Goal: Task Accomplishment & Management: Use online tool/utility

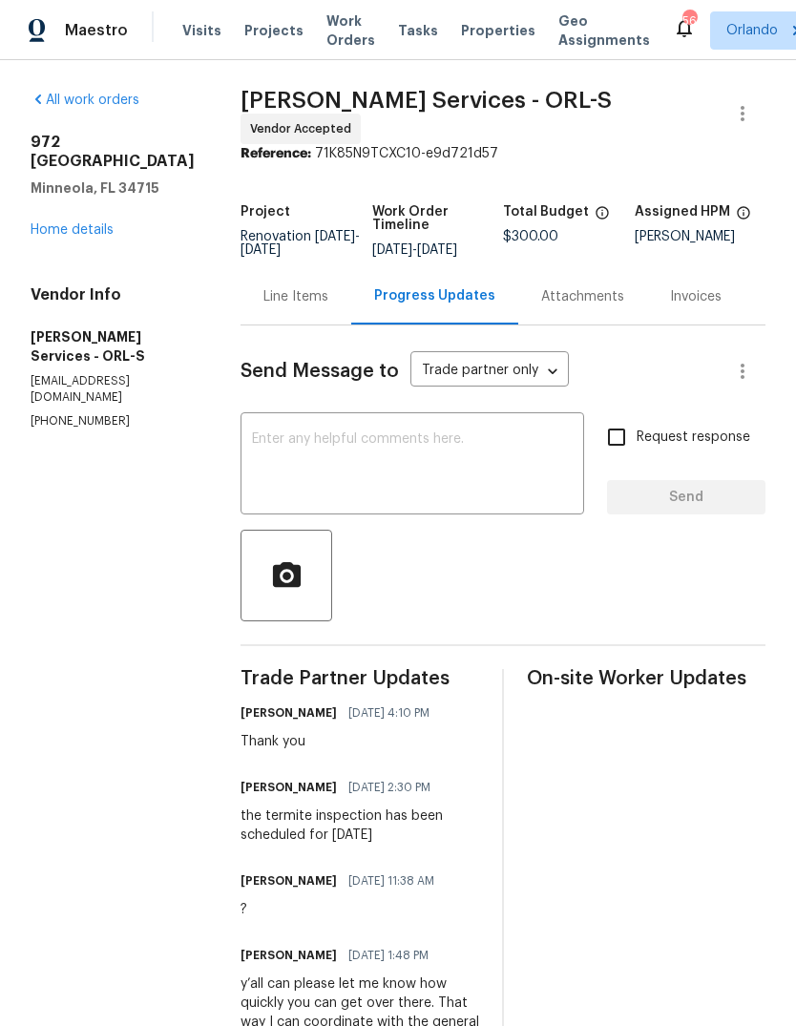
scroll to position [72, 0]
click at [54, 223] on link "Home details" at bounding box center [72, 229] width 83 height 13
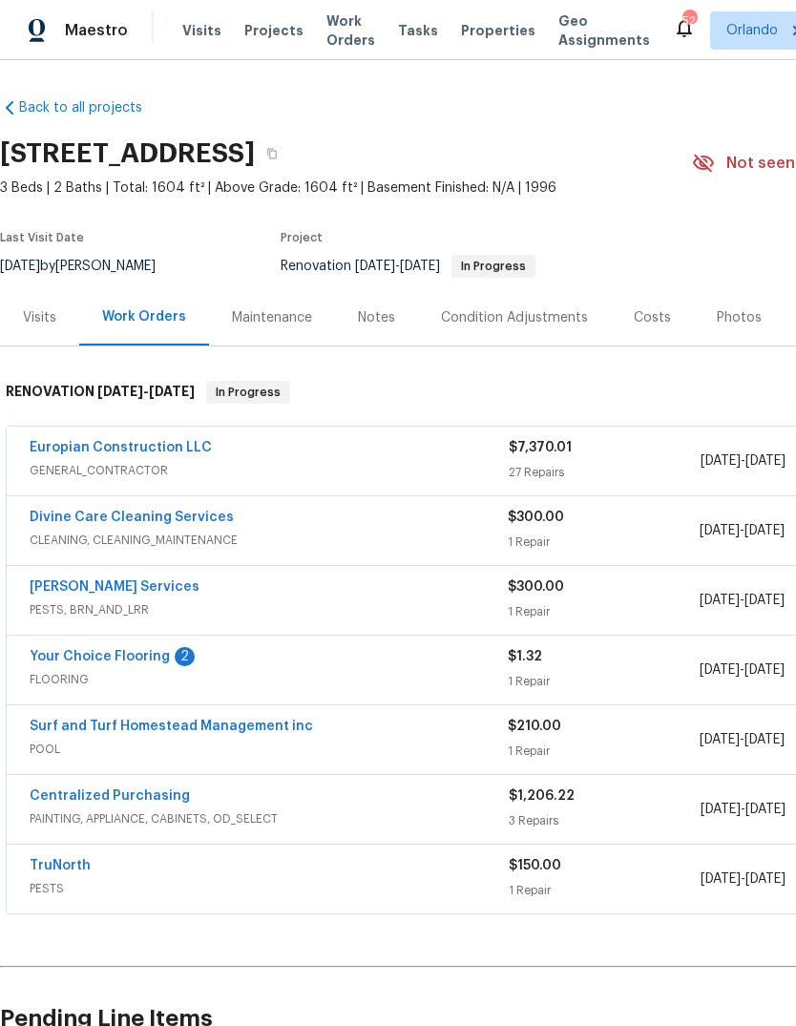
click at [117, 670] on span "FLOORING" at bounding box center [269, 679] width 478 height 19
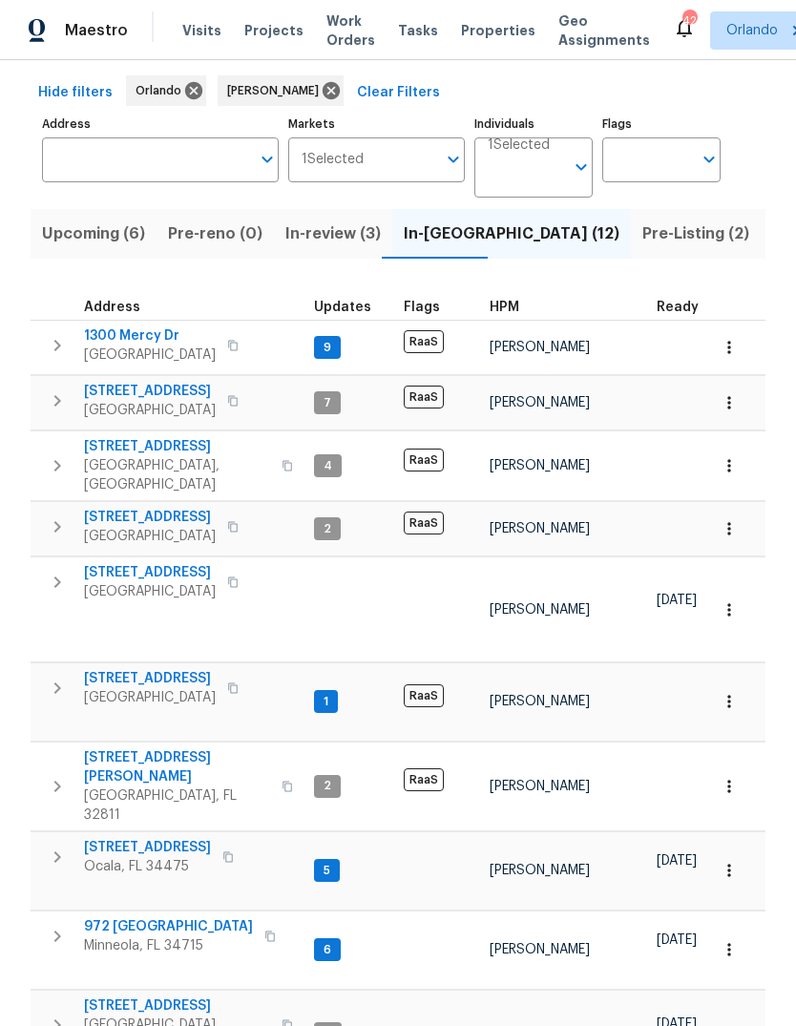
scroll to position [0, -3]
click at [104, 220] on span "Upcoming (6)" at bounding box center [93, 233] width 103 height 27
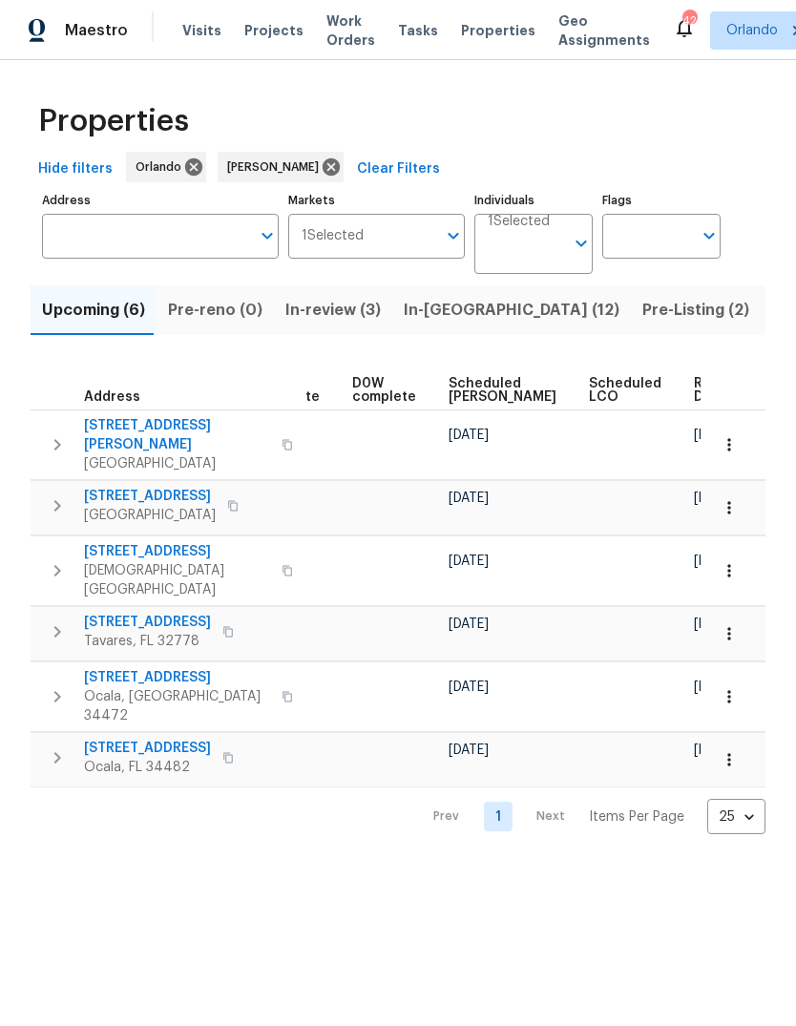
scroll to position [0, 498]
click at [477, 381] on span "Scheduled COE" at bounding box center [503, 390] width 108 height 27
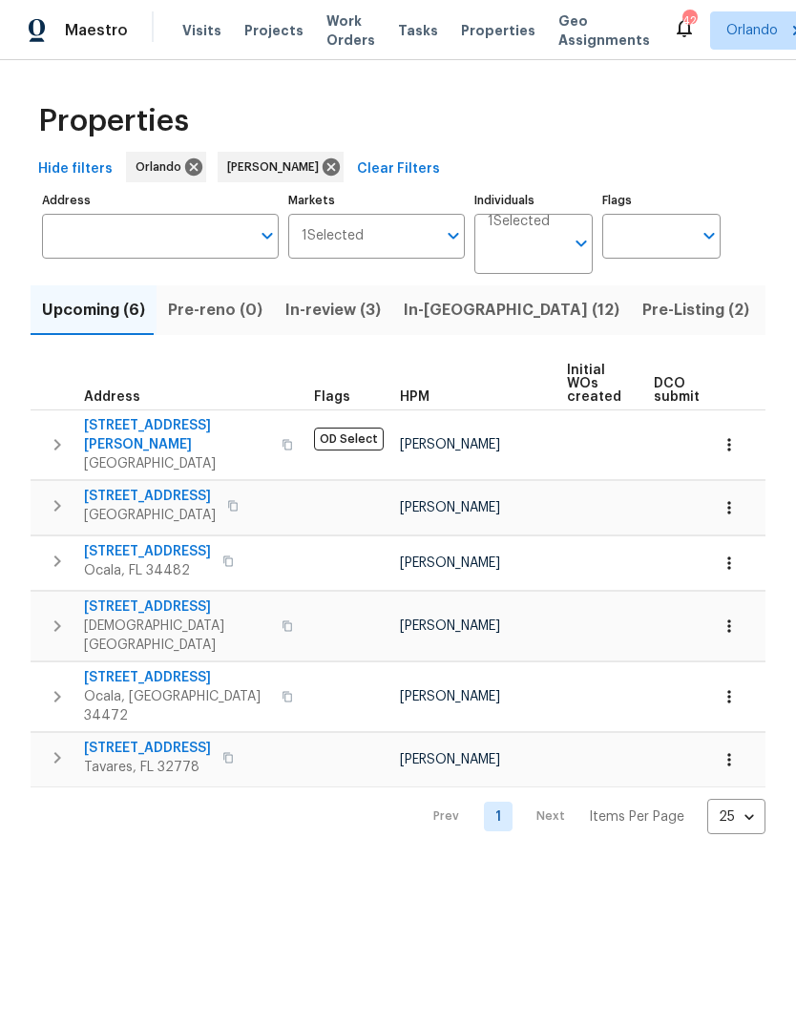
click at [401, 865] on html "Maestro Visits Projects Work Orders Tasks Properties Geo Assignments 42 Orlando…" at bounding box center [398, 432] width 796 height 865
click at [276, 429] on button "button" at bounding box center [287, 445] width 23 height 46
click at [115, 427] on span "3820 Wells St" at bounding box center [177, 435] width 186 height 38
click at [742, 432] on button "button" at bounding box center [729, 445] width 42 height 42
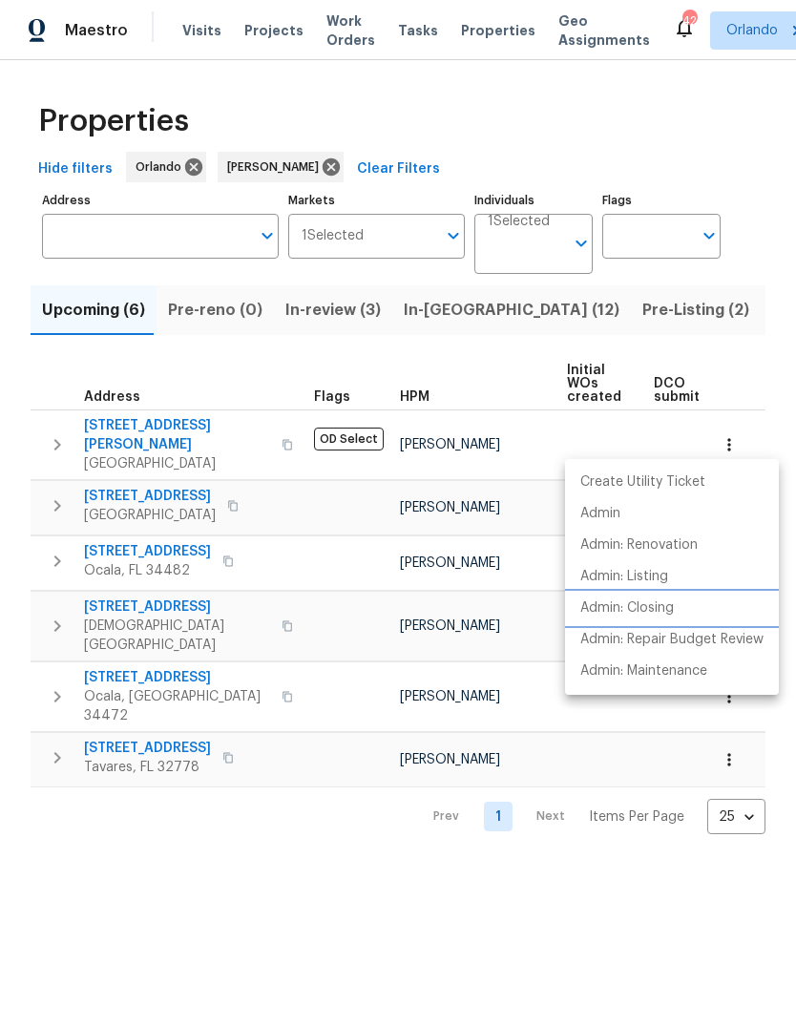
click at [678, 601] on li "Admin: Closing" at bounding box center [672, 608] width 214 height 31
click at [247, 837] on div at bounding box center [398, 513] width 796 height 1026
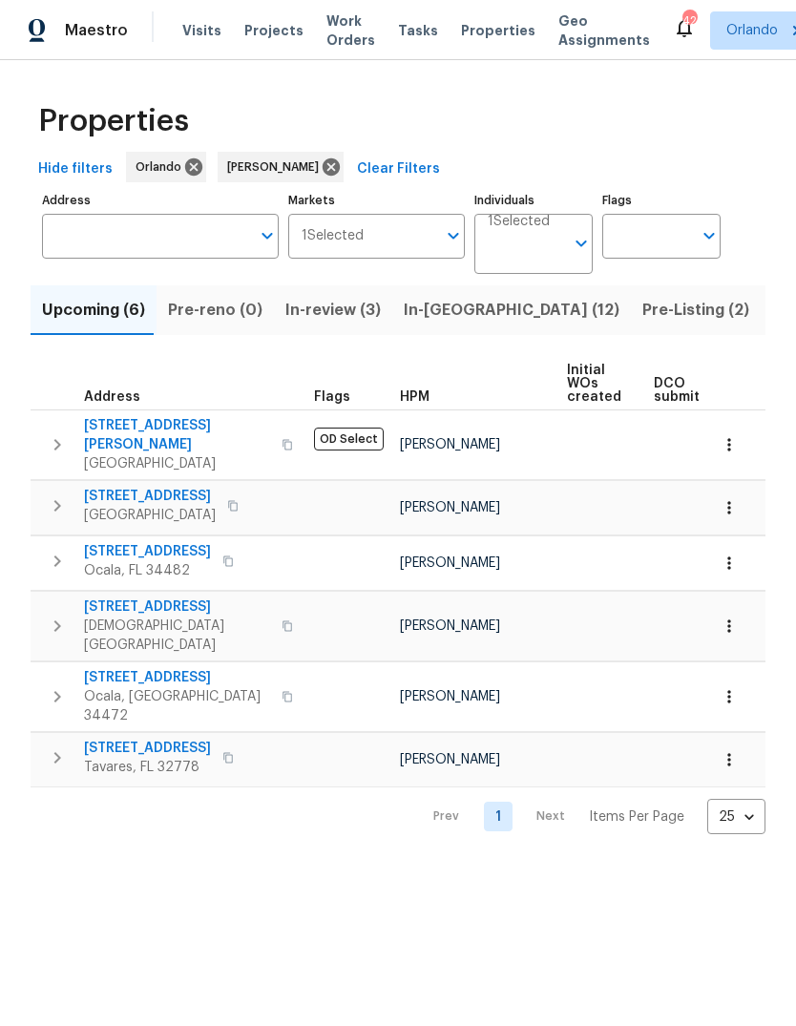
click at [251, 813] on div "Properties Hide filters Orlando Caleb Hurst Clear Filters Address Address Marke…" at bounding box center [398, 462] width 796 height 804
click at [63, 241] on input "Address" at bounding box center [146, 236] width 208 height 45
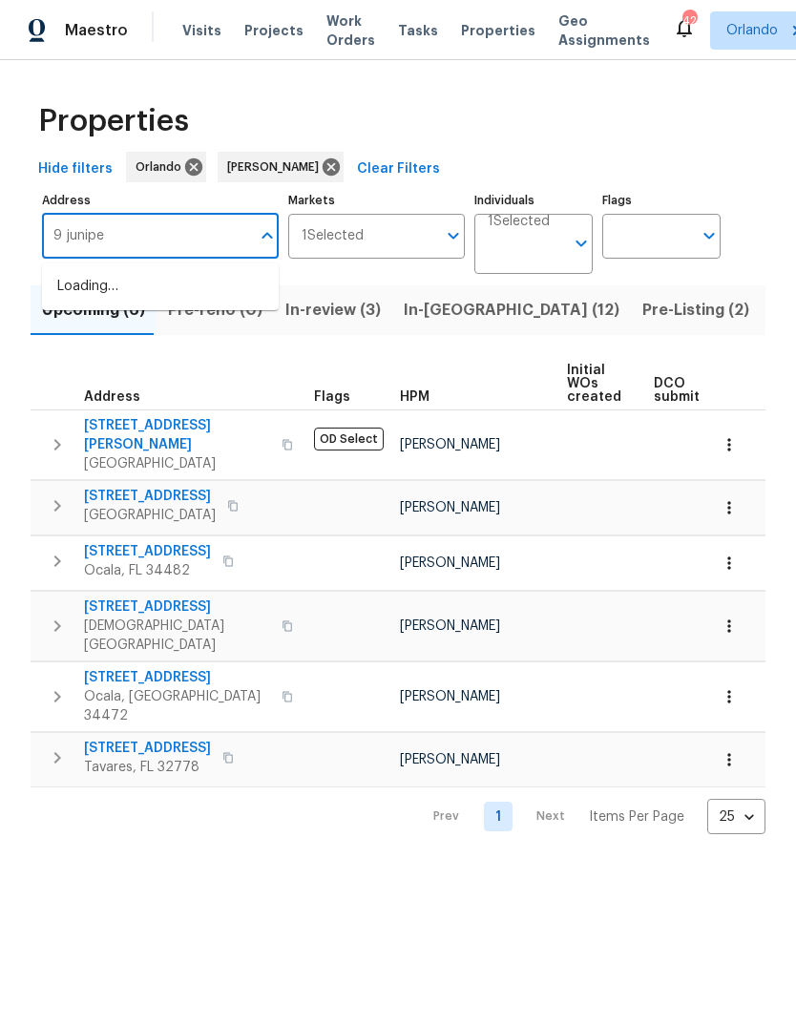
type input "9 juniper"
click at [95, 305] on li "9 Juniper Trail Ln Ocala FL 34480" at bounding box center [160, 297] width 237 height 52
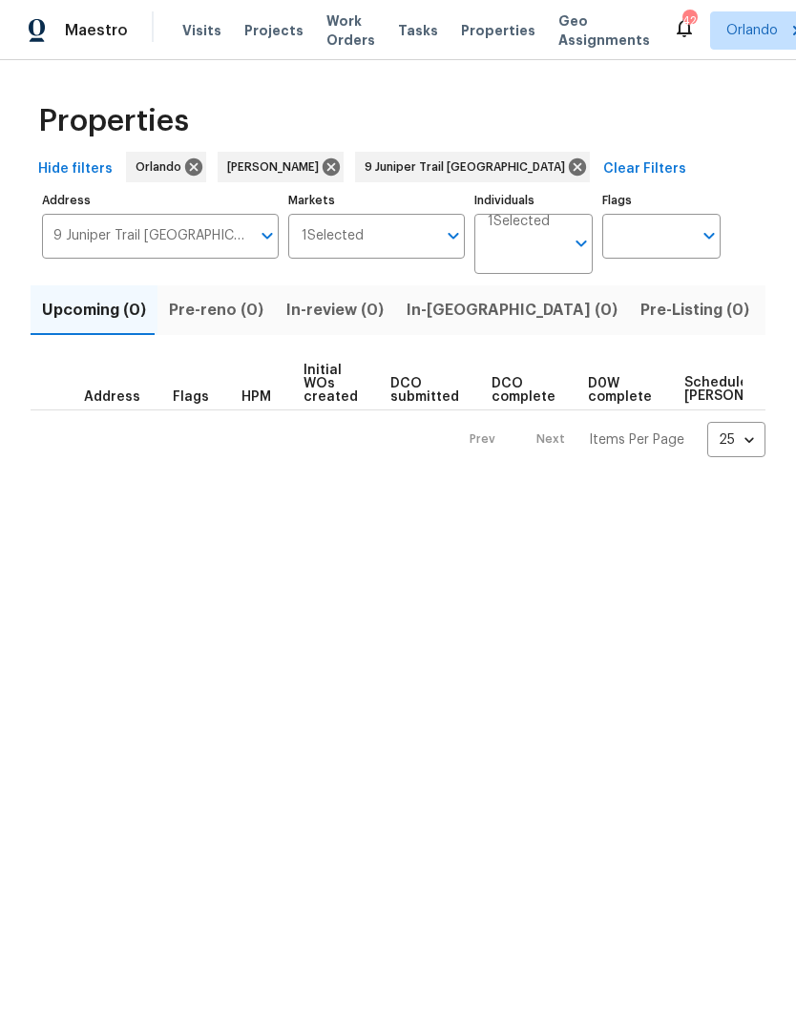
click at [772, 312] on span "Listed (1)" at bounding box center [806, 310] width 69 height 27
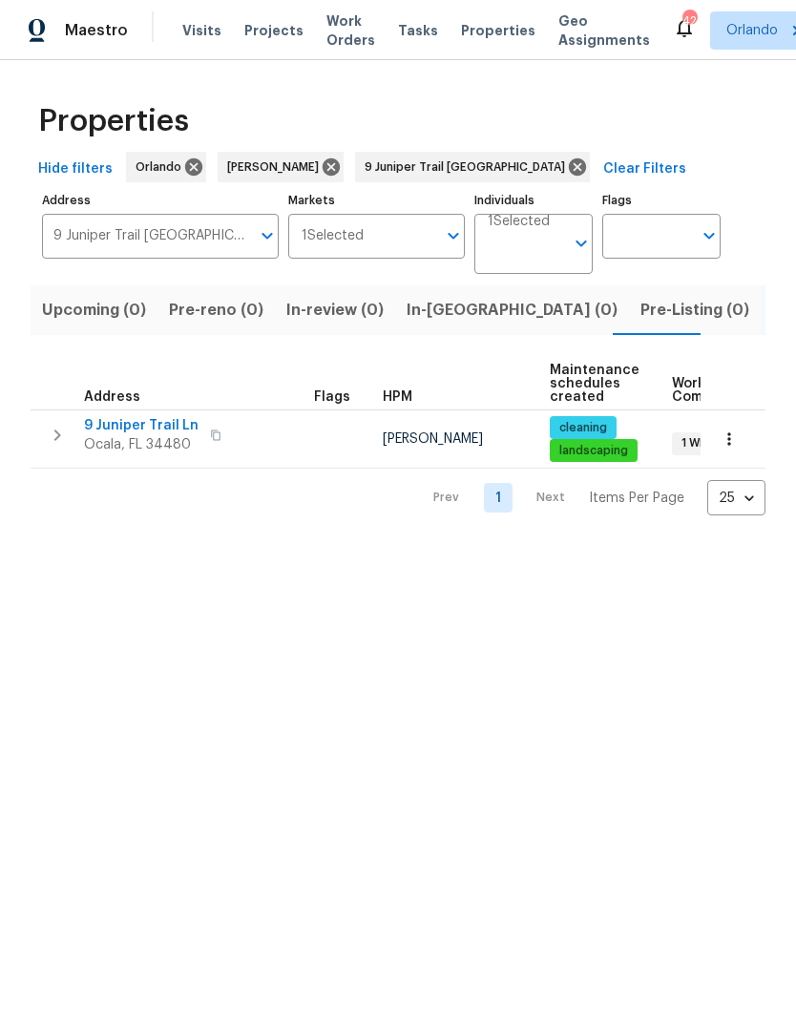
click at [727, 442] on icon "button" at bounding box center [729, 438] width 19 height 19
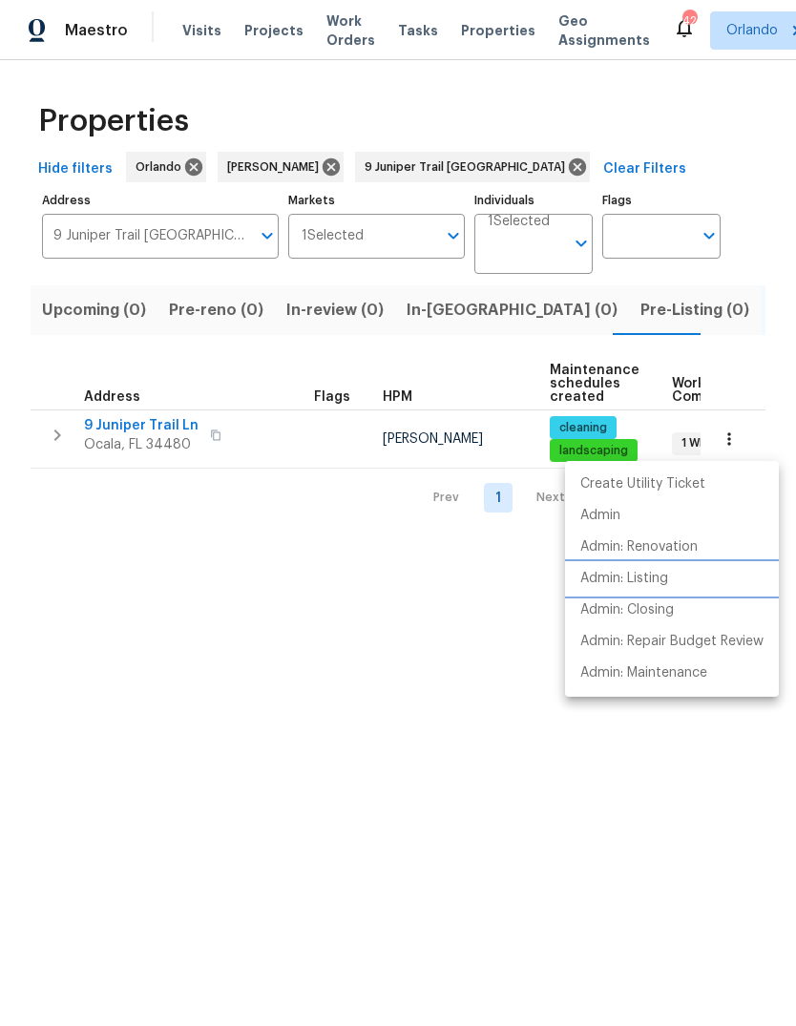
click at [687, 573] on li "Admin: Listing" at bounding box center [672, 578] width 214 height 31
click at [223, 698] on div at bounding box center [398, 513] width 796 height 1026
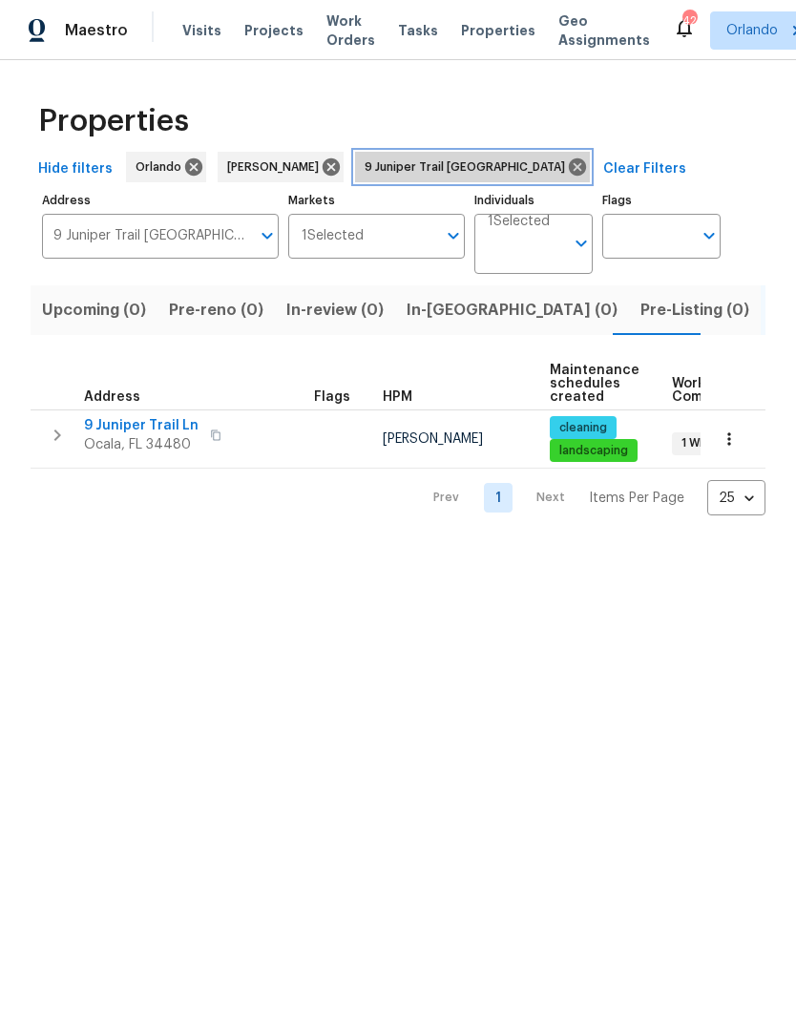
click at [567, 160] on icon at bounding box center [577, 167] width 21 height 21
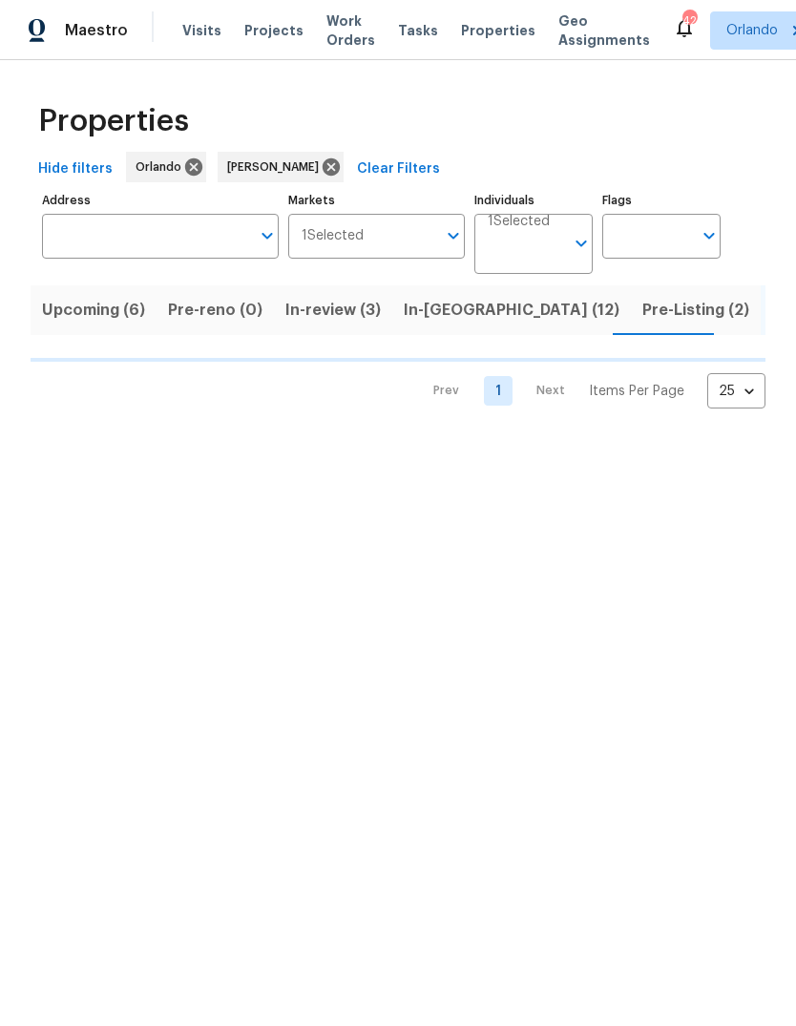
click at [88, 299] on span "Upcoming (6)" at bounding box center [93, 310] width 103 height 27
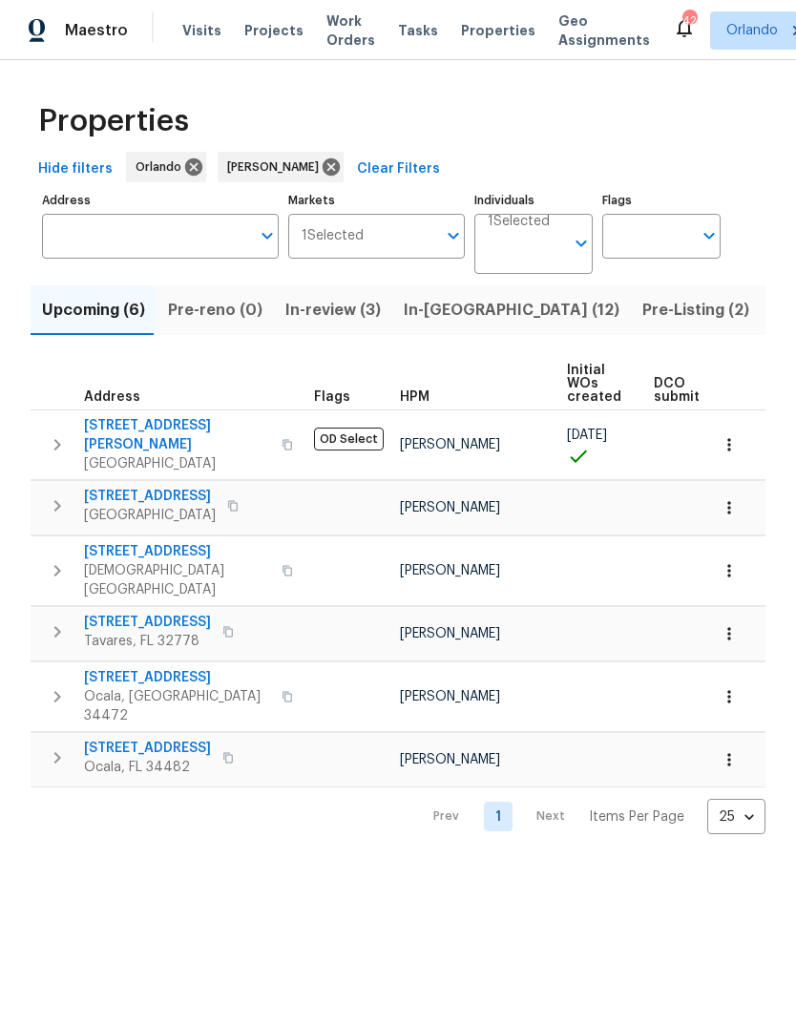
click at [108, 487] on span "9028 Village Green Blvd" at bounding box center [150, 496] width 132 height 19
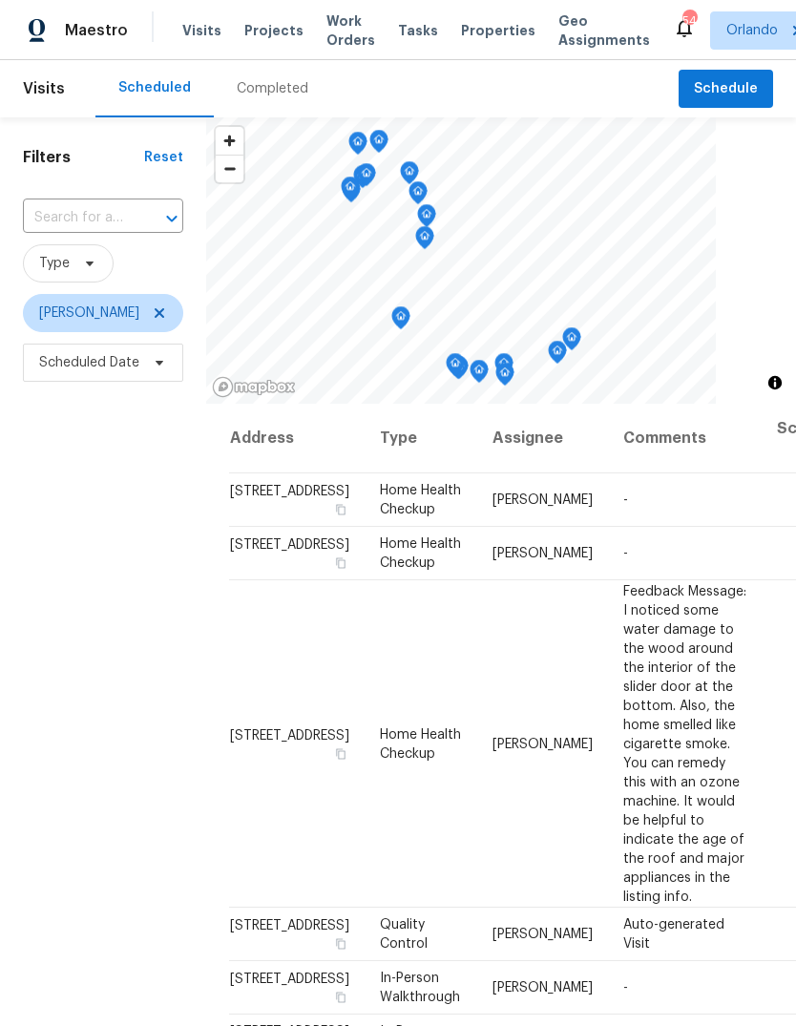
click at [115, 233] on input "text" at bounding box center [76, 218] width 107 height 30
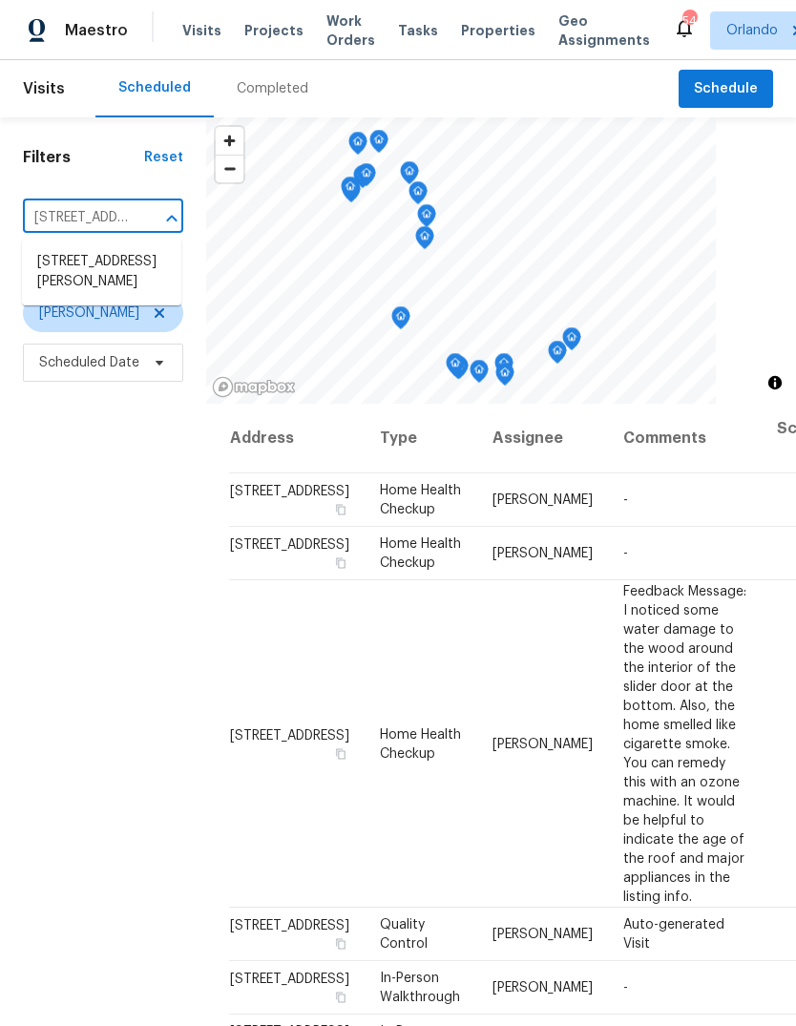
type input "3820 Wells St Orlando FL 32805"
click at [96, 269] on li "3820 Wells St, Orlando, FL 32805" at bounding box center [101, 272] width 159 height 52
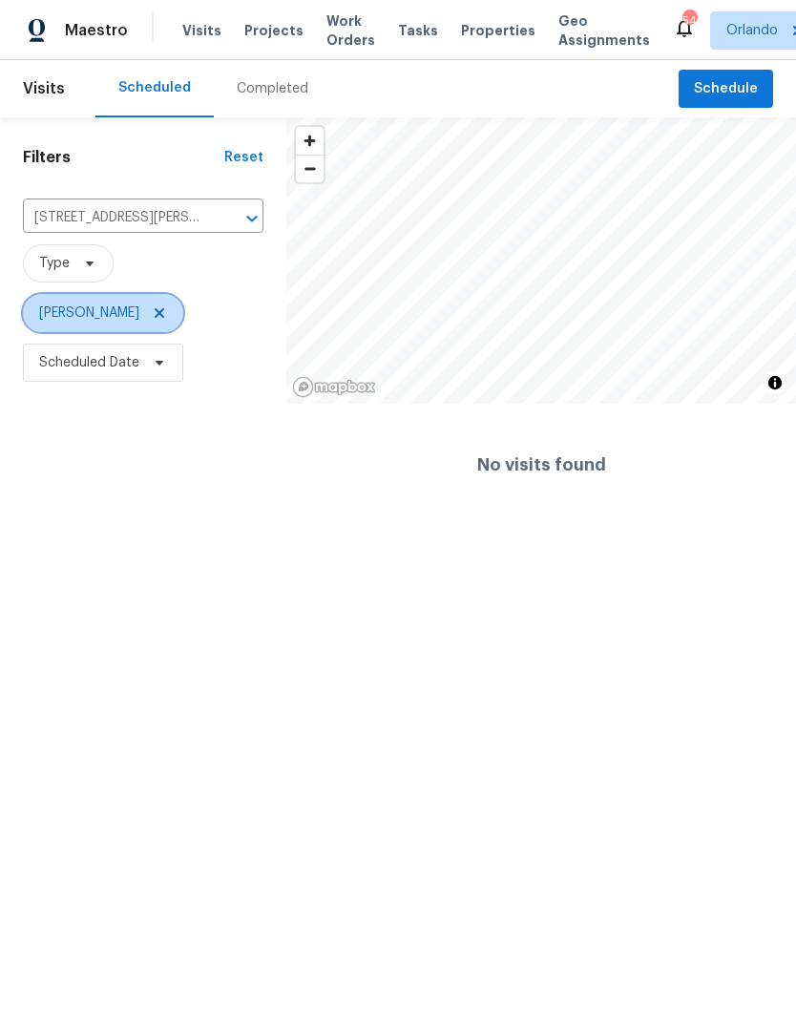
click at [152, 314] on icon at bounding box center [159, 312] width 15 height 15
click at [237, 216] on button "Clear" at bounding box center [227, 218] width 27 height 27
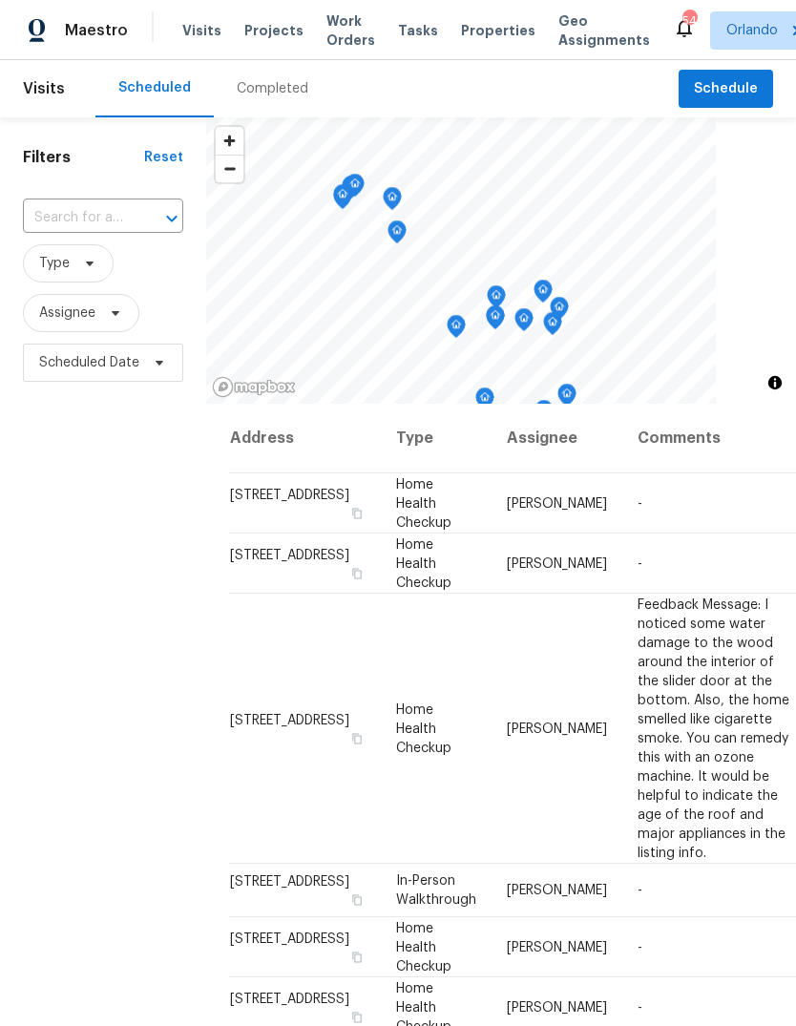
click at [139, 223] on div at bounding box center [159, 218] width 50 height 27
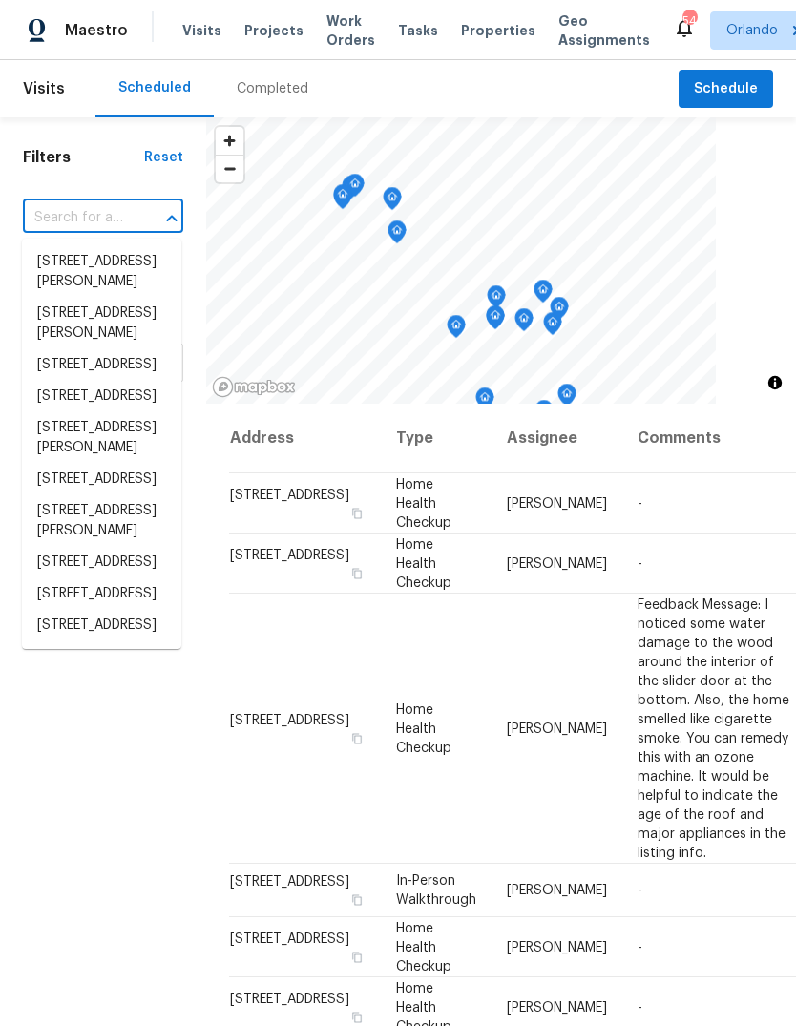
paste input "[STREET_ADDRESS][PERSON_NAME]"
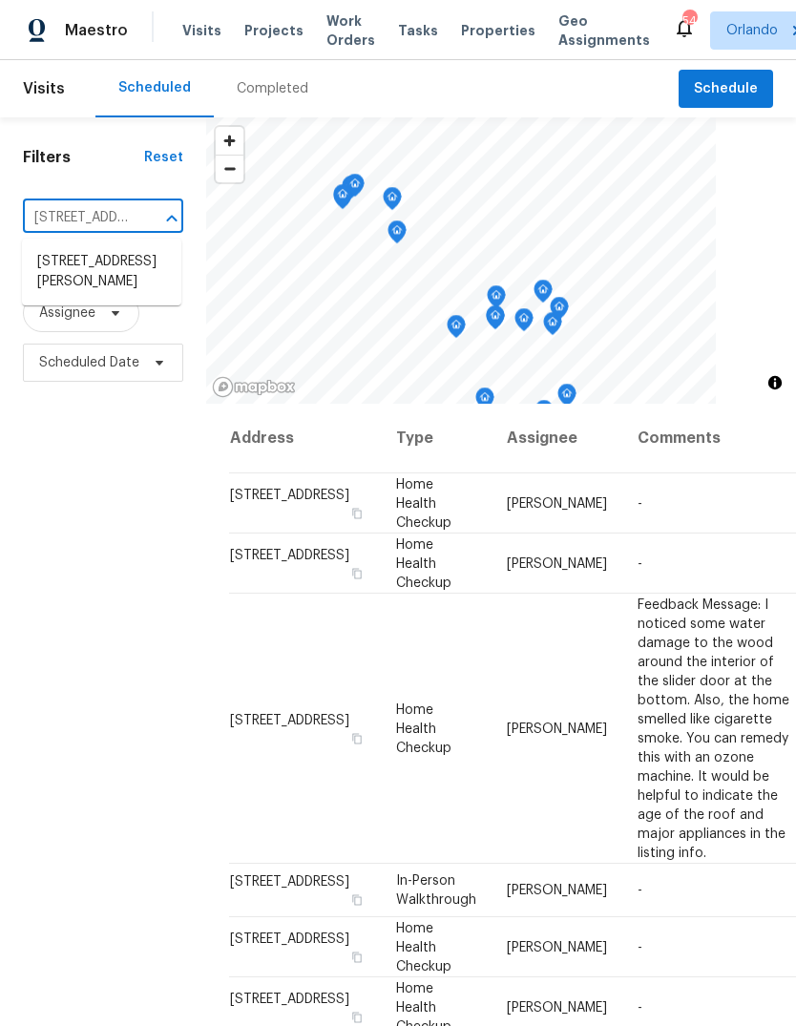
type input "[STREET_ADDRESS][PERSON_NAME]"
click at [129, 264] on li "3820 Wells St, Orlando, FL 32805" at bounding box center [101, 272] width 159 height 52
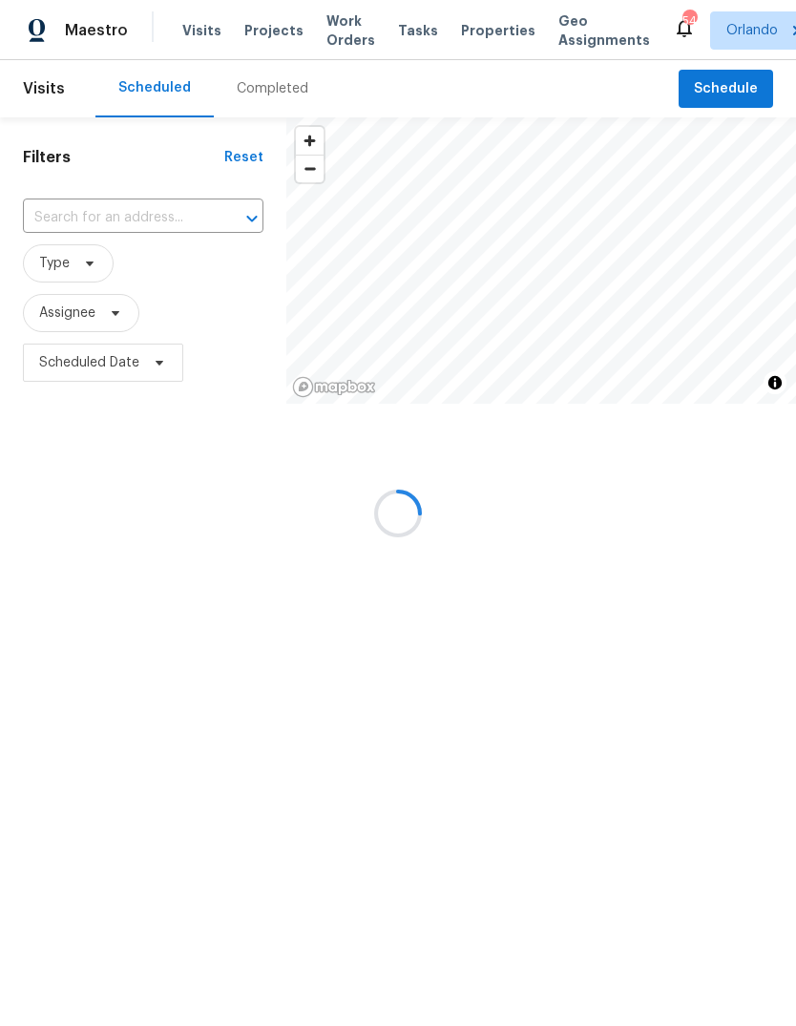
type input "3820 Wells St, Orlando, FL 32805"
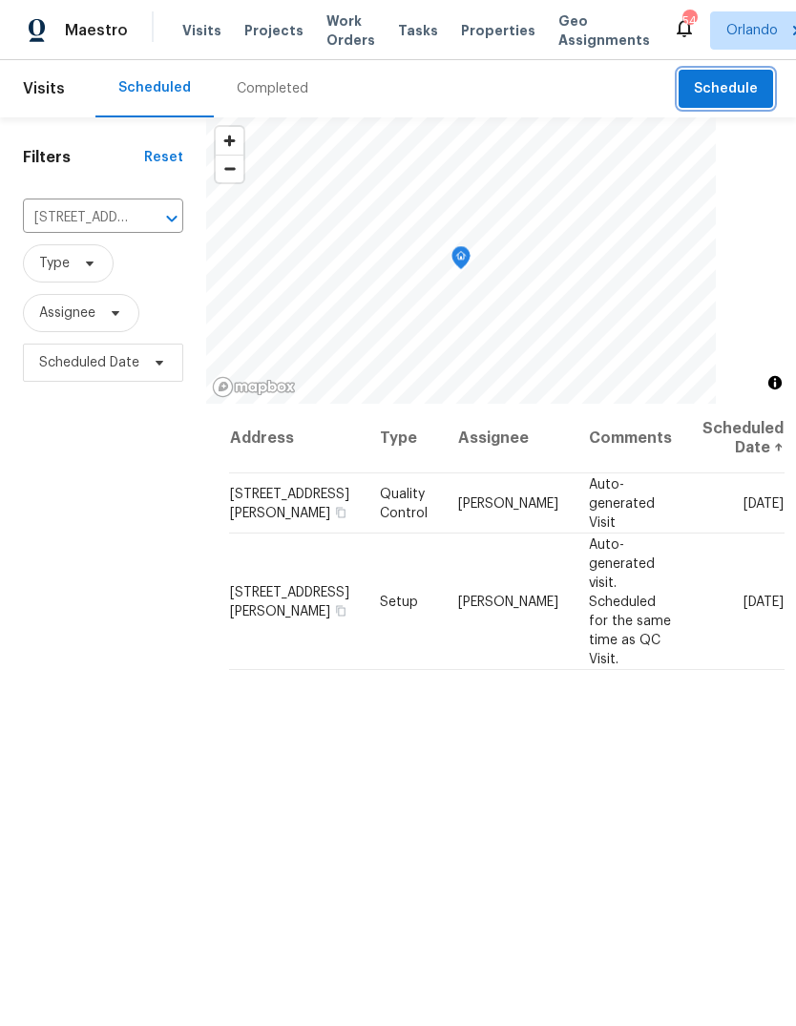
click at [754, 94] on span "Schedule" at bounding box center [726, 89] width 64 height 24
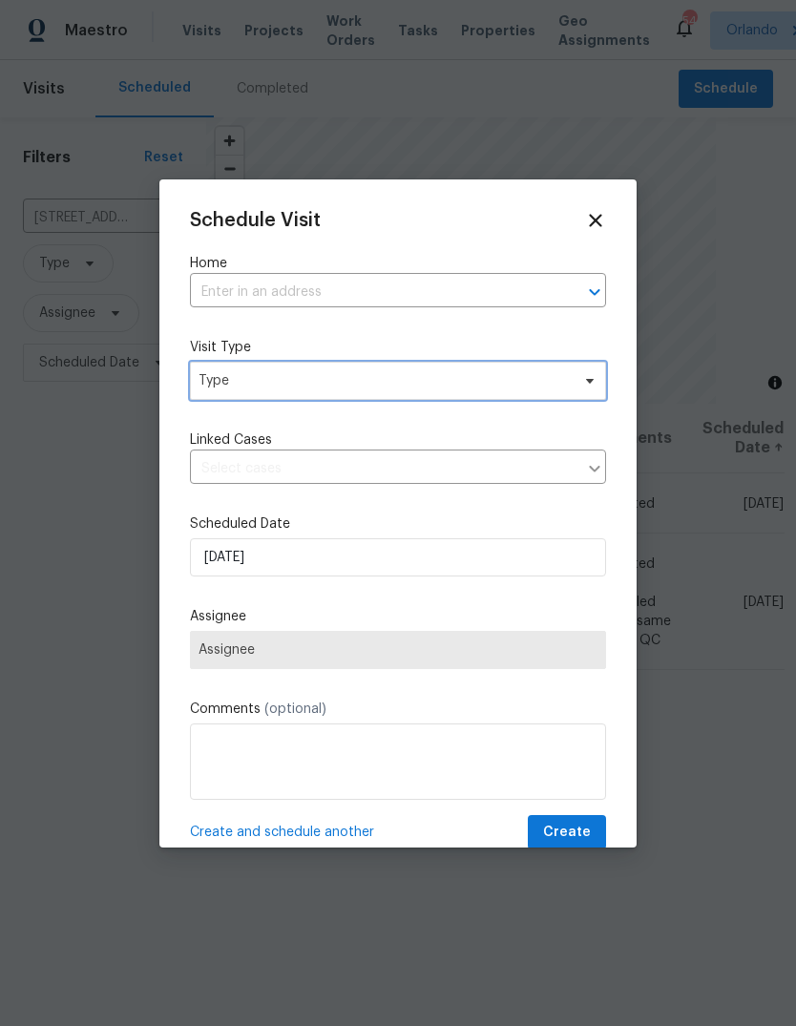
click at [453, 380] on span "Type" at bounding box center [383, 380] width 371 height 19
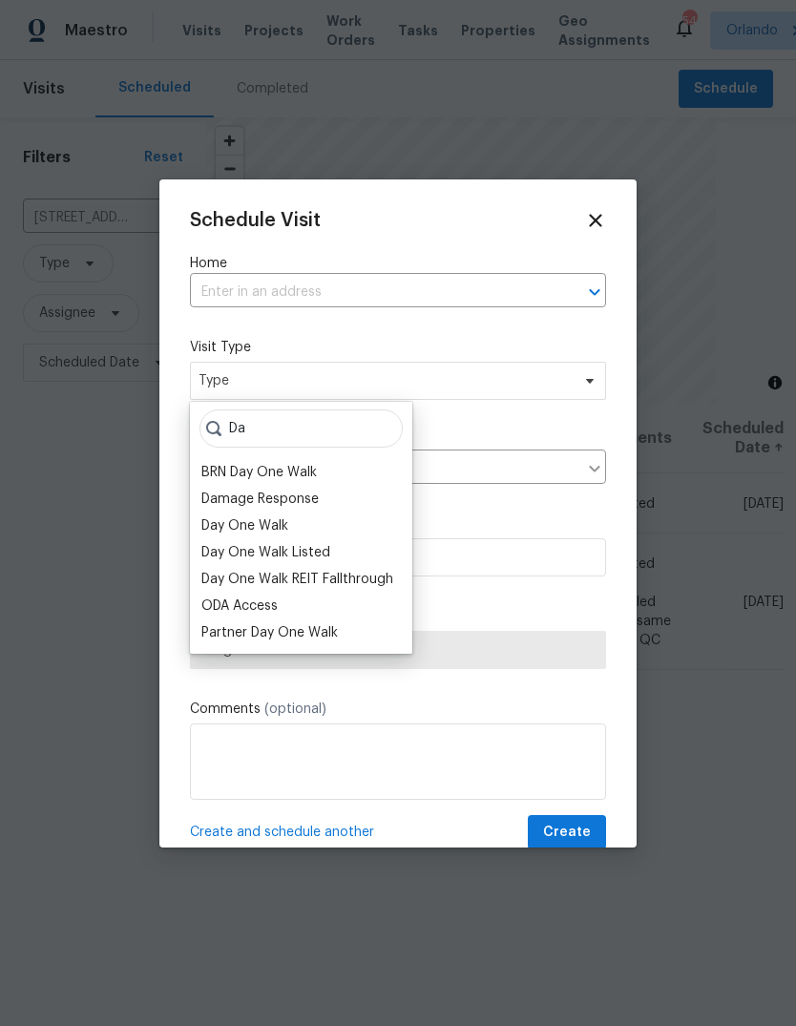
type input "Da"
click at [324, 525] on div "Day One Walk" at bounding box center [301, 525] width 211 height 27
click at [264, 528] on div "Day One Walk" at bounding box center [244, 525] width 87 height 19
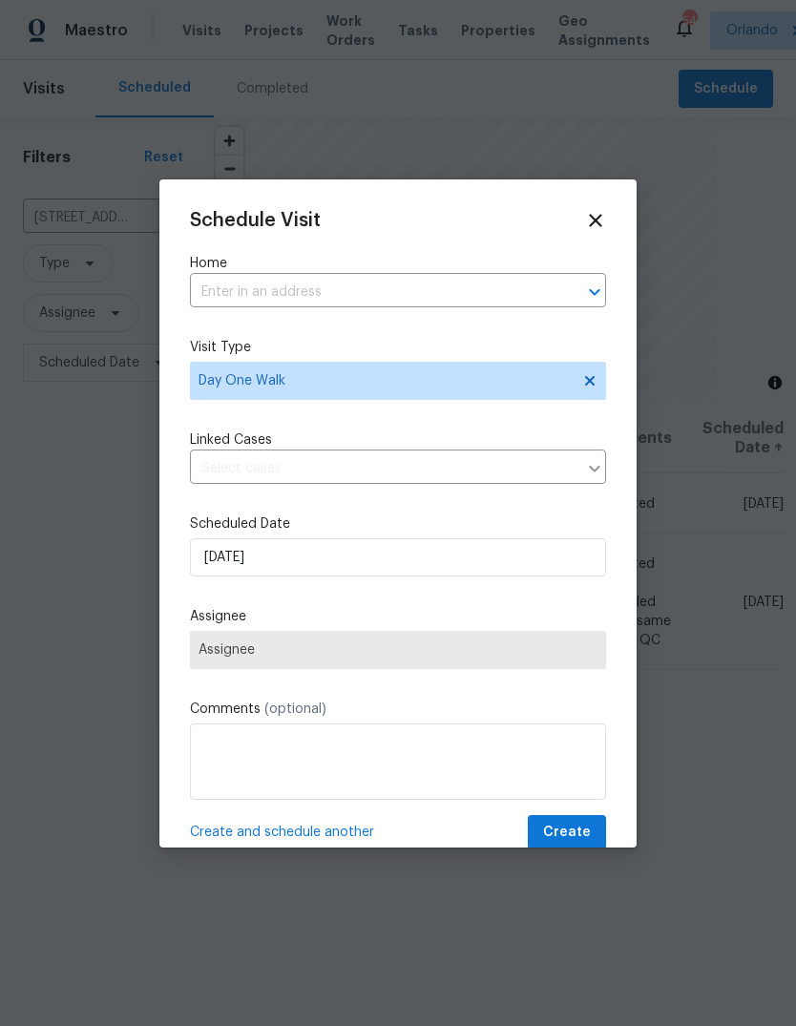
click at [483, 289] on input "text" at bounding box center [371, 293] width 363 height 30
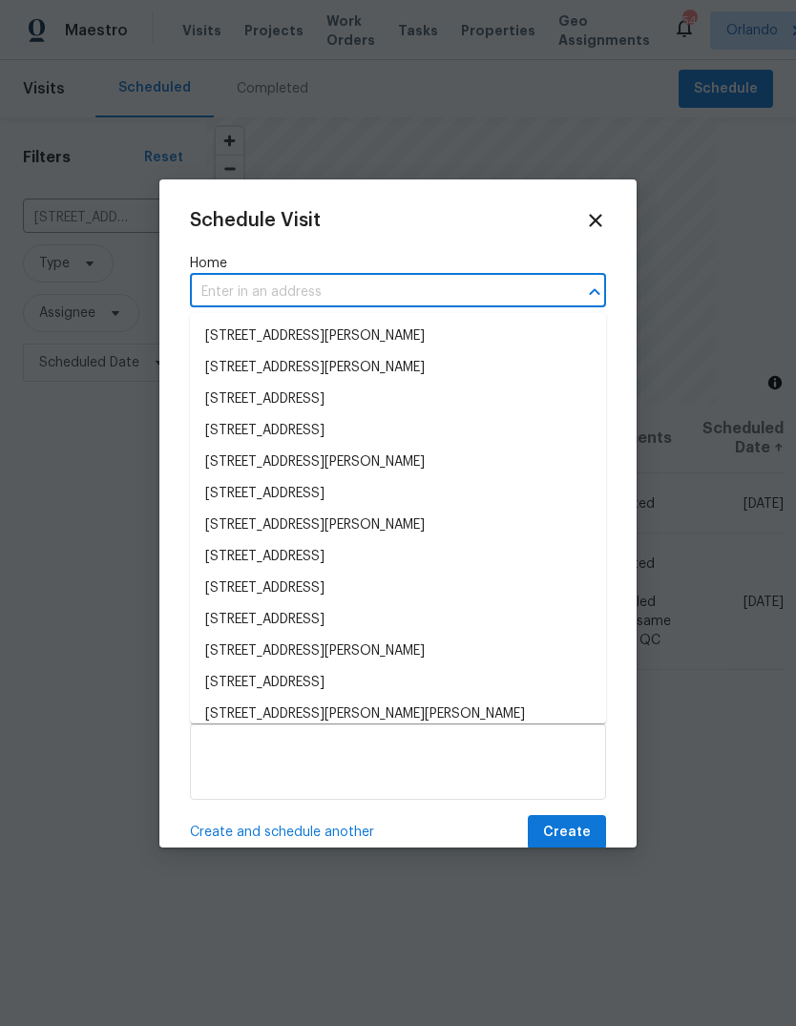
paste input "3820 Wells St, Orlando, FL 32805"
type input "3820 Wells St, Orlando, FL 32805"
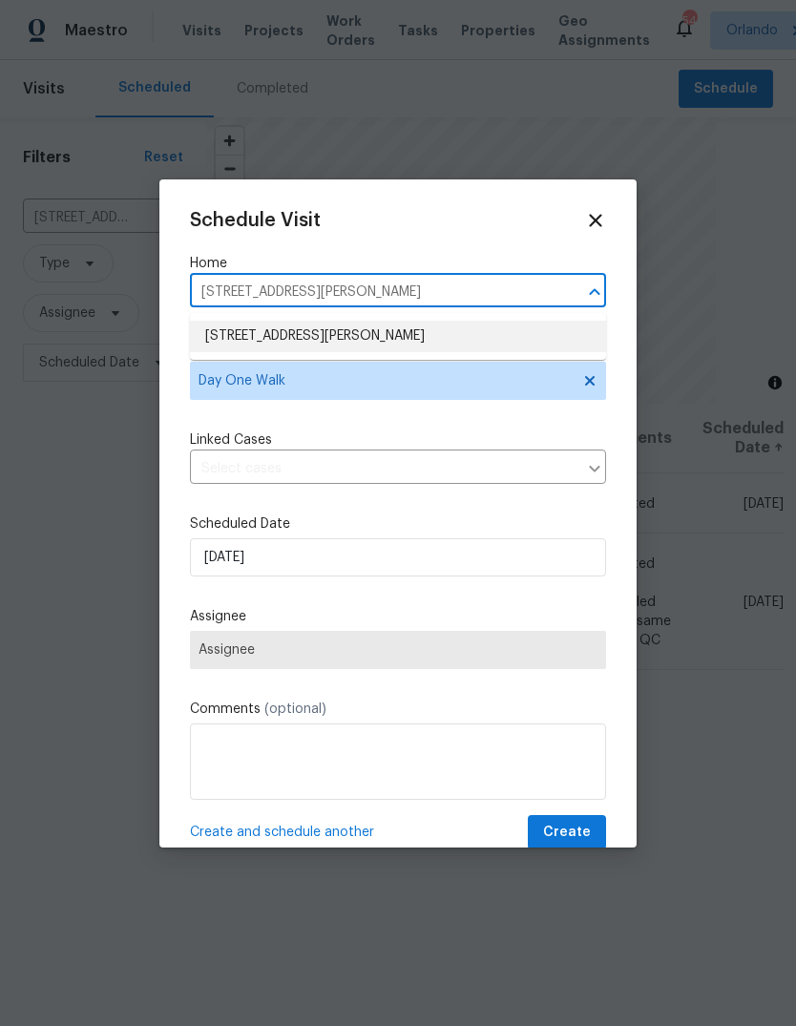
click at [442, 343] on li "3820 Wells St, Orlando, FL 32805" at bounding box center [398, 336] width 416 height 31
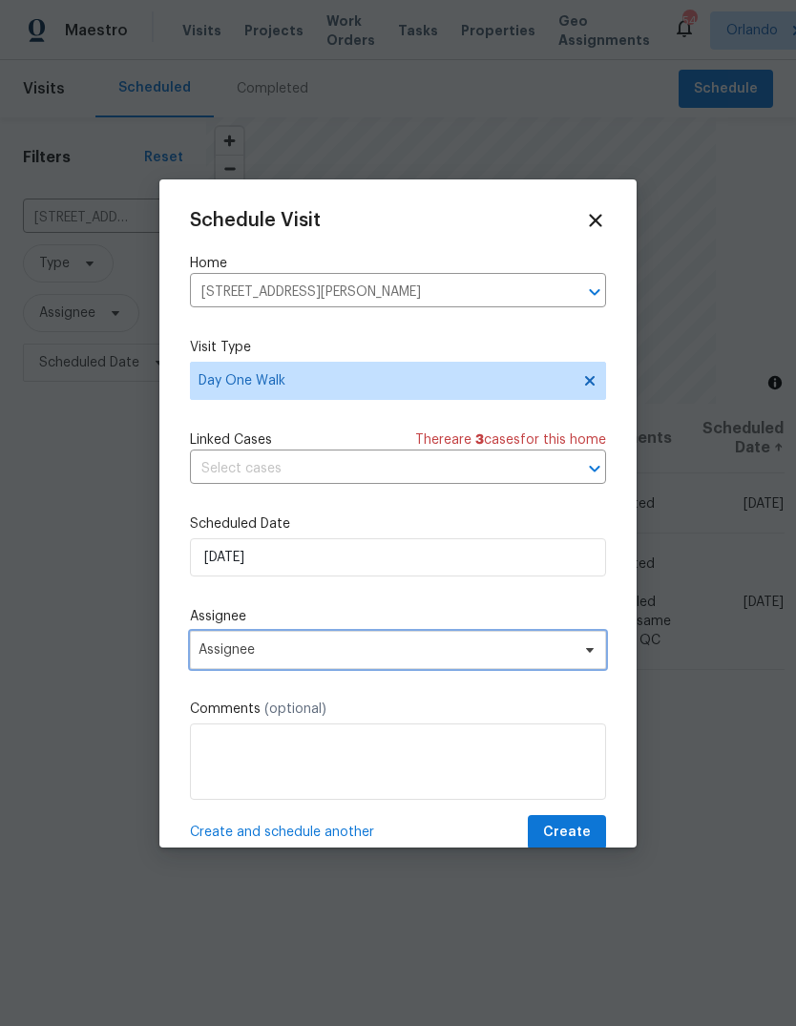
click at [423, 654] on span "Assignee" at bounding box center [385, 649] width 374 height 15
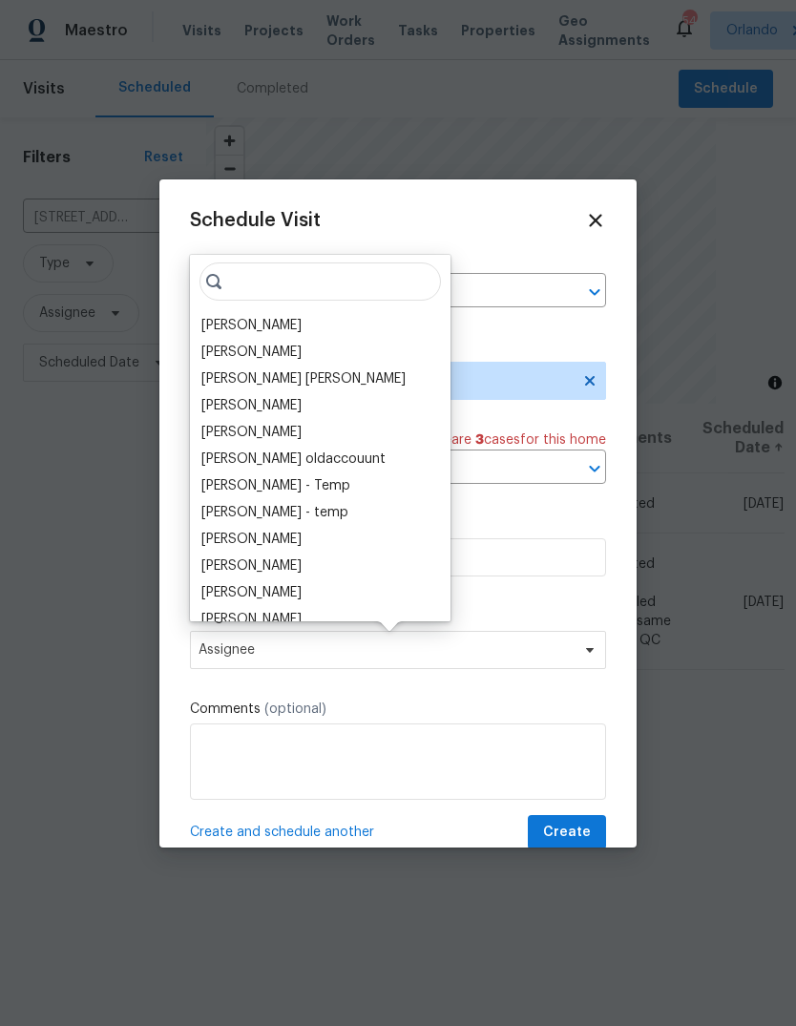
click at [299, 329] on div "[PERSON_NAME]" at bounding box center [320, 325] width 249 height 27
click at [264, 323] on div "[PERSON_NAME]" at bounding box center [251, 325] width 100 height 19
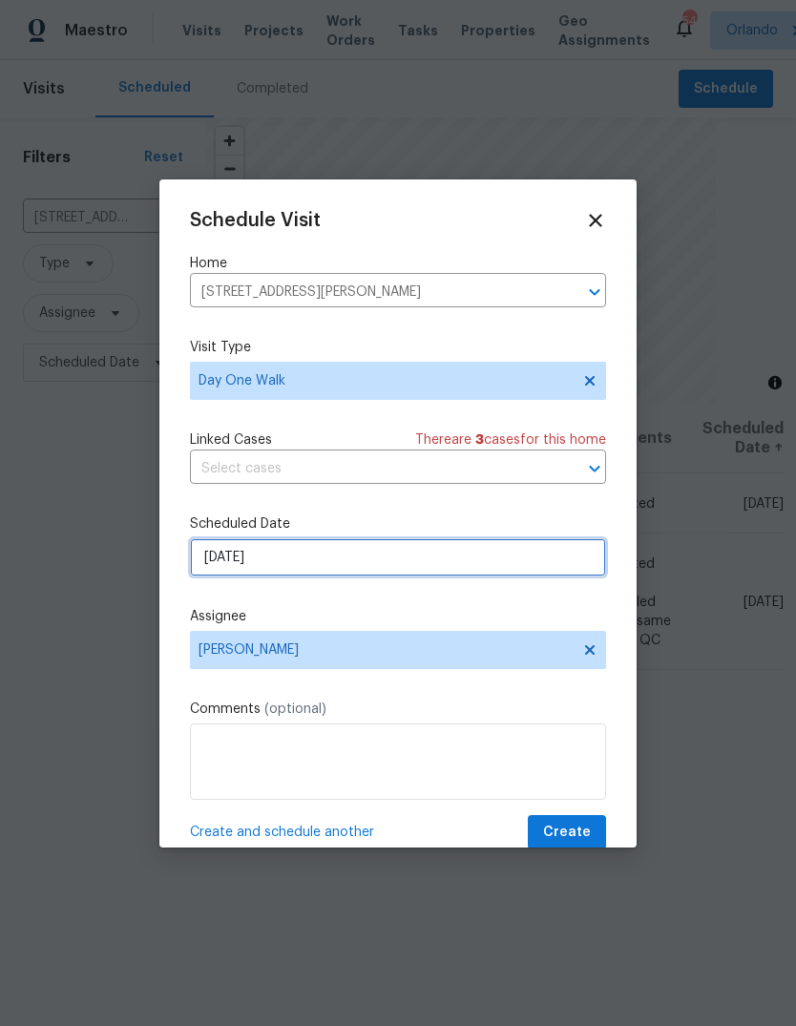
click at [409, 569] on input "8/11/2025" at bounding box center [398, 557] width 416 height 38
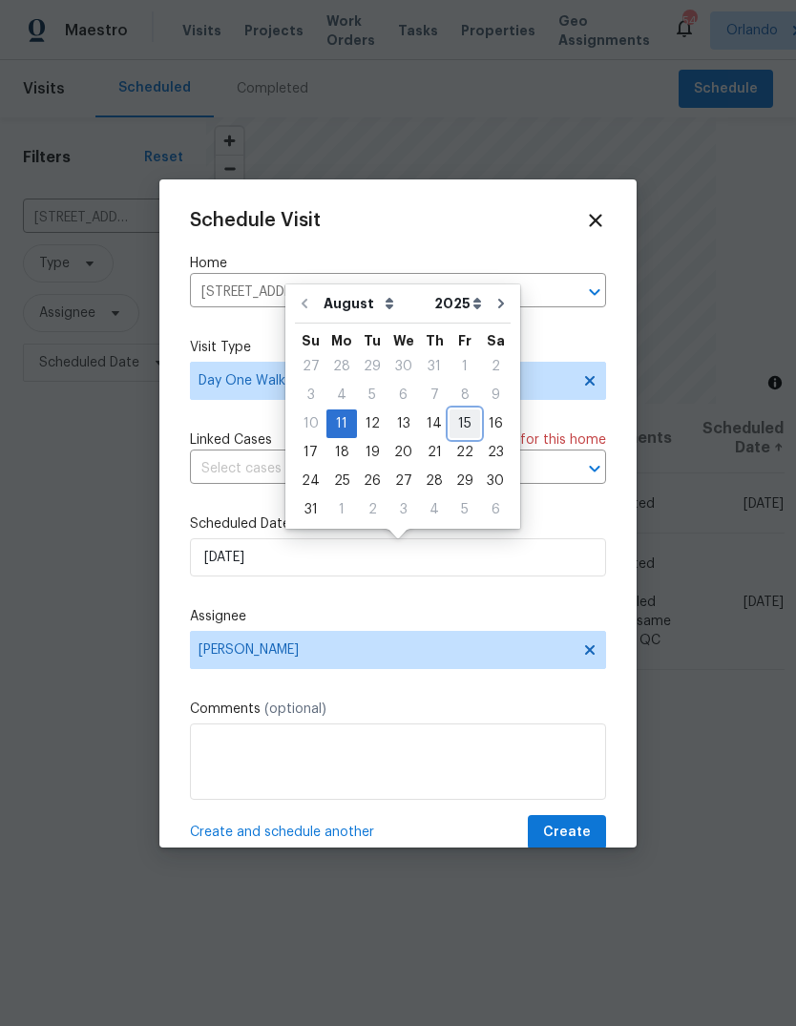
click at [449, 415] on div "15" at bounding box center [464, 423] width 31 height 27
type input "8/15/2025"
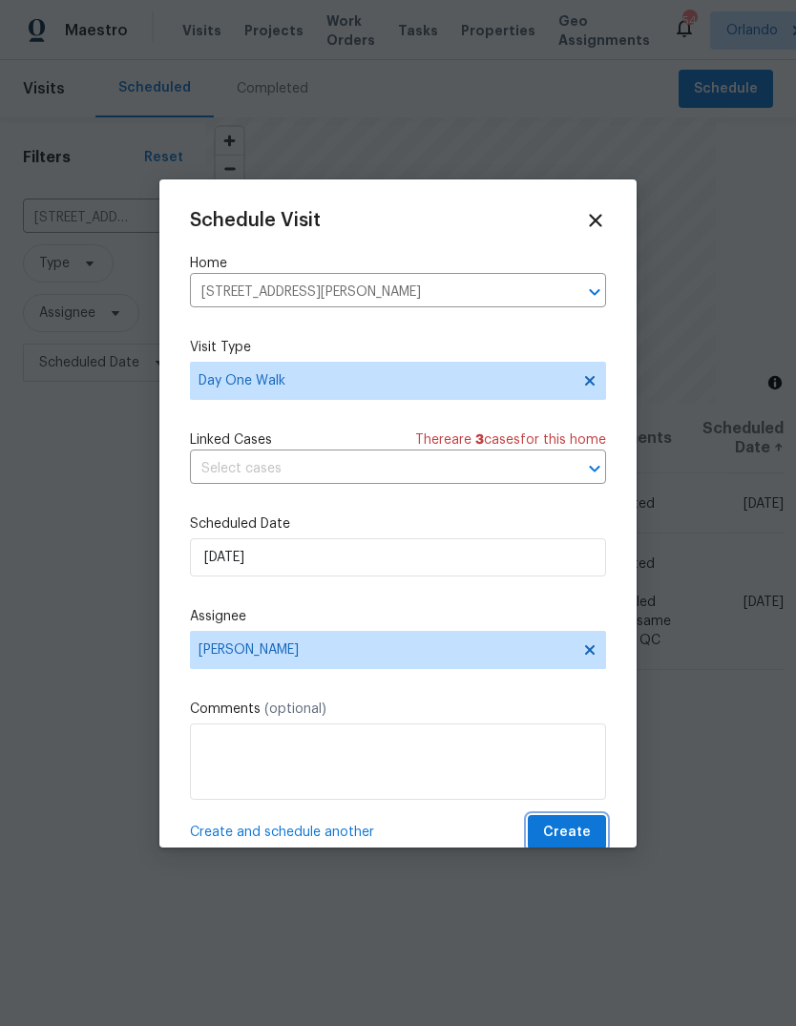
click at [582, 832] on span "Create" at bounding box center [567, 833] width 48 height 24
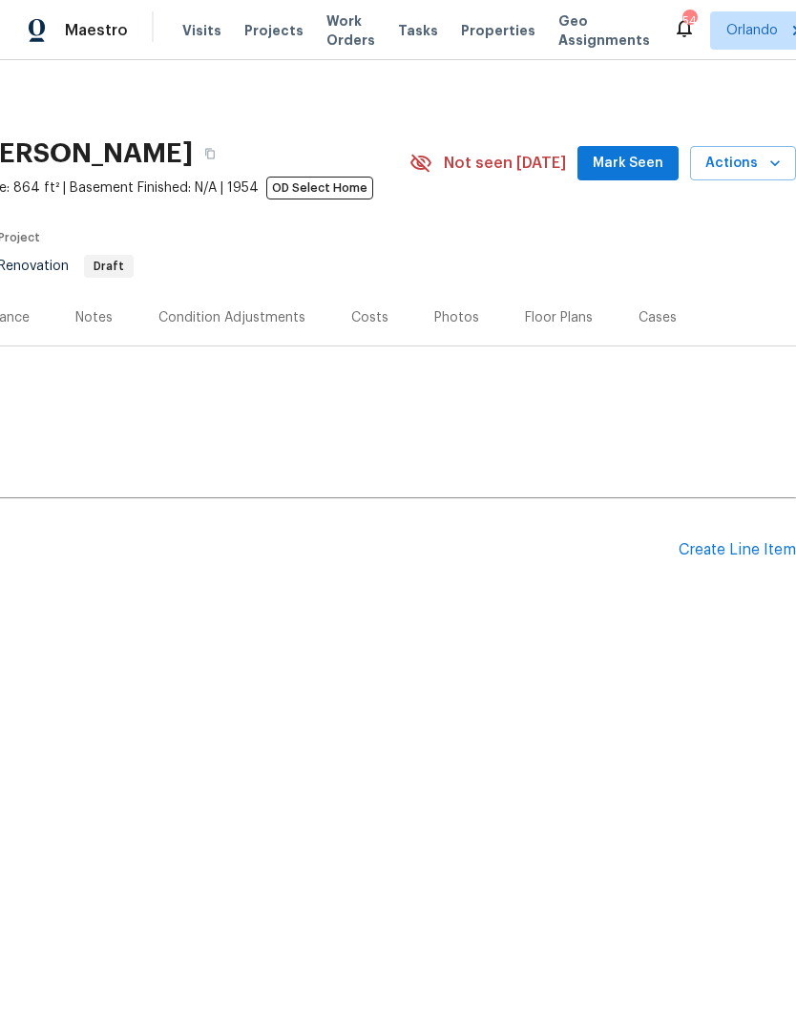
scroll to position [0, 282]
click at [737, 559] on div "Create Line Item" at bounding box center [736, 550] width 117 height 18
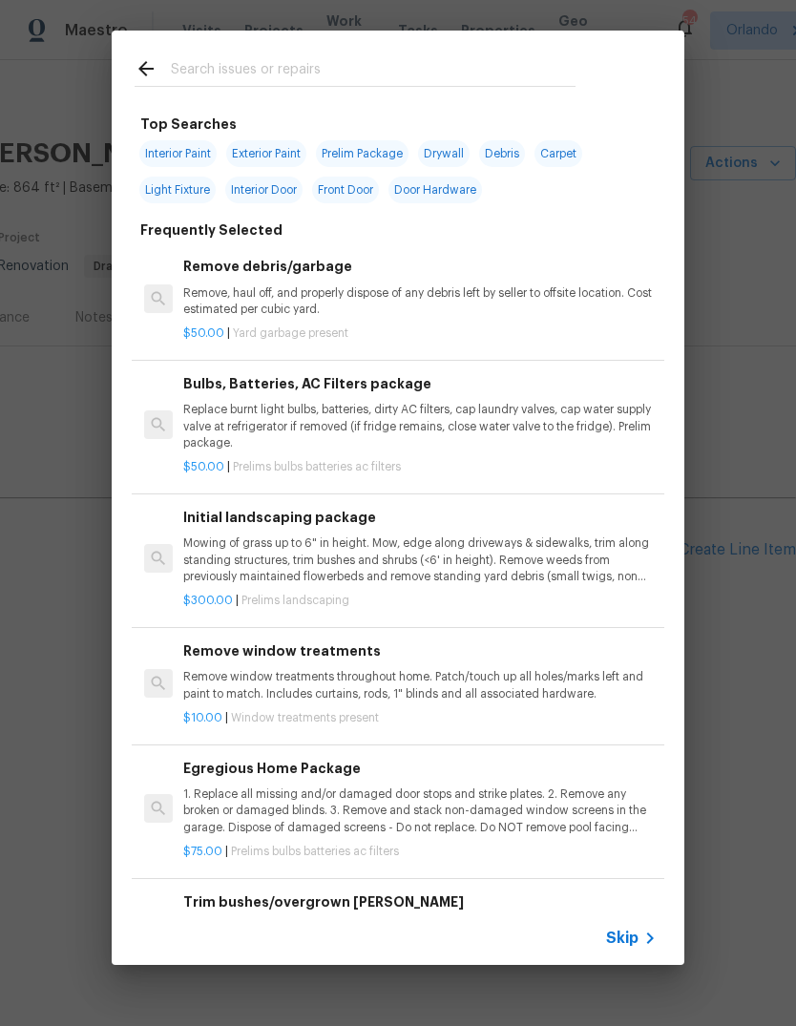
click at [219, 65] on input "text" at bounding box center [373, 71] width 405 height 29
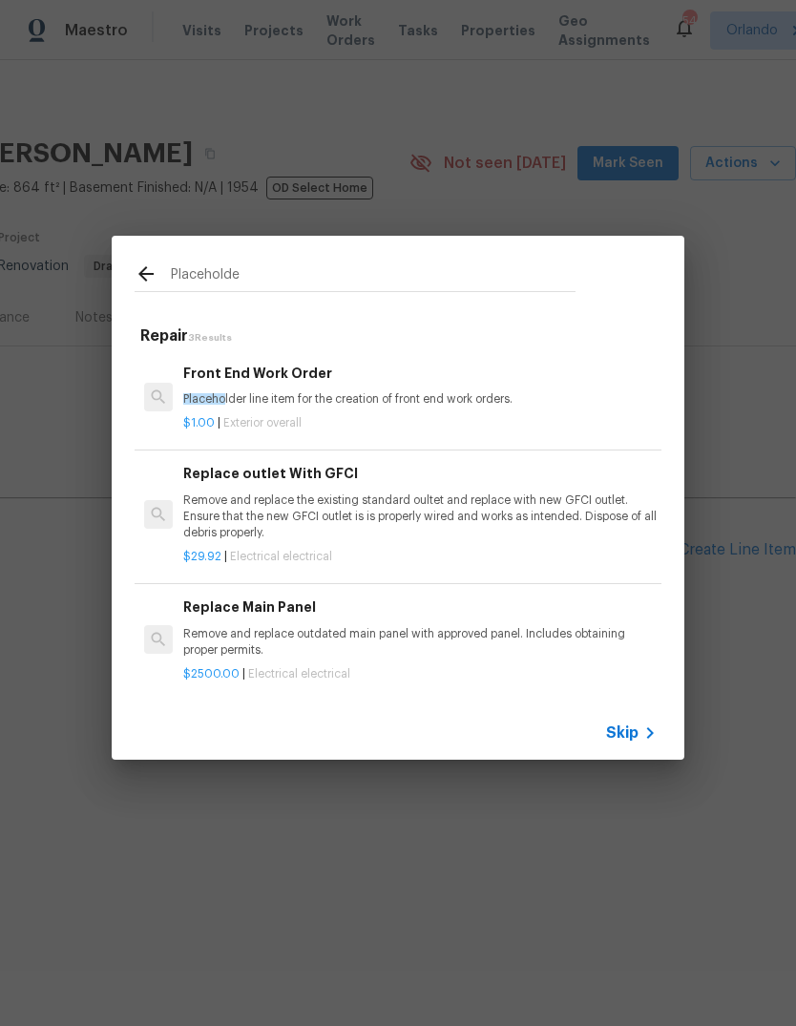
type input "Placeholder"
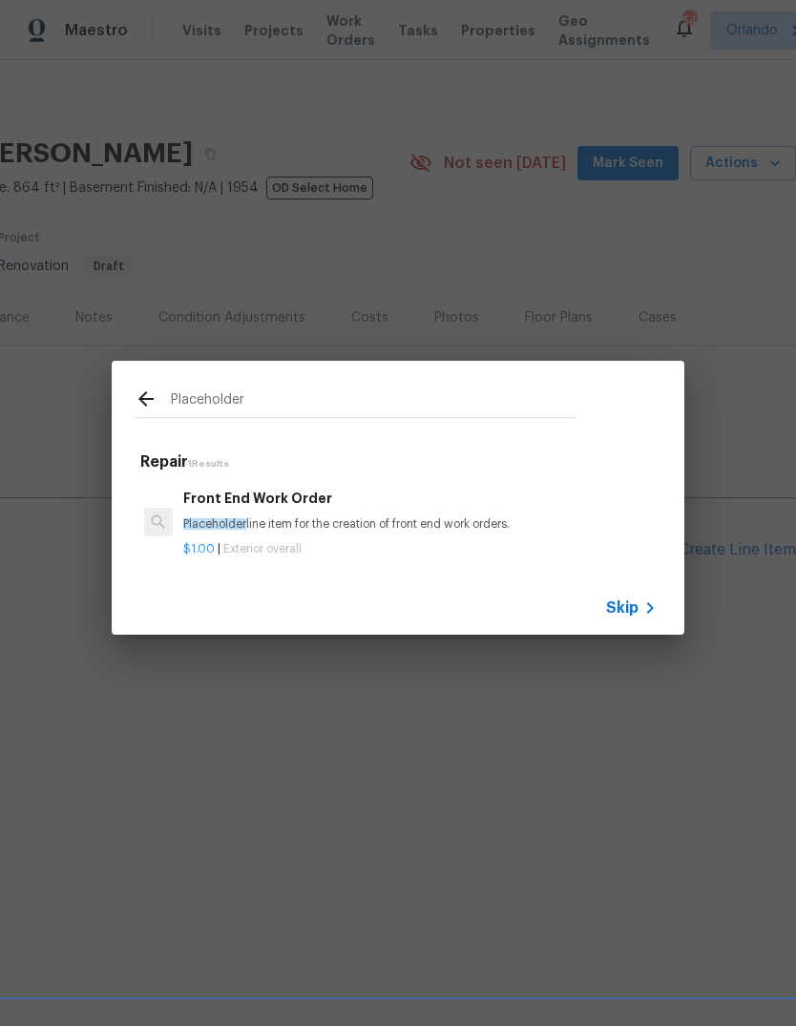
click at [210, 529] on span "Placeholder" at bounding box center [214, 523] width 63 height 11
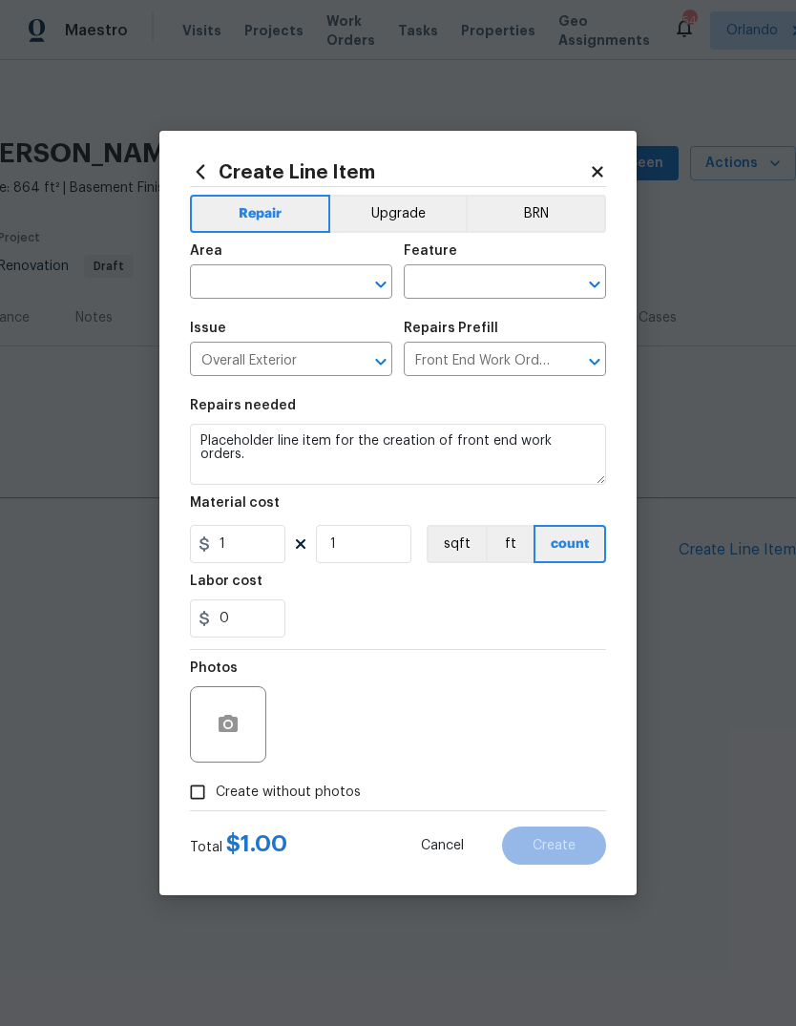
click at [241, 286] on input "text" at bounding box center [264, 284] width 149 height 30
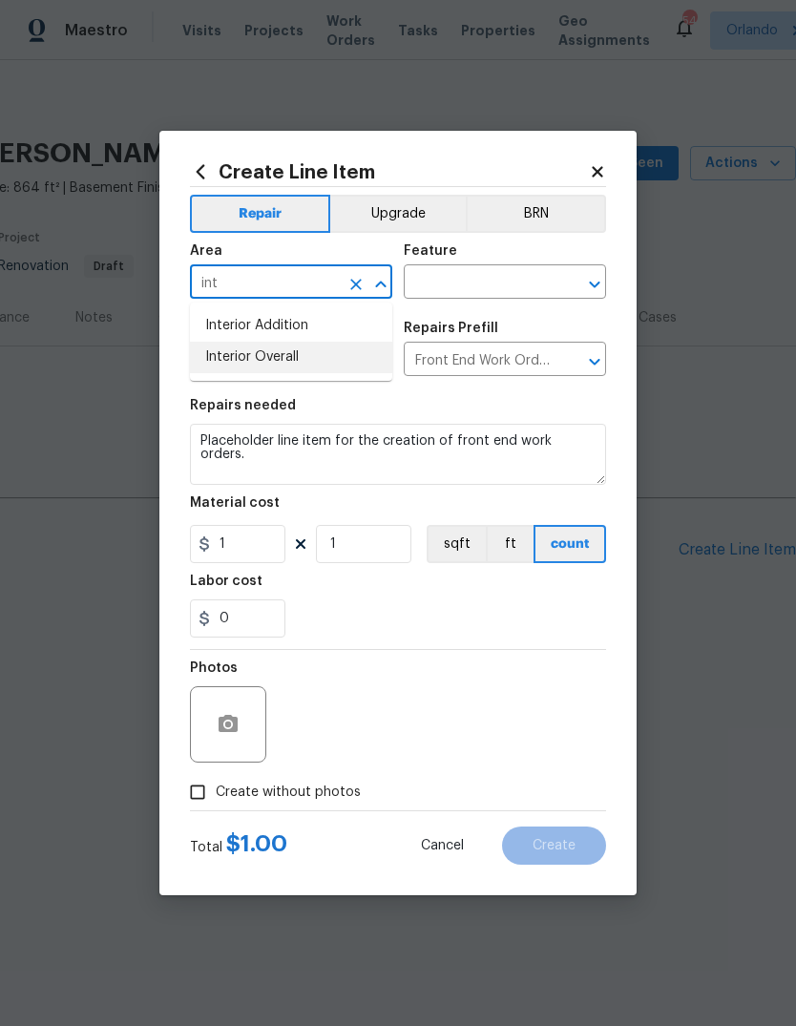
click at [240, 369] on li "Interior Overall" at bounding box center [291, 357] width 202 height 31
type input "Interior Overall"
click at [442, 282] on input "text" at bounding box center [478, 284] width 149 height 30
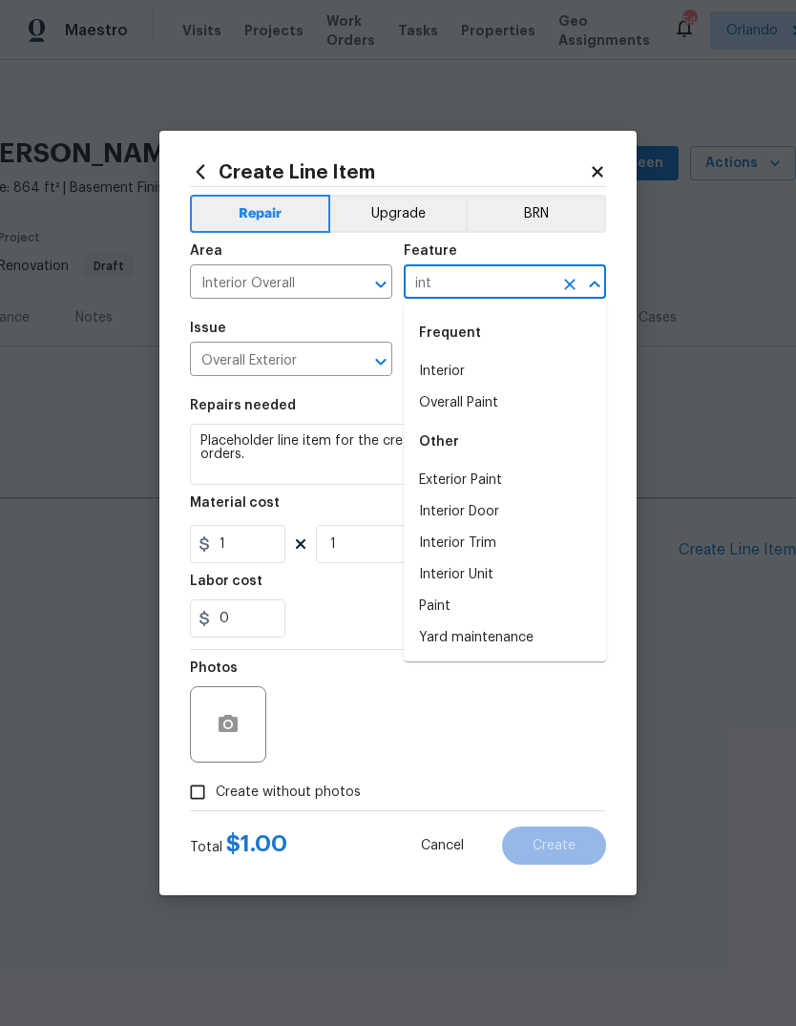
click at [449, 373] on li "Interior" at bounding box center [505, 371] width 202 height 31
type input "Interior"
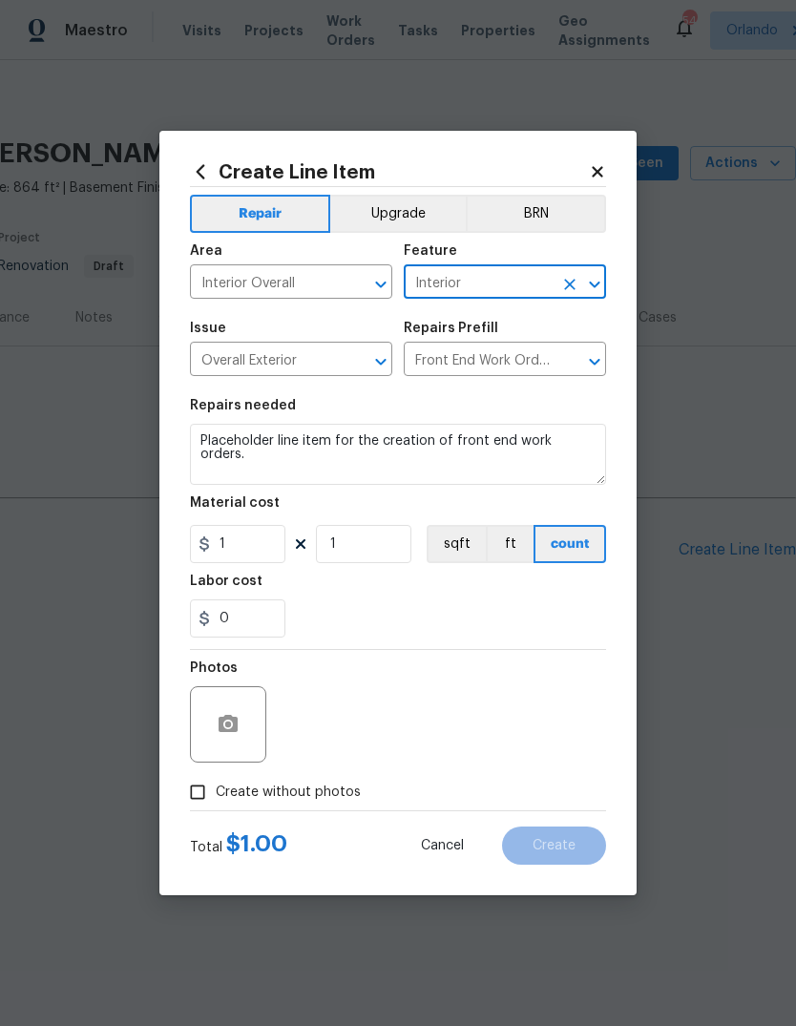
click at [344, 586] on div "Labor cost" at bounding box center [398, 586] width 416 height 25
click at [198, 810] on input "Create without photos" at bounding box center [197, 792] width 36 height 36
checkbox input "true"
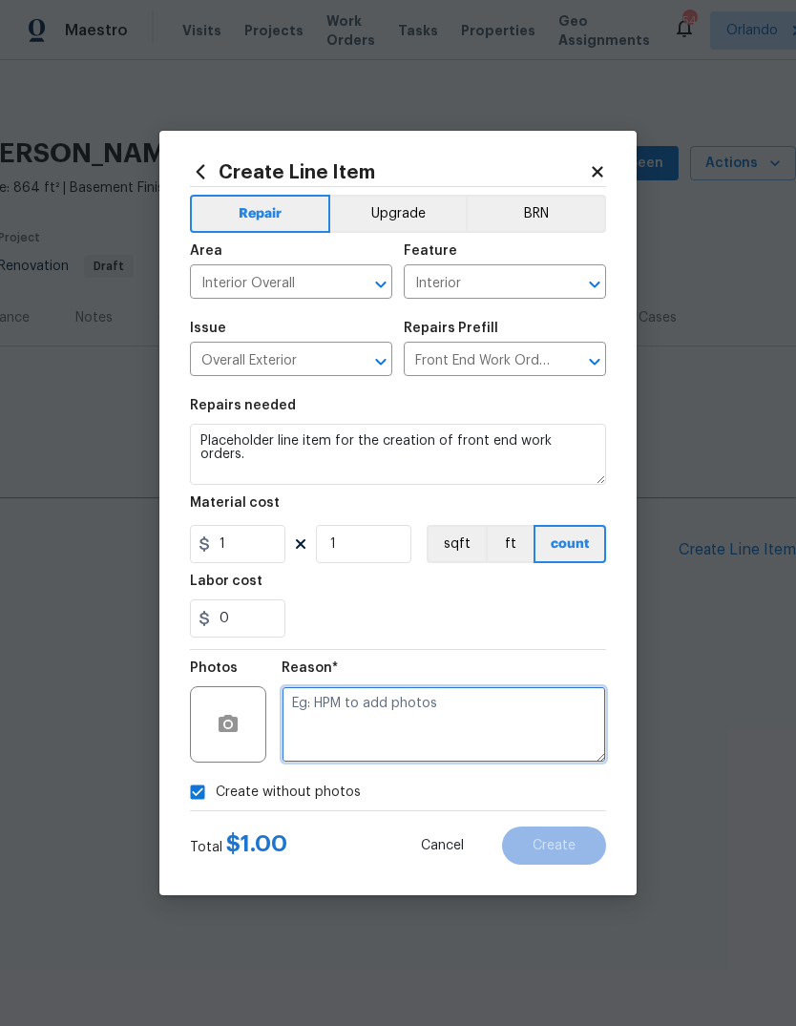
click at [521, 738] on textarea at bounding box center [444, 724] width 324 height 76
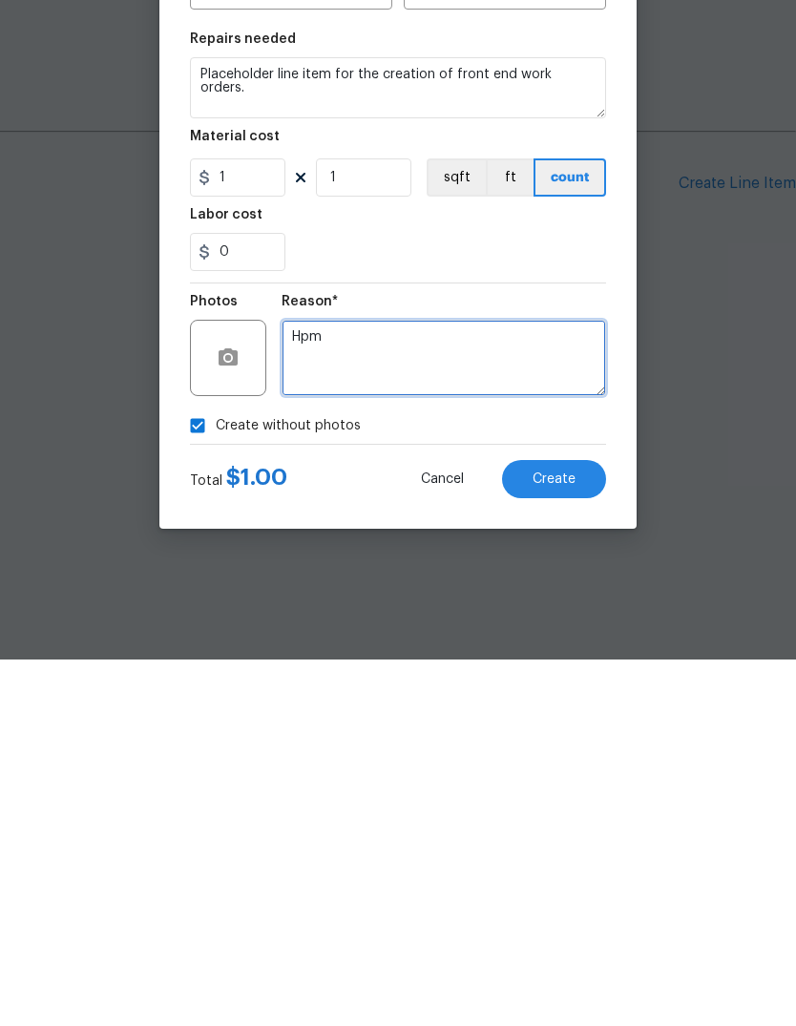
type textarea "Hpm"
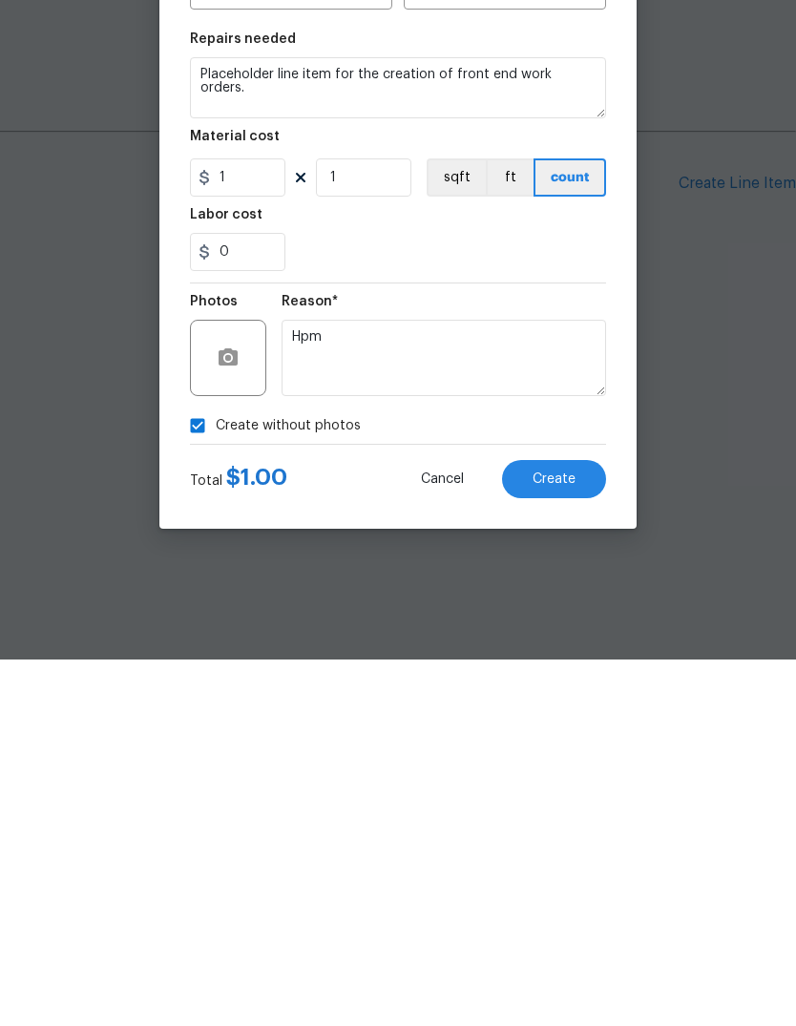
click at [530, 826] on button "Create" at bounding box center [554, 845] width 104 height 38
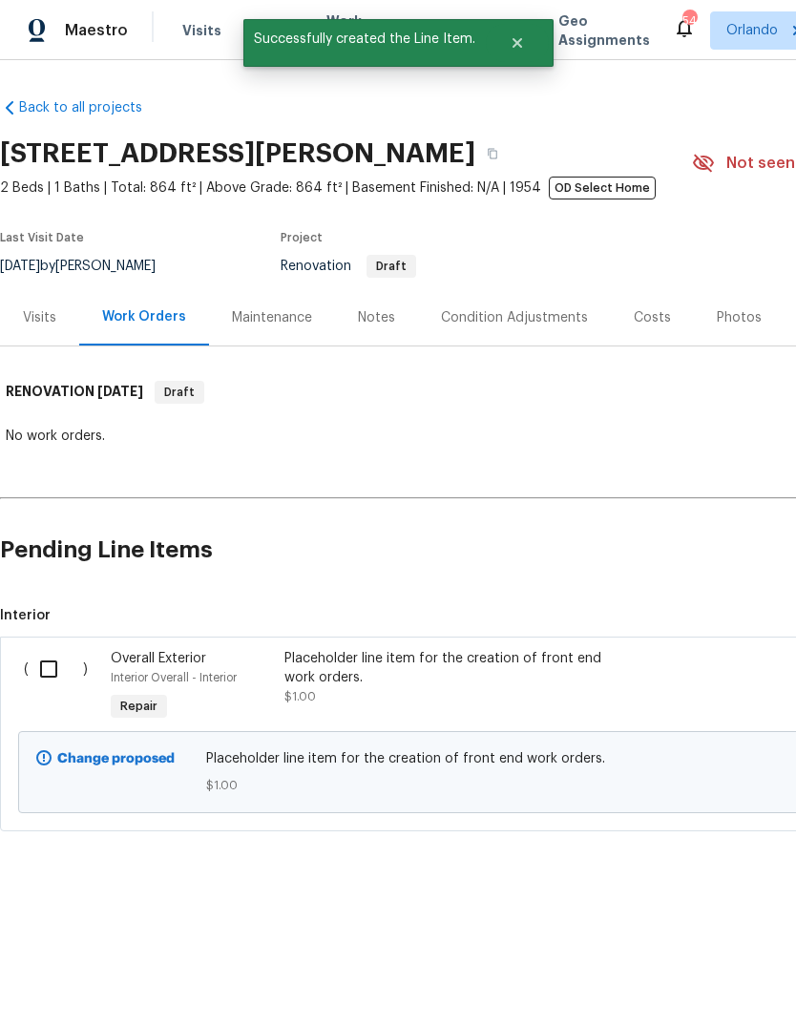
scroll to position [0, 0]
click at [56, 672] on input "checkbox" at bounding box center [56, 669] width 54 height 40
checkbox input "true"
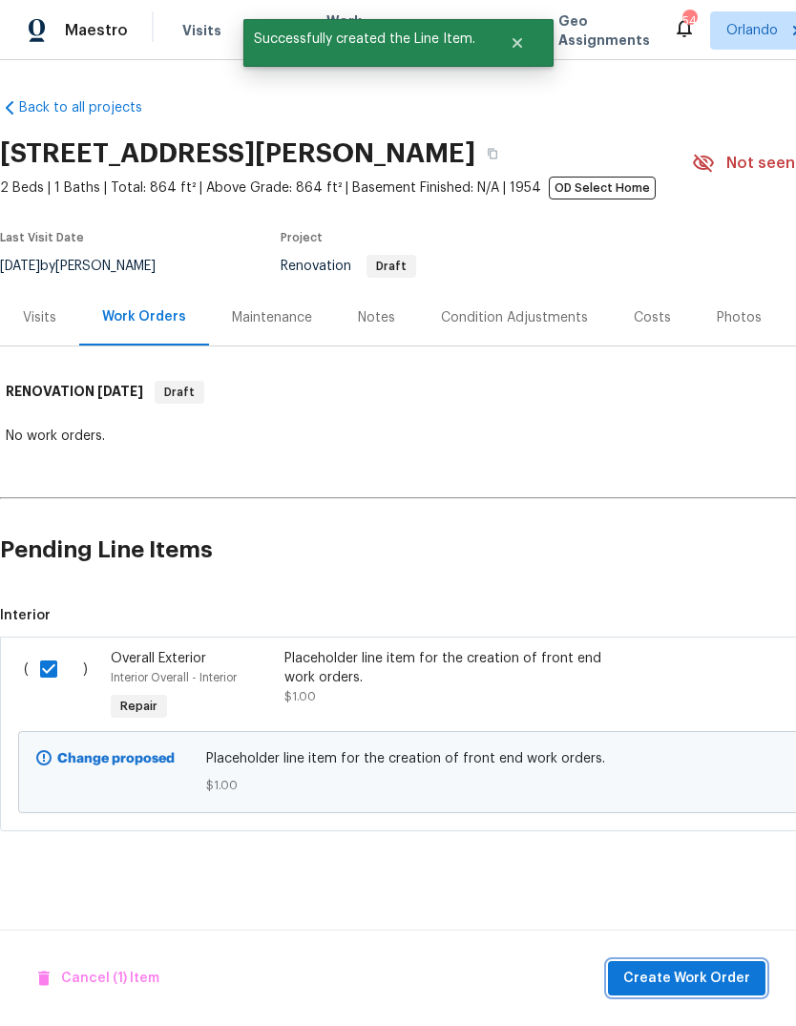
click at [699, 971] on span "Create Work Order" at bounding box center [686, 979] width 127 height 24
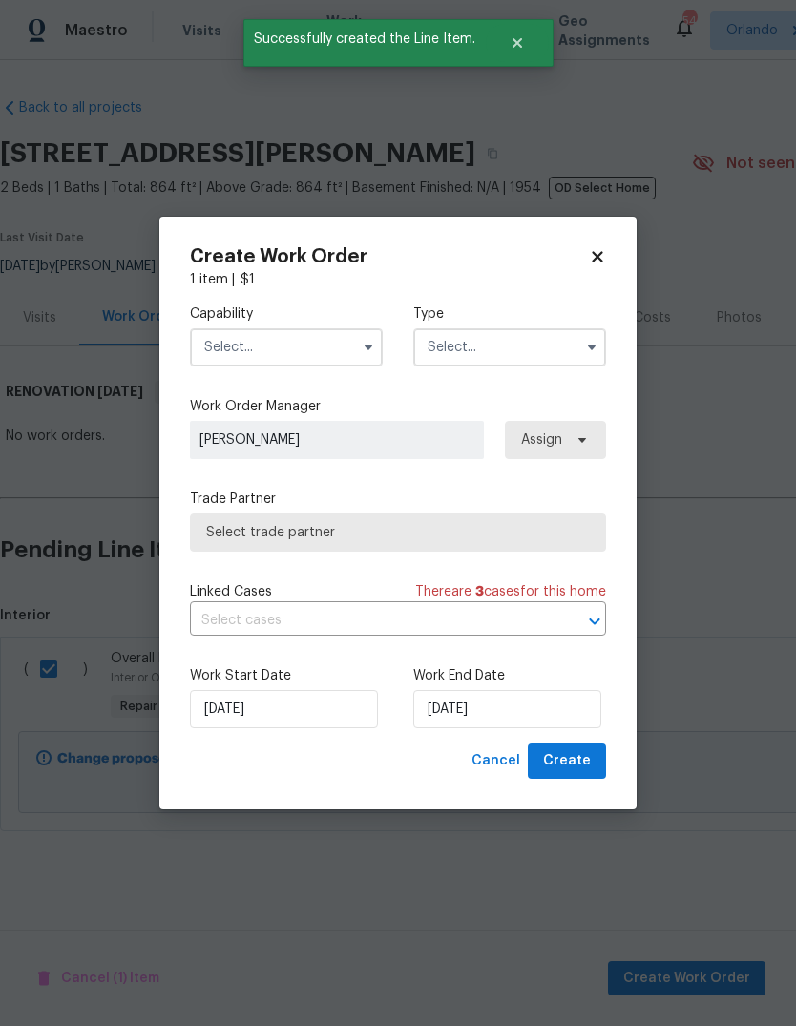
click at [235, 360] on input "text" at bounding box center [286, 347] width 193 height 38
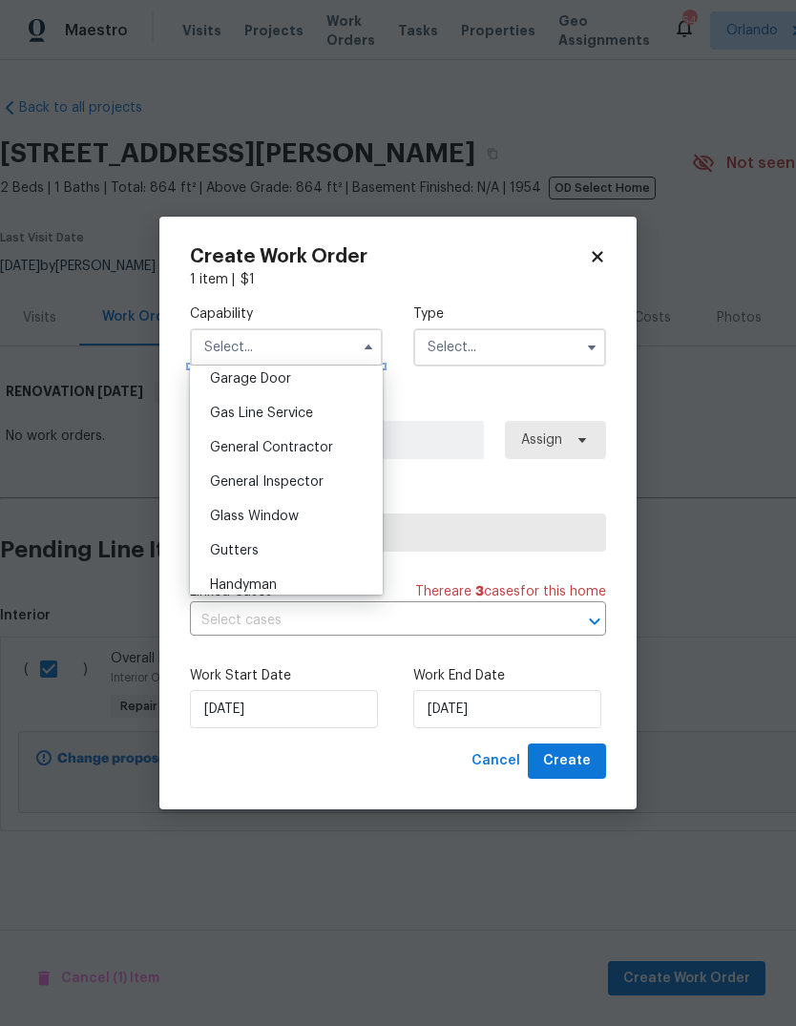
scroll to position [856, 0]
click at [225, 441] on span "General Contractor" at bounding box center [271, 443] width 123 height 13
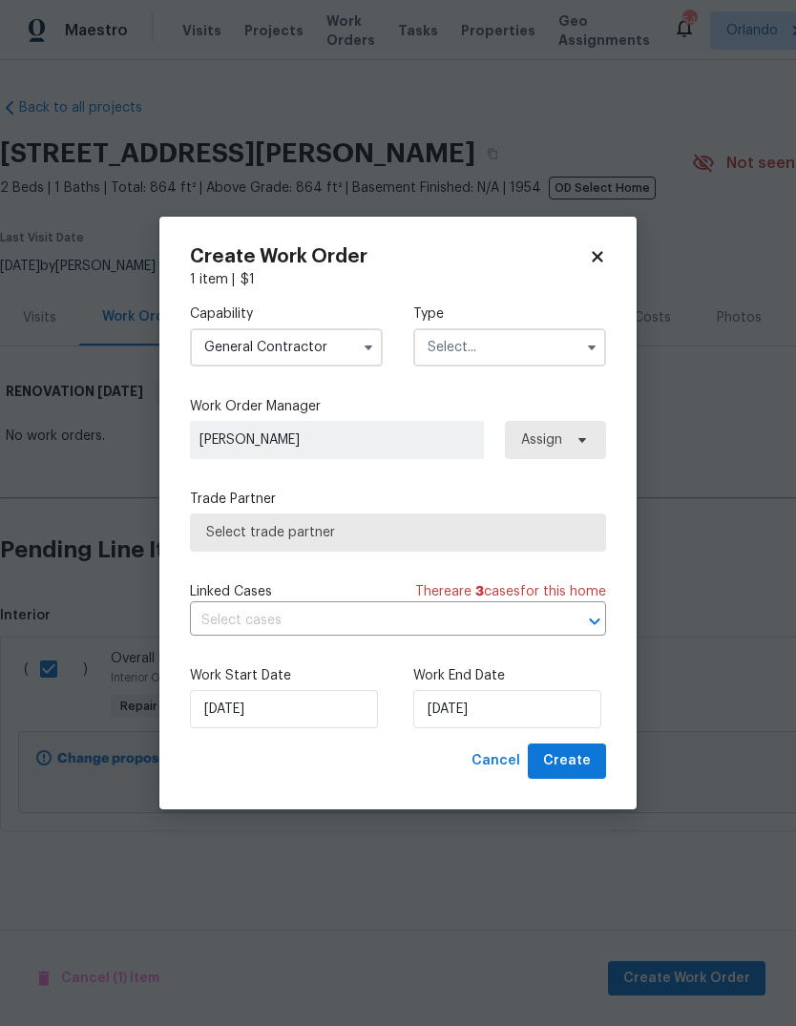
type input "General Contractor"
click at [539, 365] on input "text" at bounding box center [509, 347] width 193 height 38
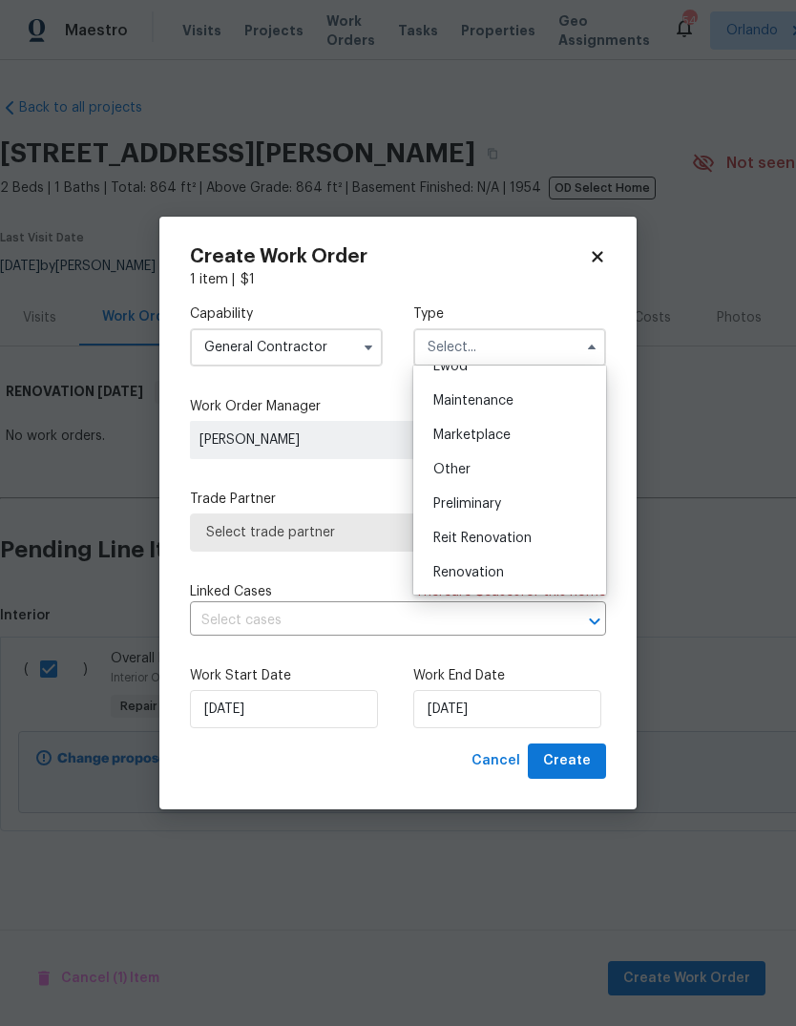
scroll to position [299, 0]
click at [511, 581] on div "Renovation" at bounding box center [509, 570] width 183 height 34
type input "Renovation"
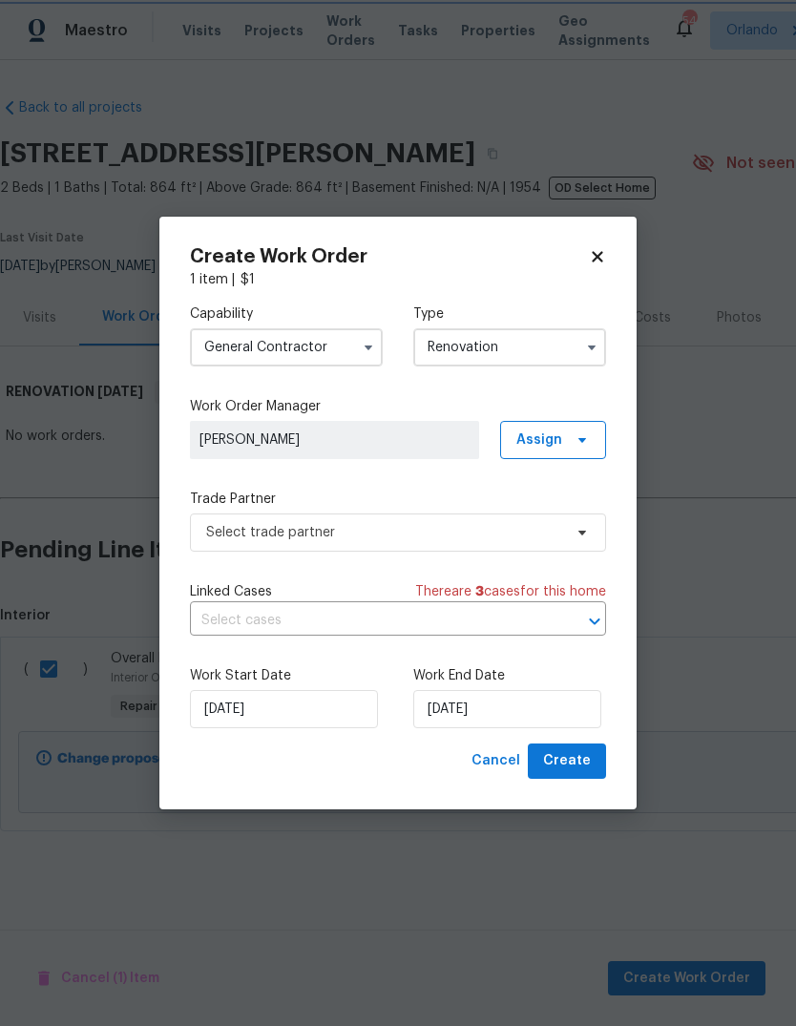
scroll to position [0, 0]
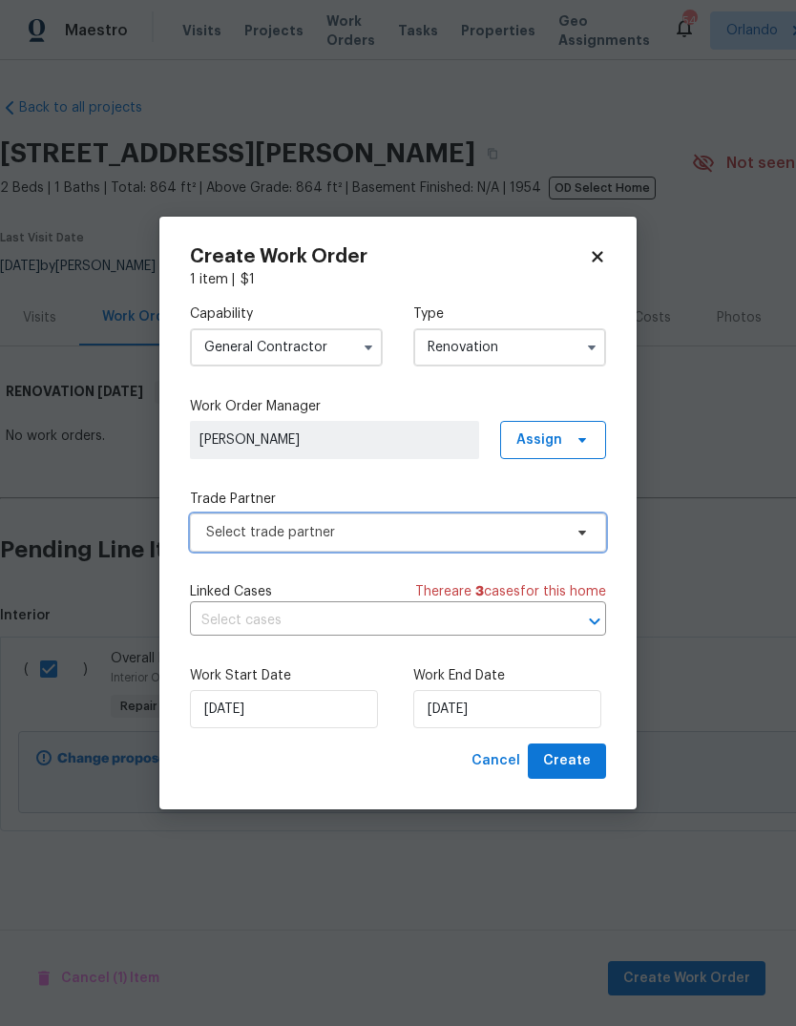
click at [554, 544] on span "Select trade partner" at bounding box center [398, 532] width 416 height 38
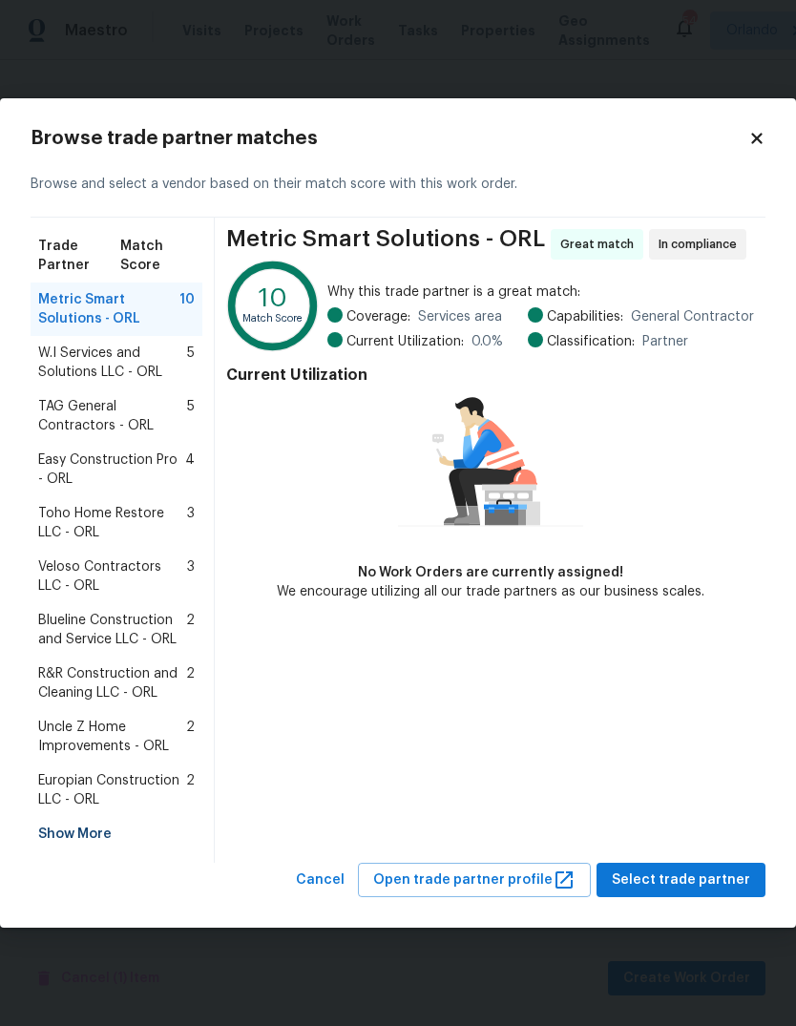
click at [61, 829] on div "Show More" at bounding box center [117, 834] width 172 height 34
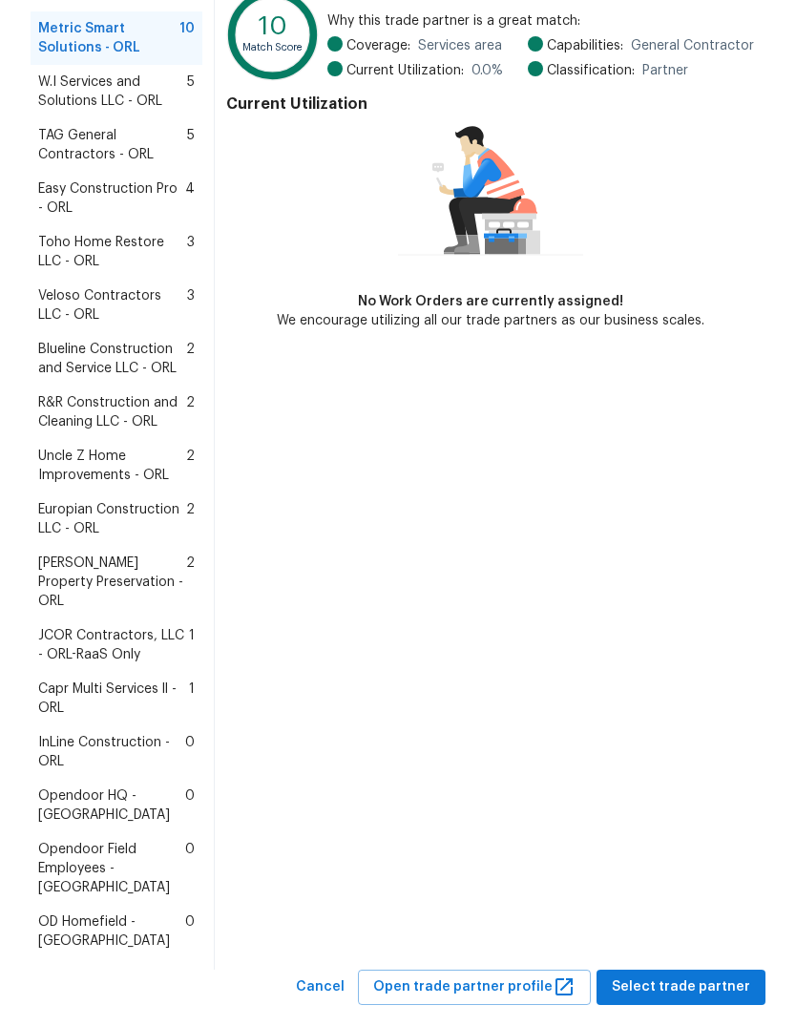
scroll to position [200, 0]
click at [73, 525] on span "Europian Construction LLC - ORL" at bounding box center [112, 520] width 148 height 38
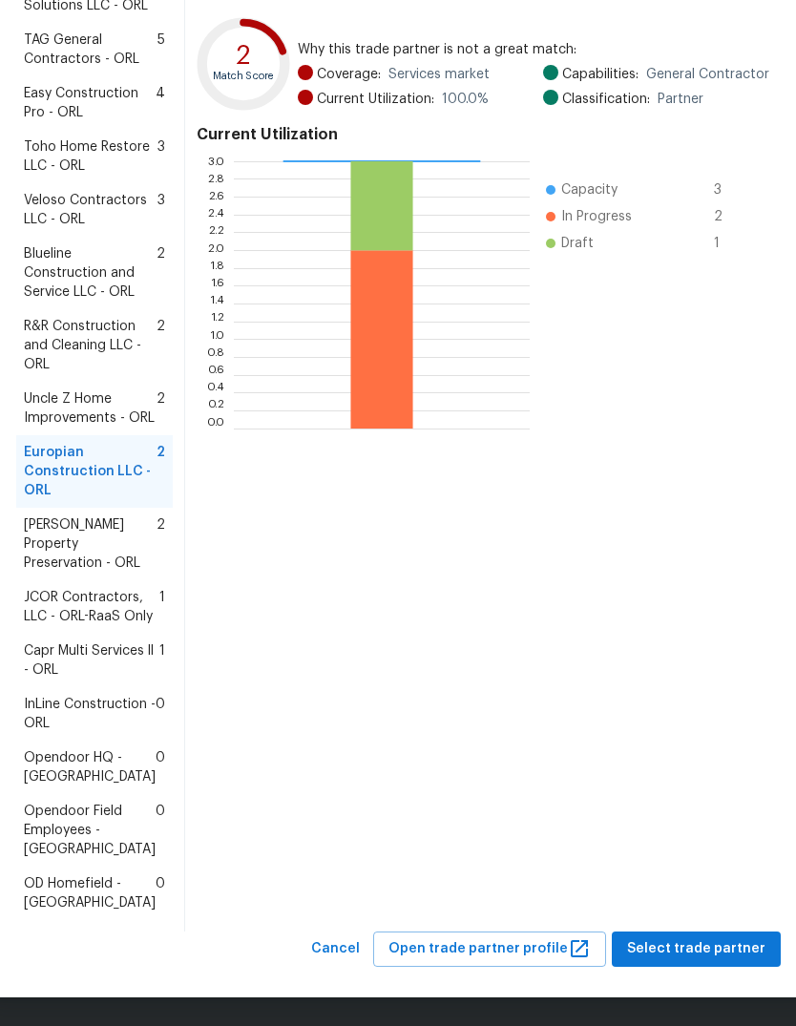
scroll to position [487, 0]
click at [693, 948] on span "Select trade partner" at bounding box center [696, 949] width 138 height 24
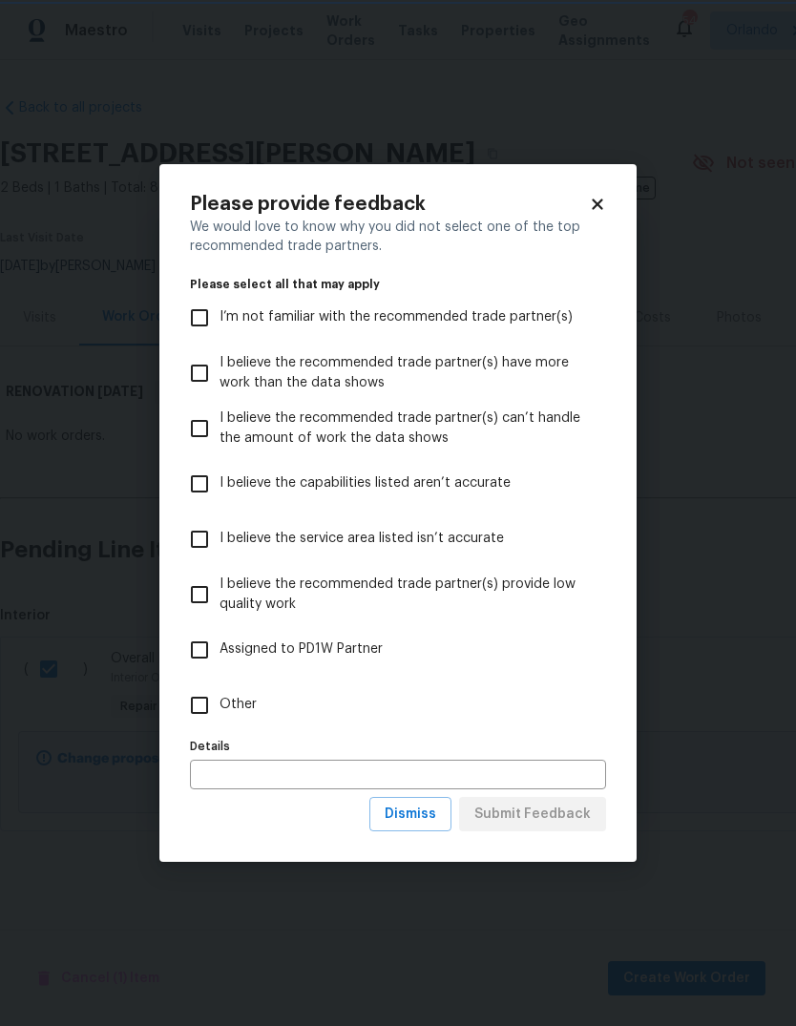
scroll to position [0, 0]
click at [182, 693] on input "Other" at bounding box center [199, 705] width 40 height 40
checkbox input "true"
click at [564, 823] on span "Submit Feedback" at bounding box center [532, 815] width 116 height 24
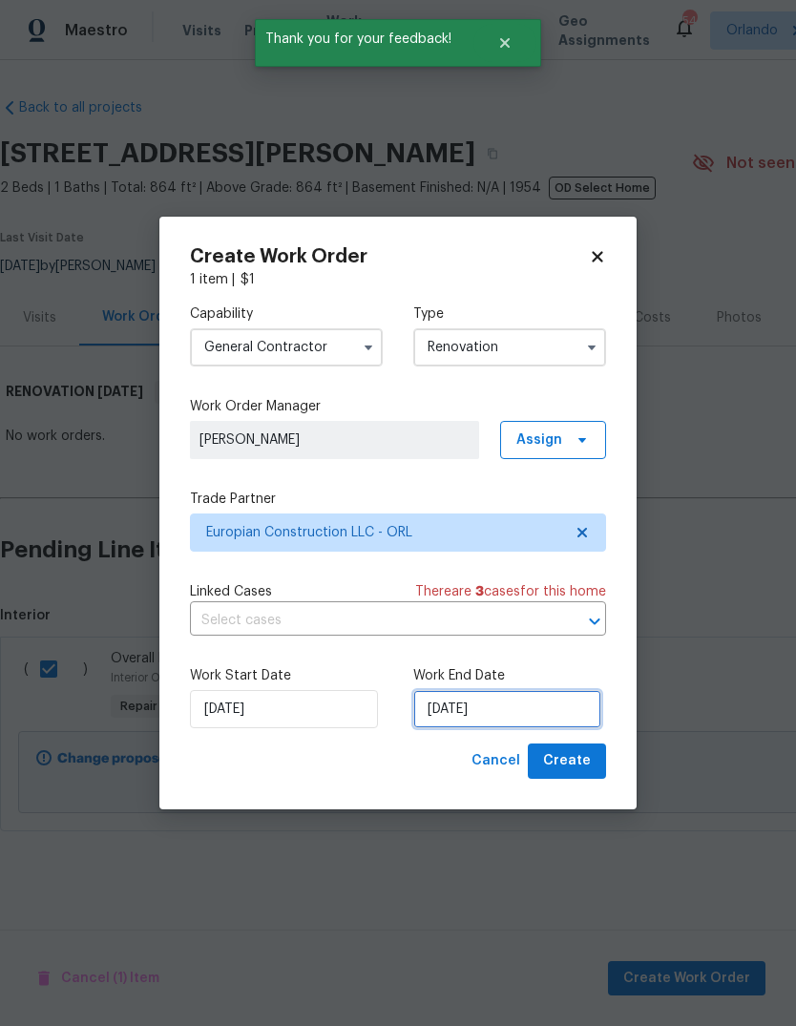
click at [525, 706] on input "8/14/2025" at bounding box center [507, 709] width 188 height 38
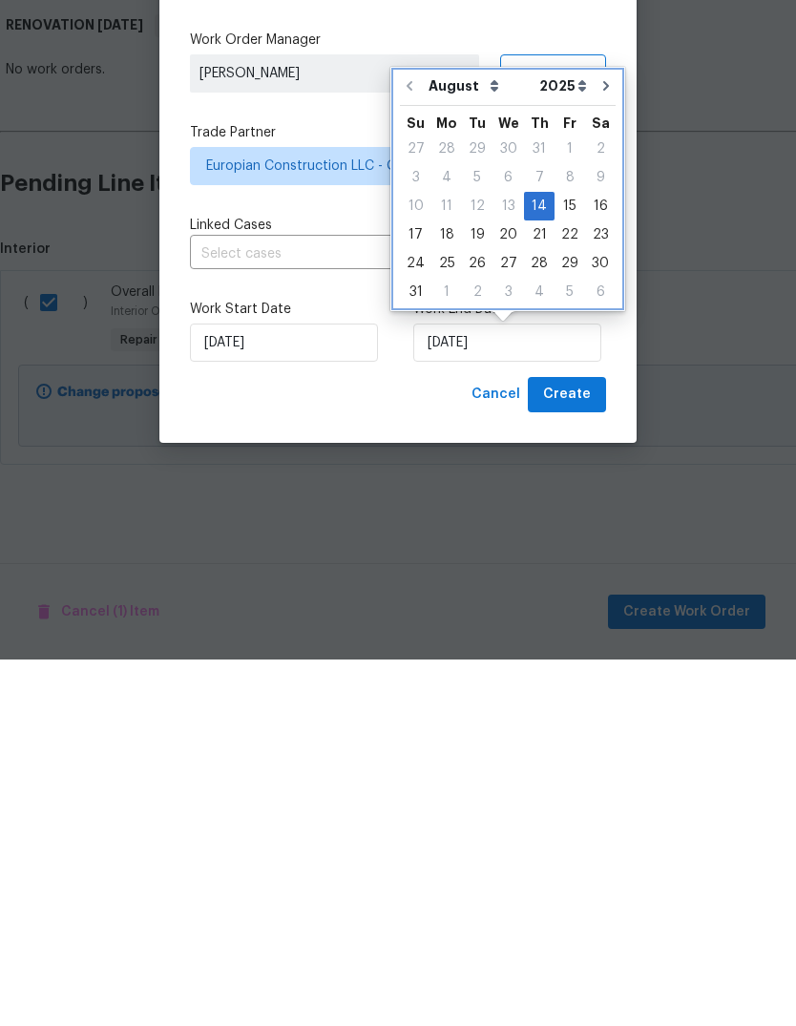
click at [598, 445] on icon "Go to next month" at bounding box center [605, 452] width 15 height 15
type input "9/14/2025"
select select "8"
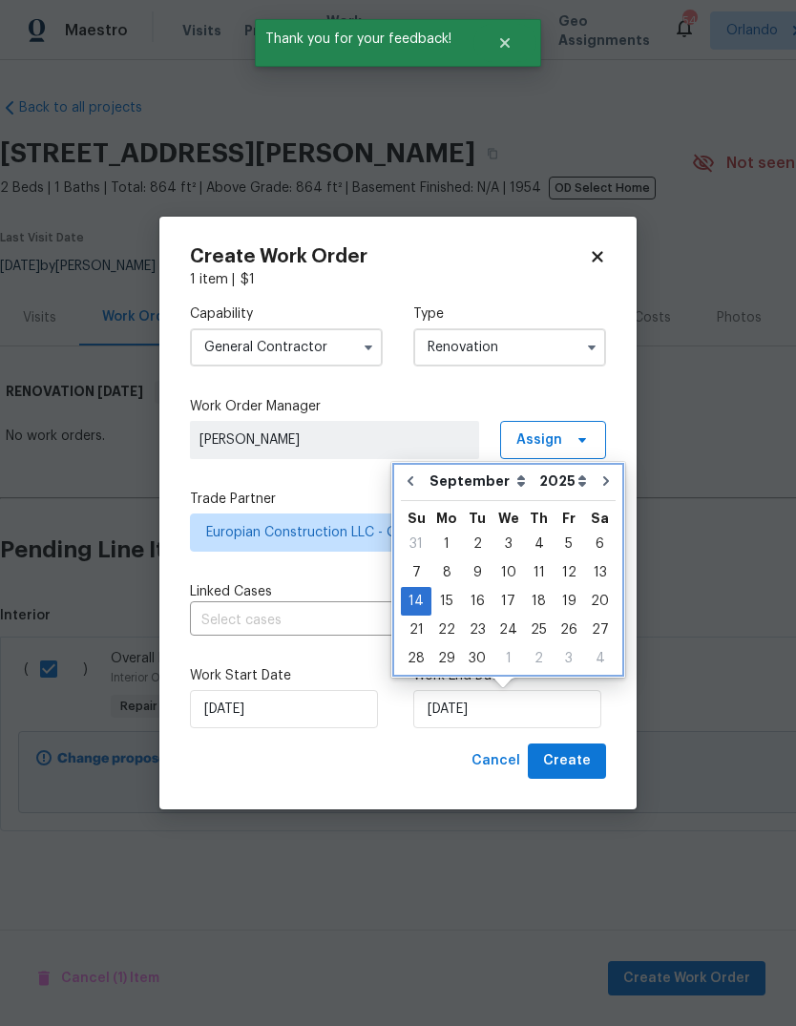
click at [598, 487] on icon "Go to next month" at bounding box center [605, 480] width 15 height 15
type input "10/14/2025"
select select "9"
click at [597, 483] on icon "Go to next month" at bounding box center [604, 480] width 15 height 15
type input "11/14/2025"
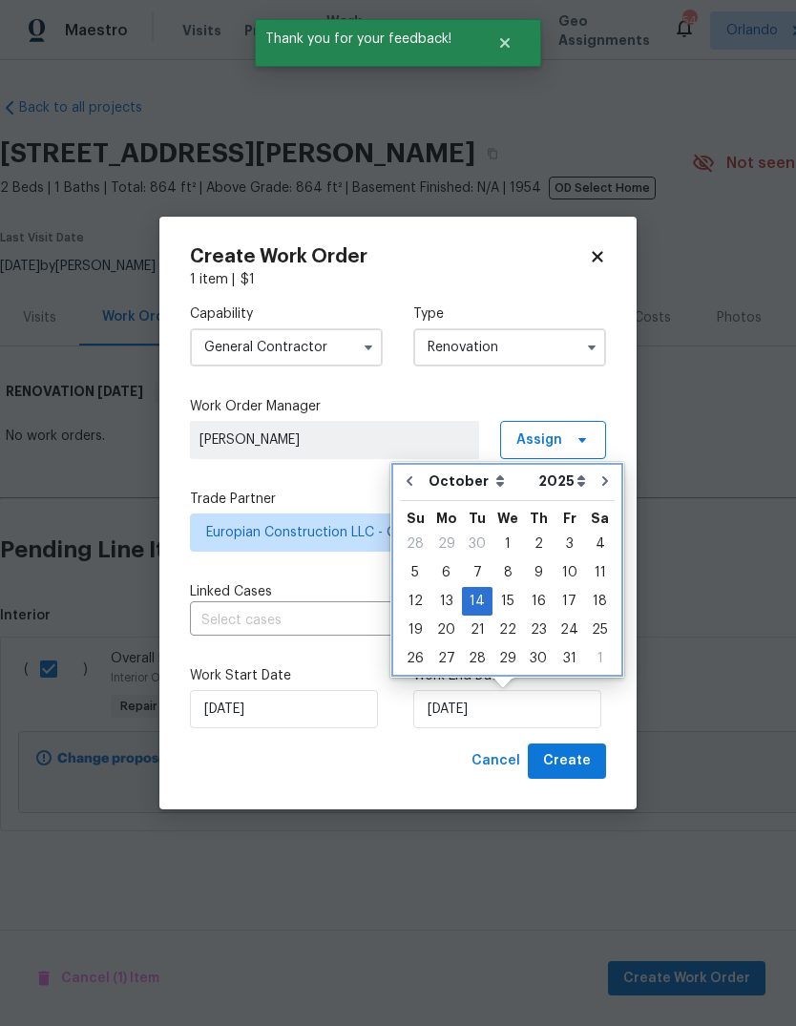
select select "10"
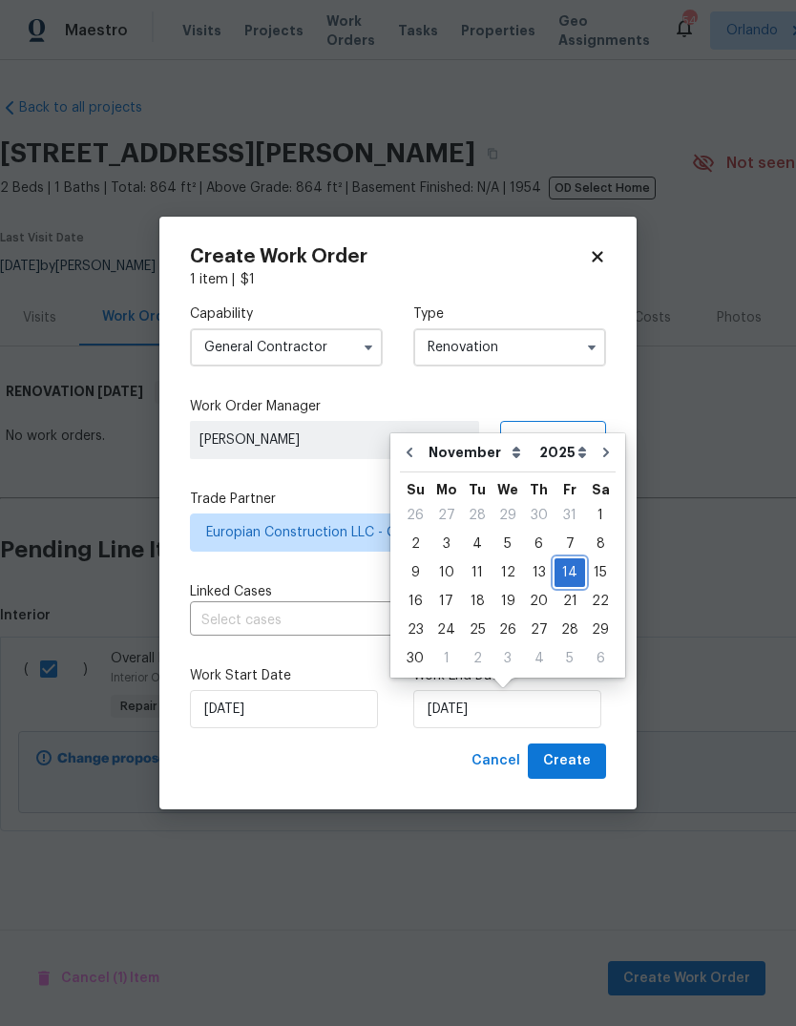
click at [560, 573] on div "14" at bounding box center [569, 572] width 31 height 27
click at [568, 755] on span "Create" at bounding box center [567, 761] width 48 height 24
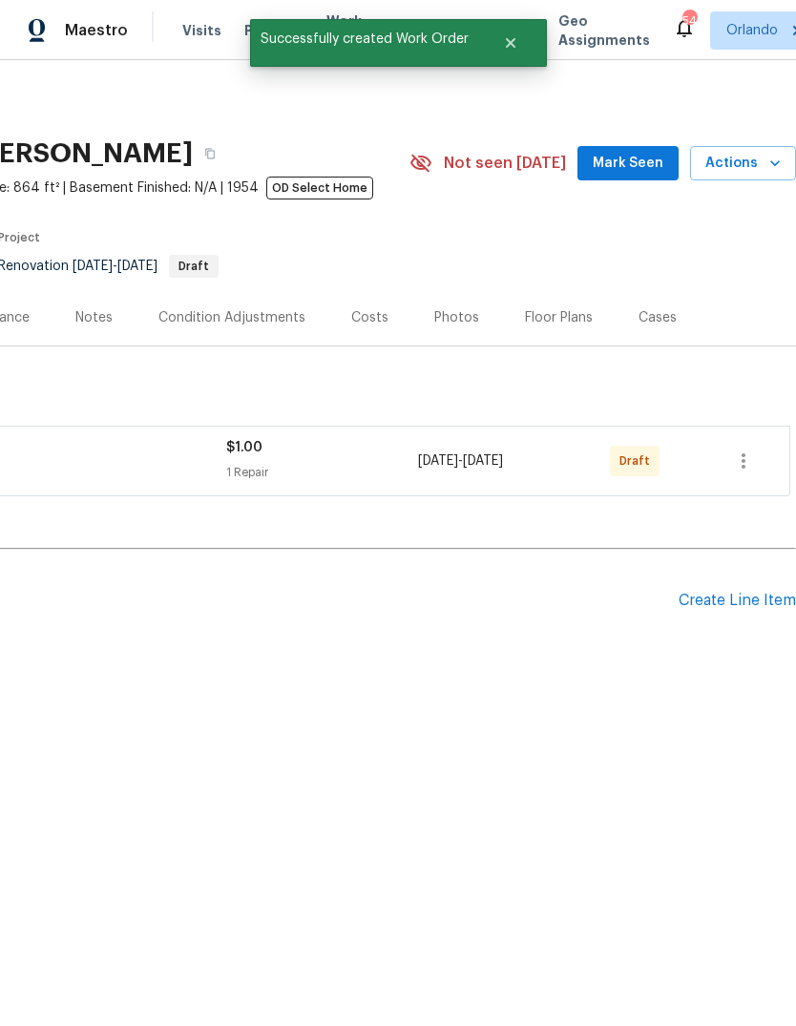
scroll to position [0, 282]
click at [736, 460] on icon "button" at bounding box center [743, 460] width 23 height 23
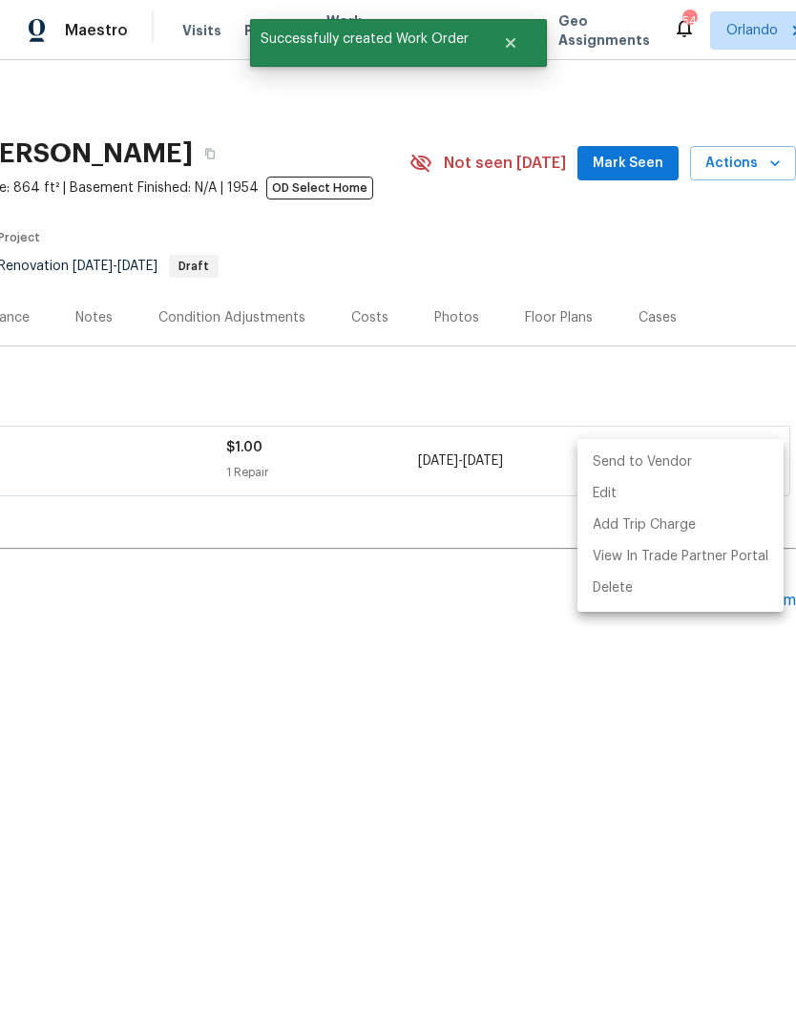
click at [682, 465] on li "Send to Vendor" at bounding box center [680, 462] width 206 height 31
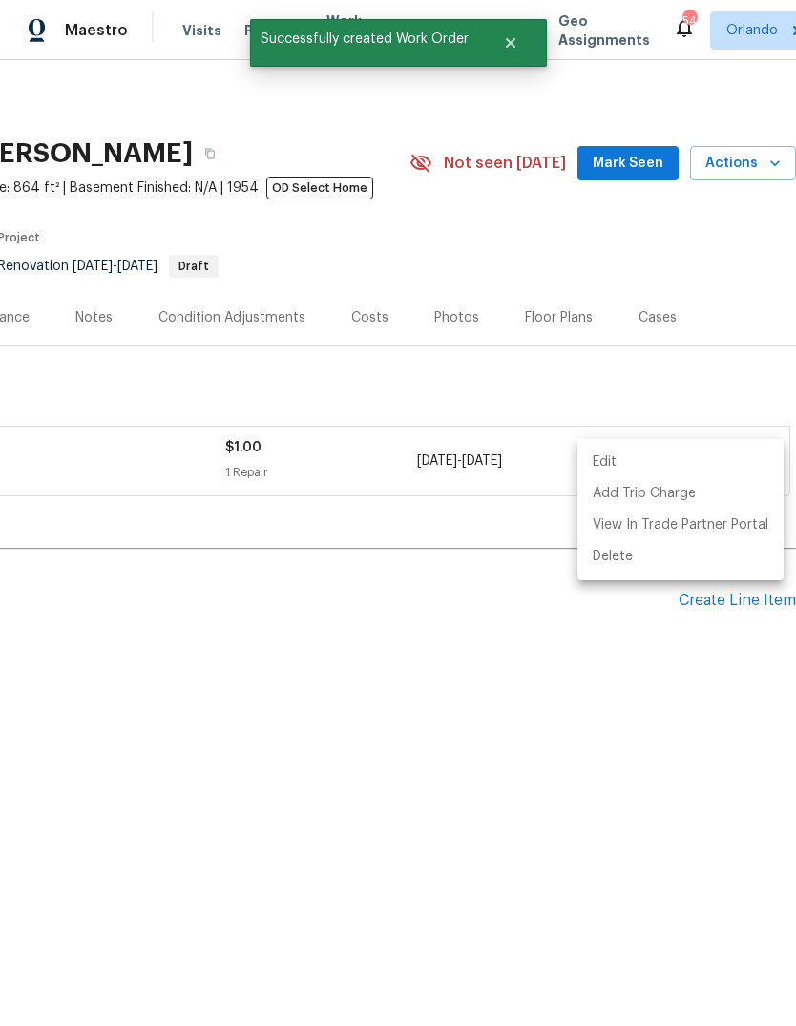
click at [567, 706] on div at bounding box center [398, 513] width 796 height 1026
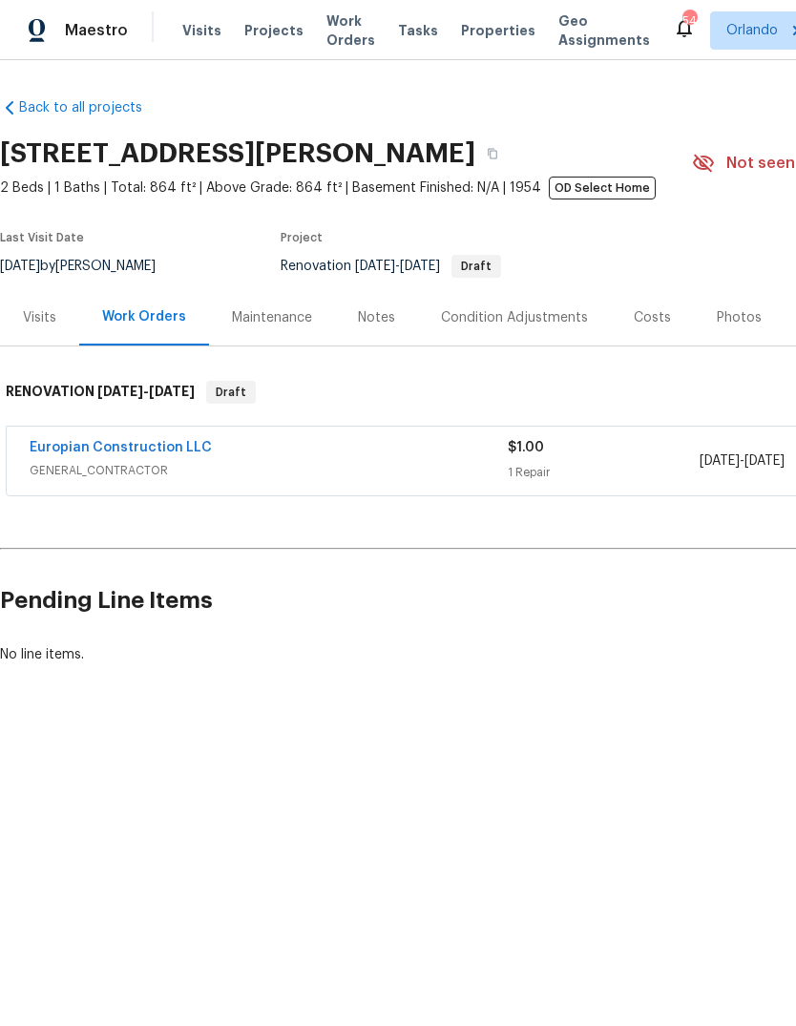
scroll to position [0, 0]
click at [475, 153] on button "button" at bounding box center [492, 153] width 34 height 34
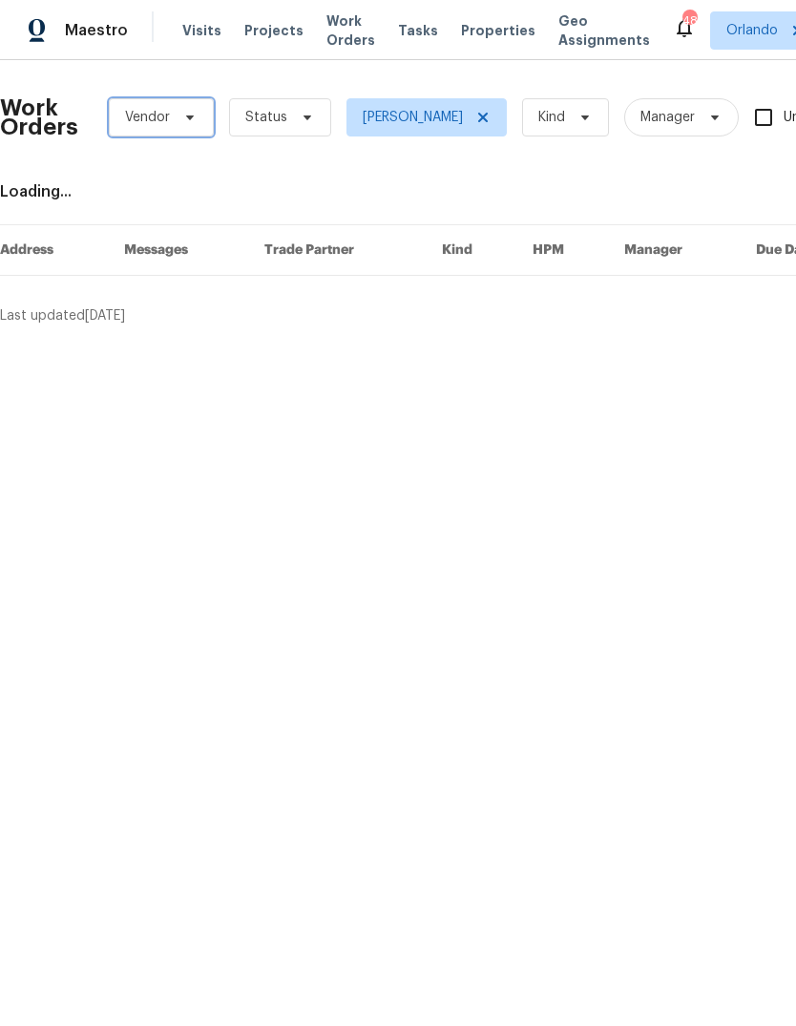
click at [193, 122] on icon at bounding box center [189, 117] width 15 height 15
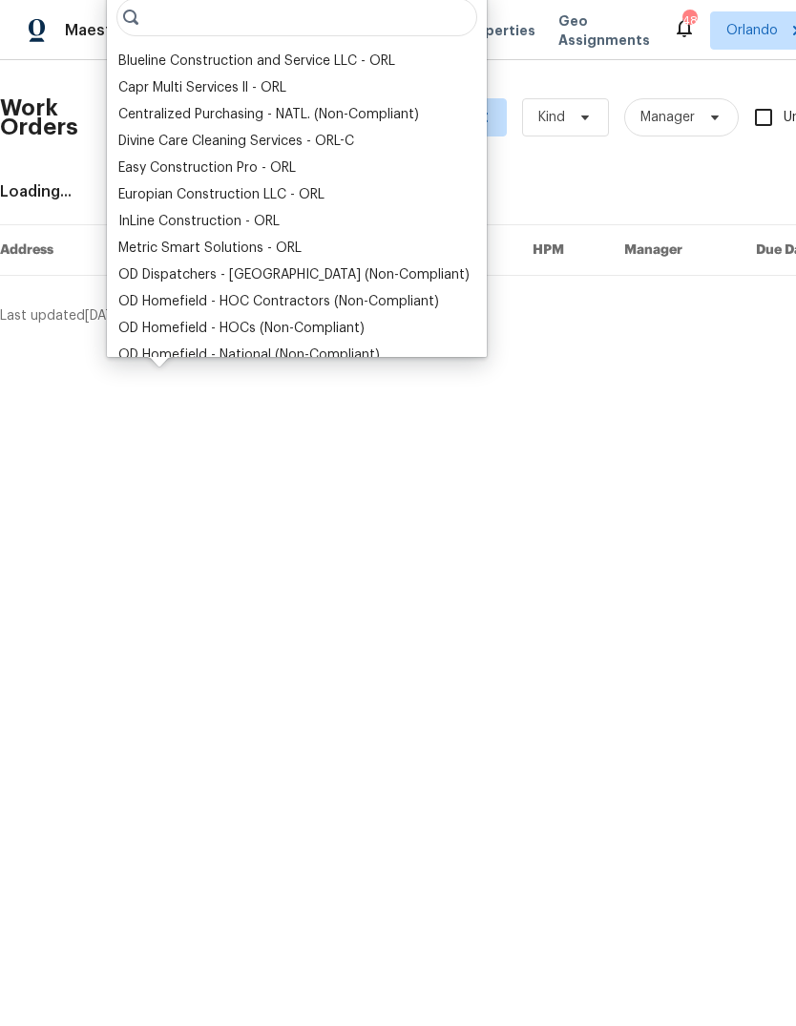
click at [195, 341] on html "Maestro Visits Projects Work Orders Tasks Properties Geo Assignments 48 [GEOGRA…" at bounding box center [398, 170] width 796 height 341
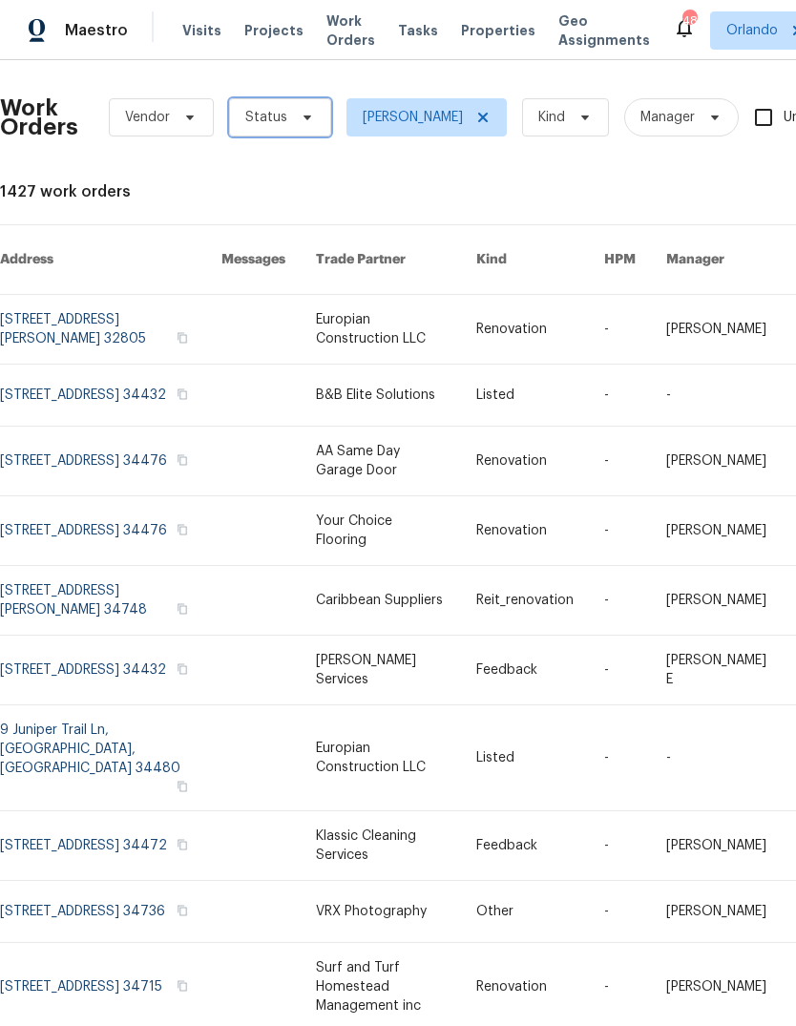
click at [303, 123] on icon at bounding box center [307, 117] width 15 height 15
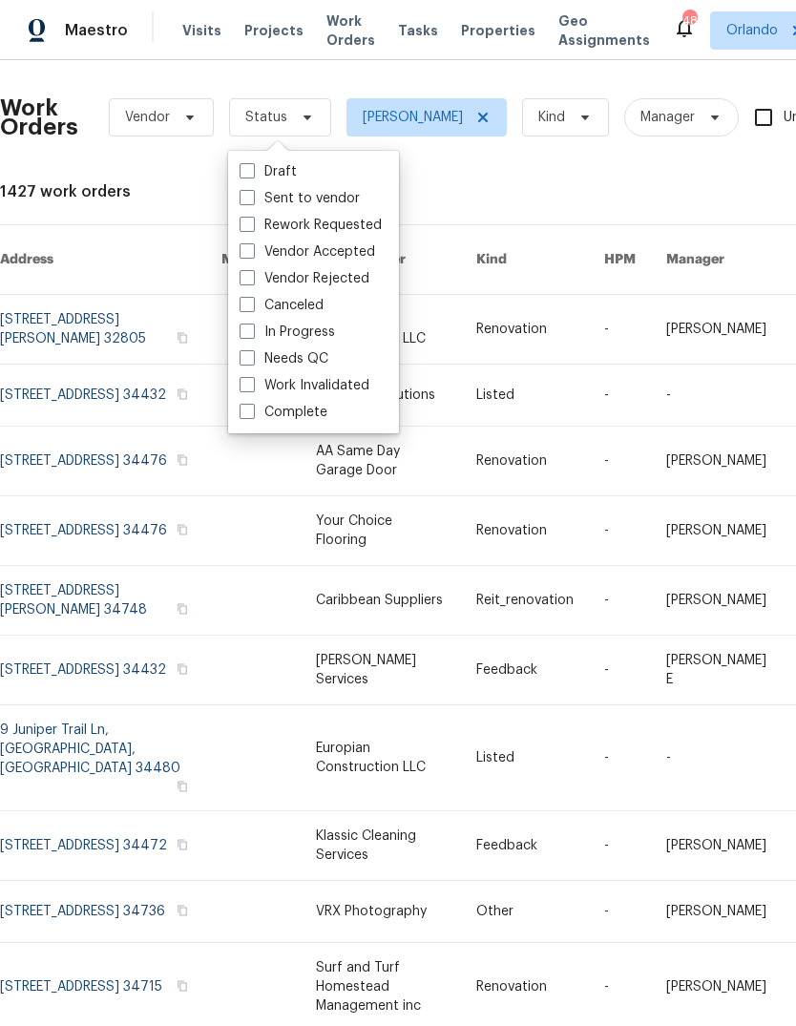
click at [261, 179] on label "Draft" at bounding box center [268, 171] width 57 height 19
click at [252, 175] on input "Draft" at bounding box center [246, 168] width 12 height 12
checkbox input "true"
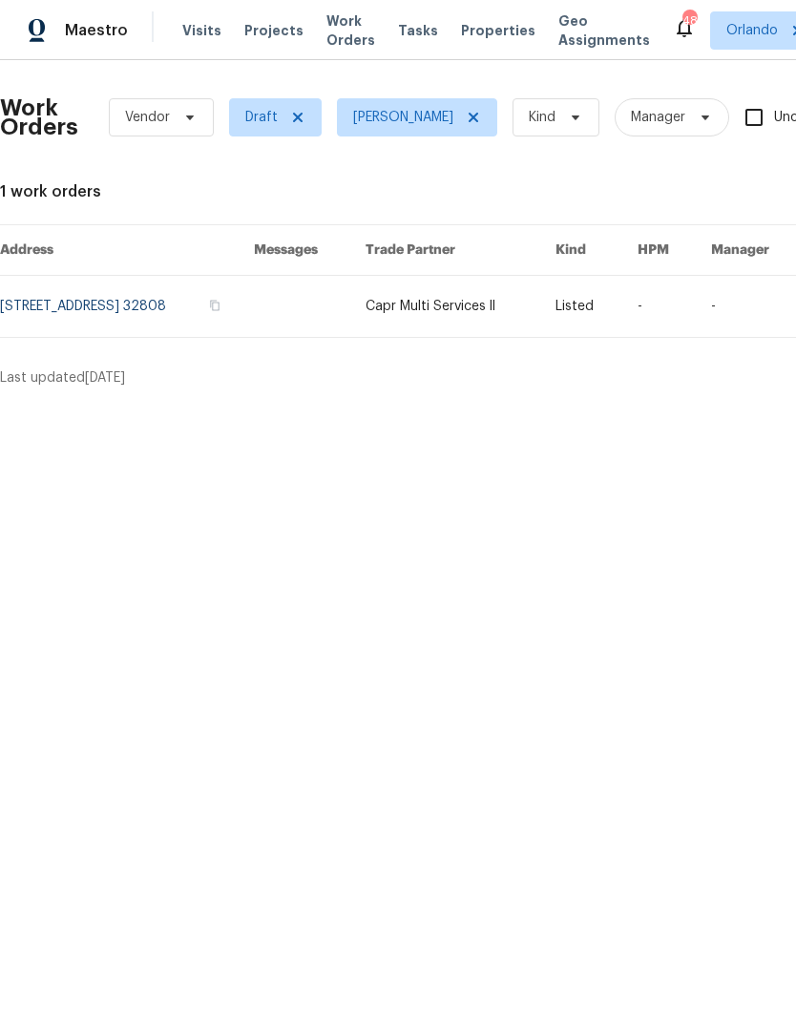
click at [88, 303] on link at bounding box center [127, 306] width 254 height 61
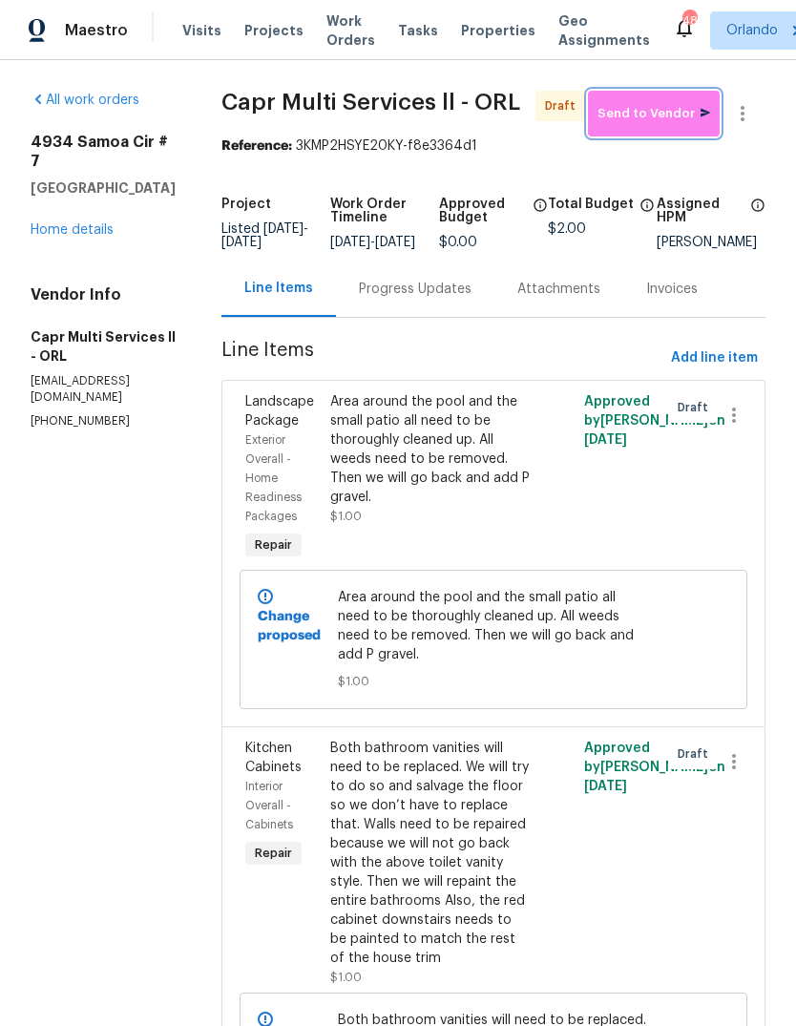
click at [675, 118] on span "Send to Vendor" at bounding box center [653, 114] width 113 height 22
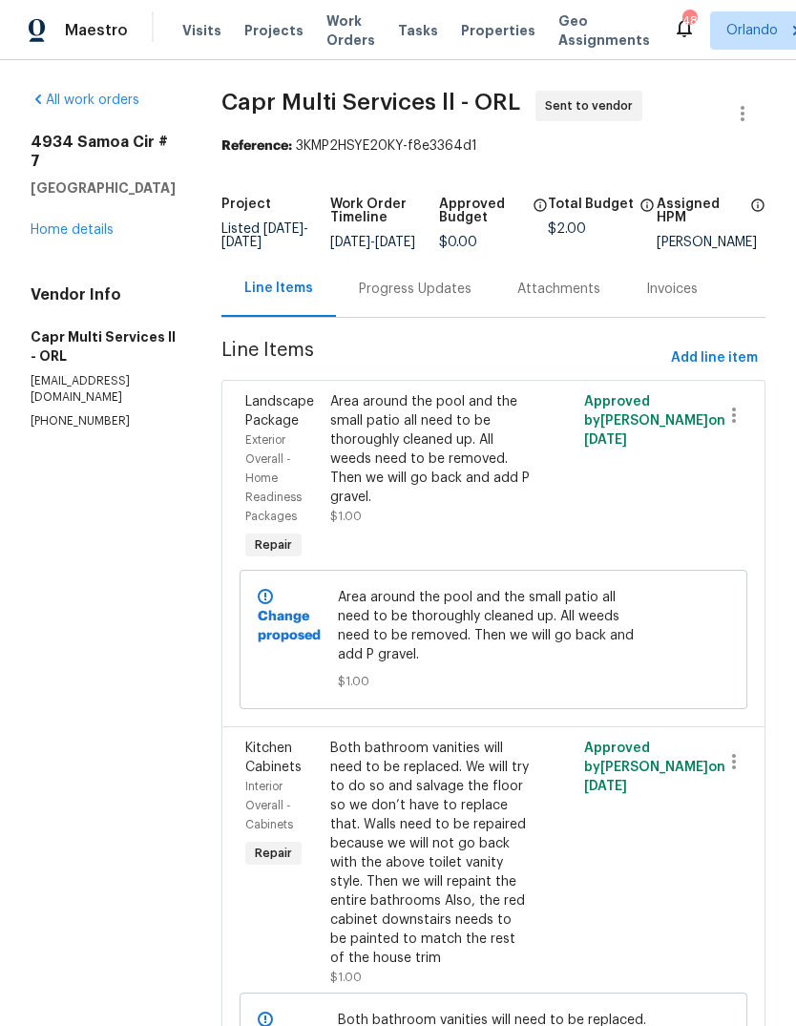
click at [119, 97] on link "All work orders" at bounding box center [85, 100] width 109 height 13
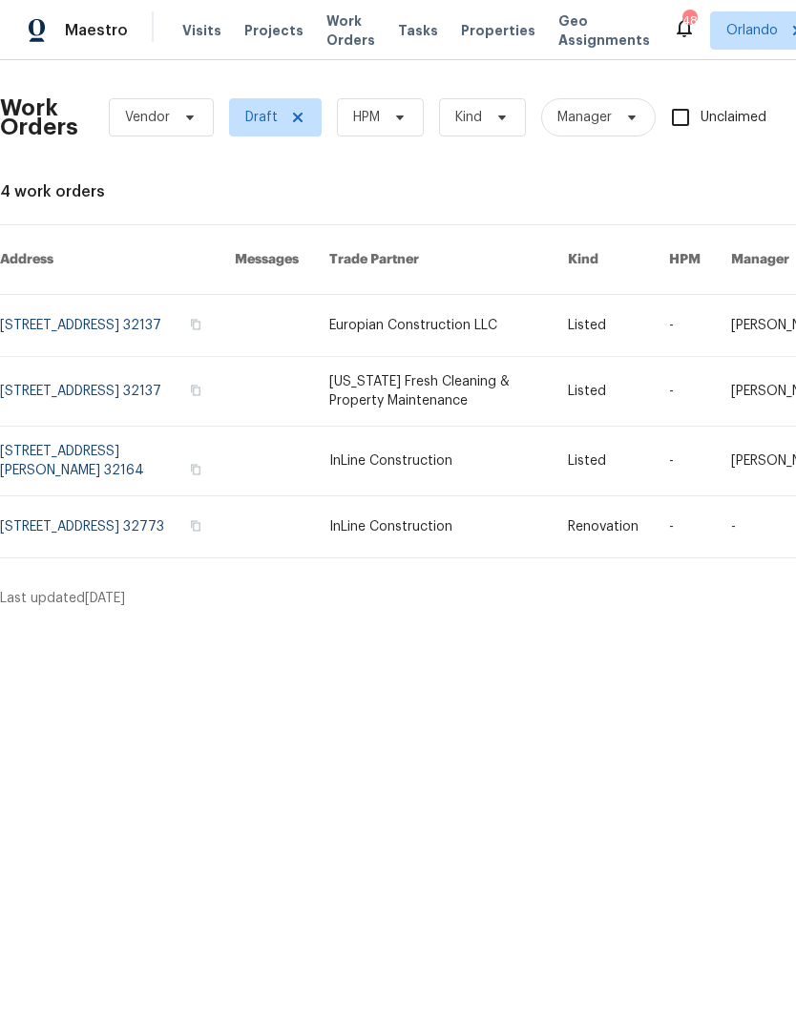
click at [33, 310] on link at bounding box center [117, 325] width 235 height 61
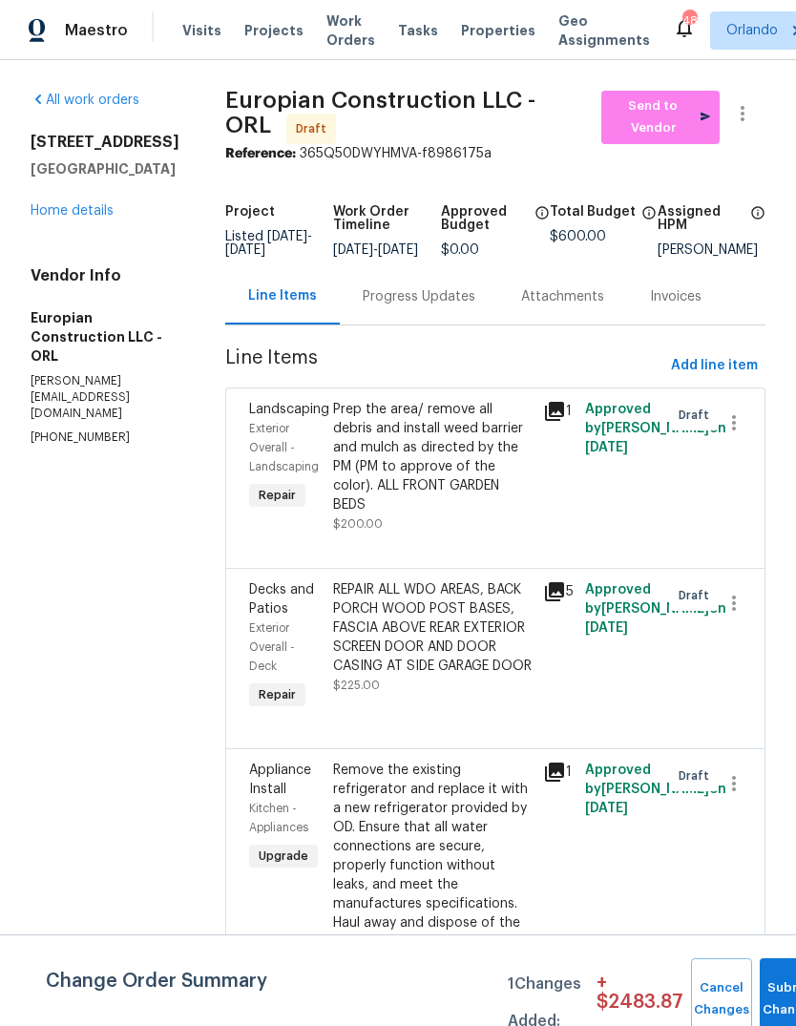
click at [53, 216] on link "Home details" at bounding box center [72, 210] width 83 height 13
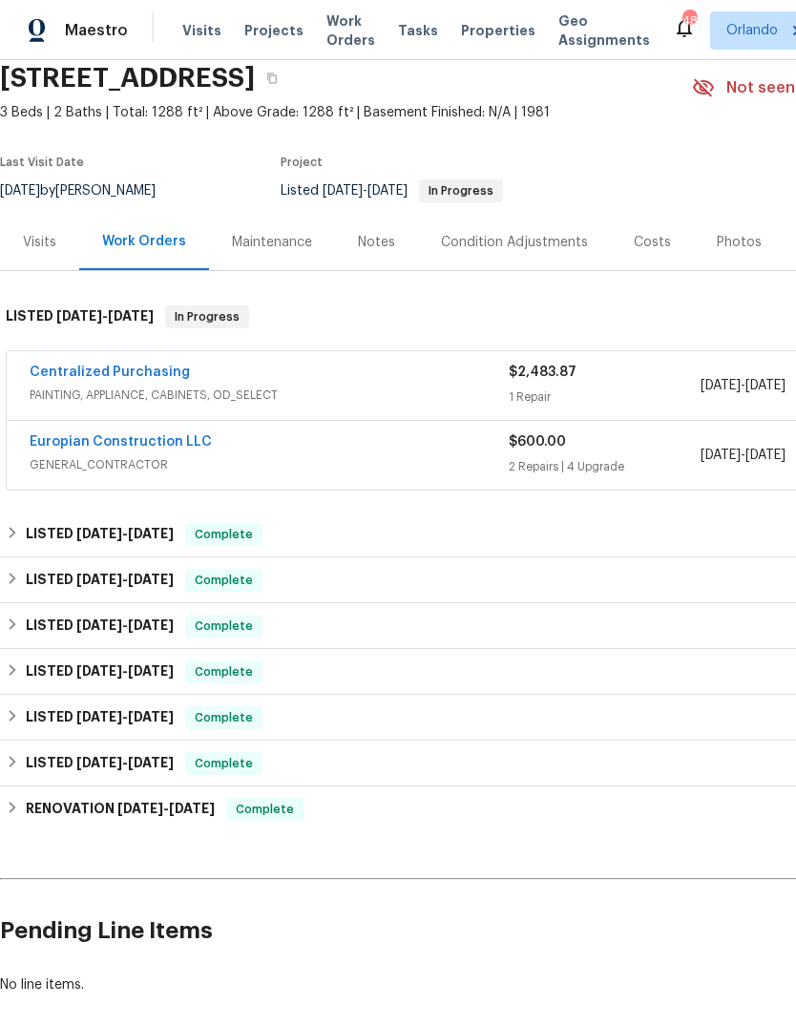
scroll to position [76, 0]
click at [61, 445] on link "Europian Construction LLC" at bounding box center [121, 440] width 182 height 13
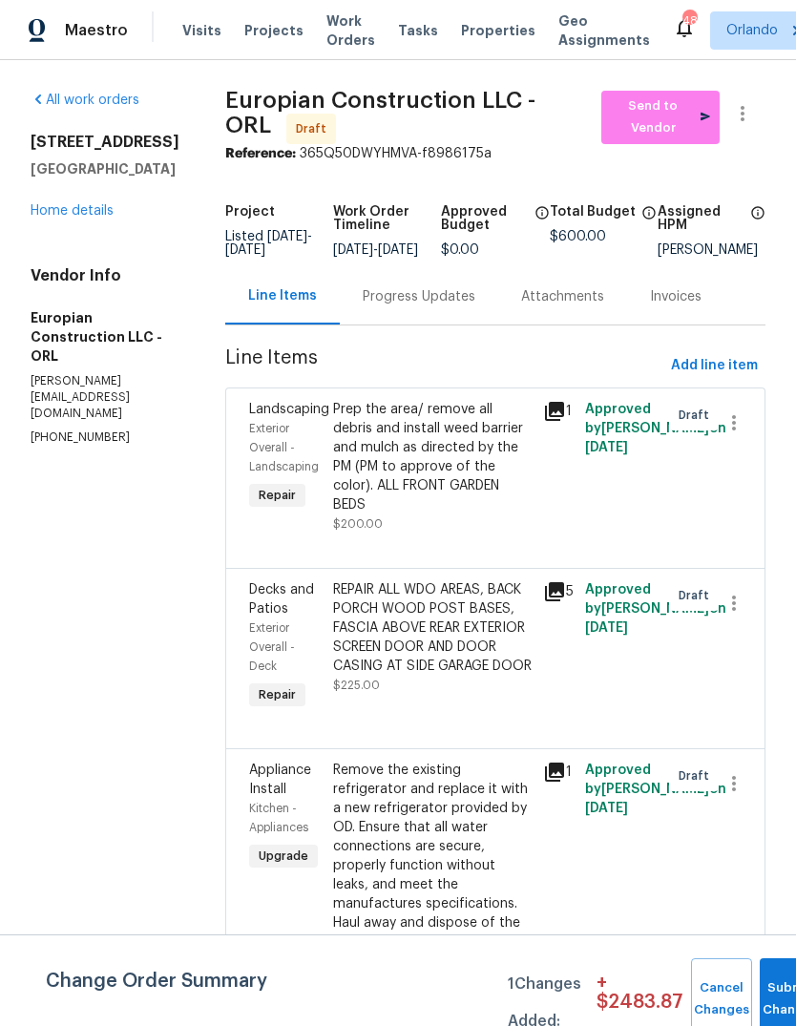
click at [70, 204] on link "Home details" at bounding box center [72, 210] width 83 height 13
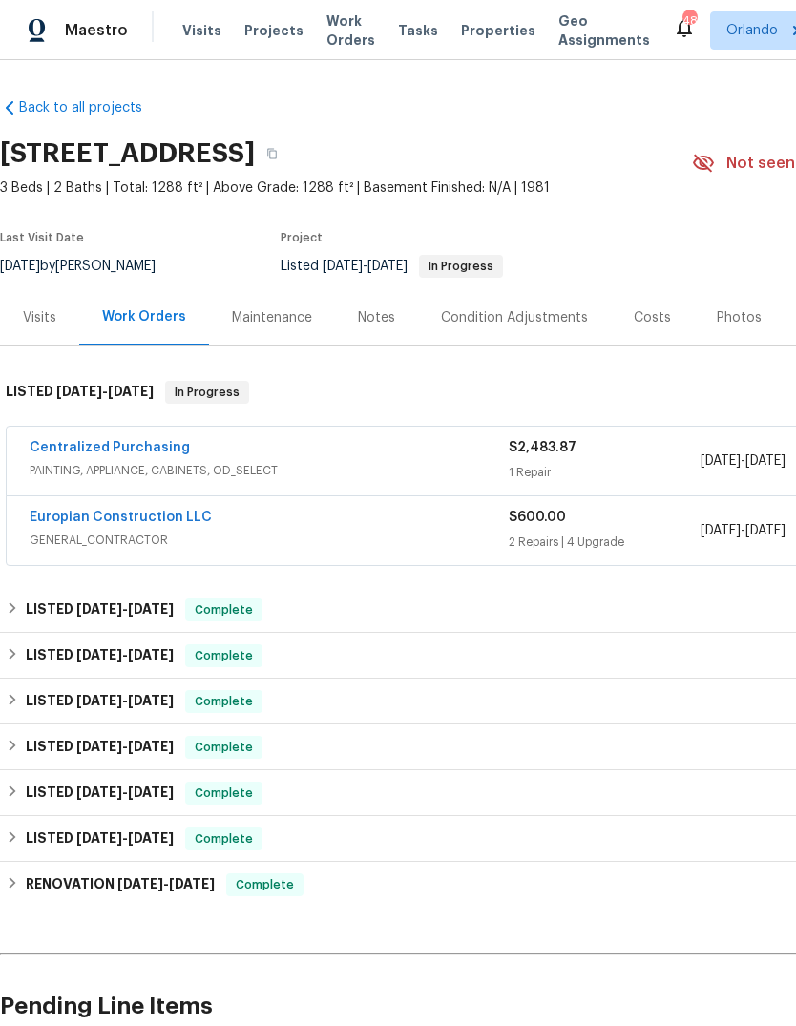
click at [374, 289] on div "Notes" at bounding box center [376, 317] width 83 height 56
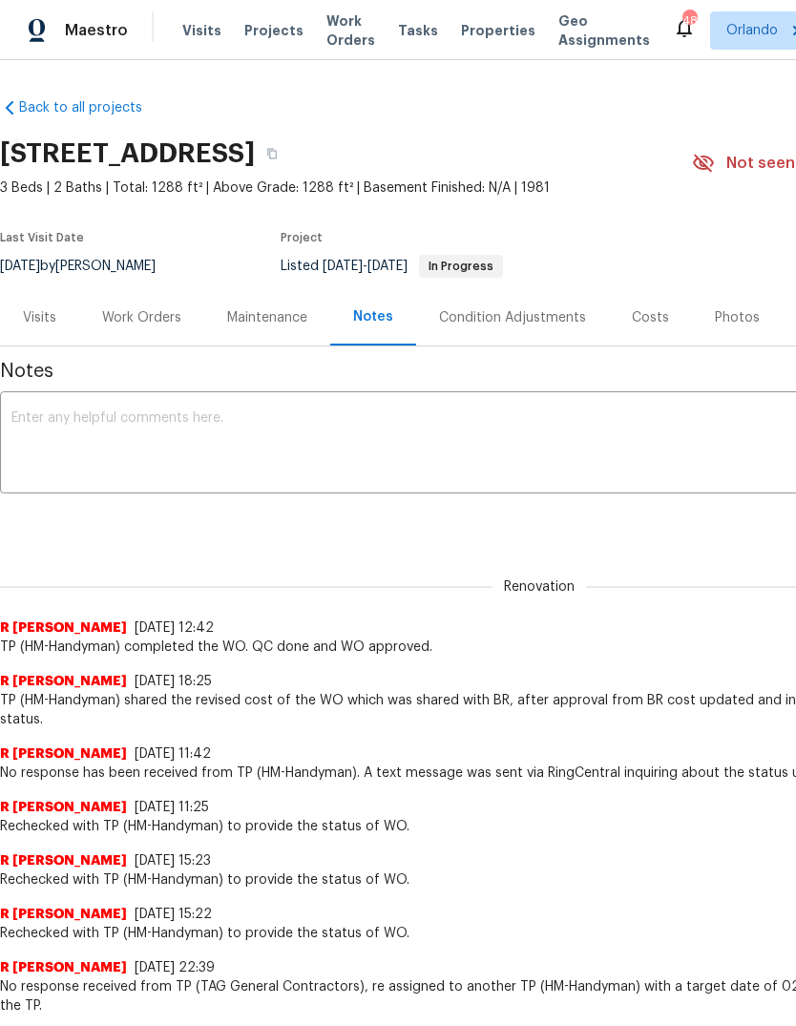
click at [347, 42] on span "Work Orders" at bounding box center [350, 30] width 49 height 38
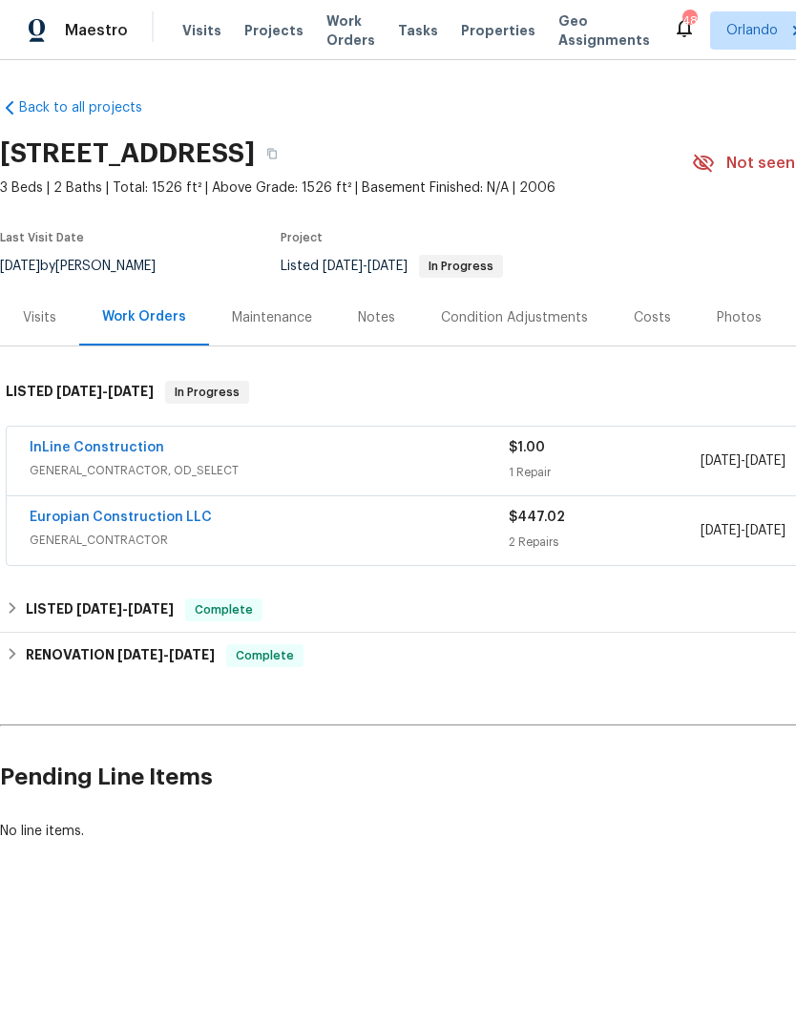
click at [134, 451] on link "InLine Construction" at bounding box center [97, 447] width 135 height 13
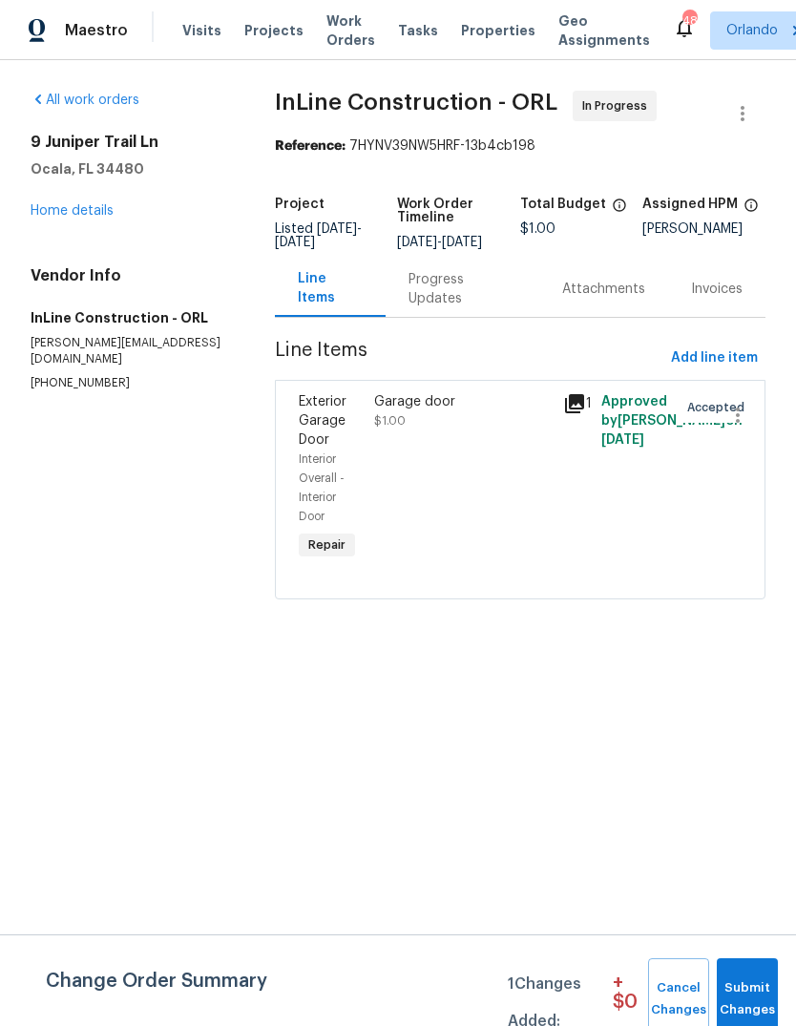
click at [328, 423] on div "Exterior Garage Door" at bounding box center [331, 420] width 64 height 57
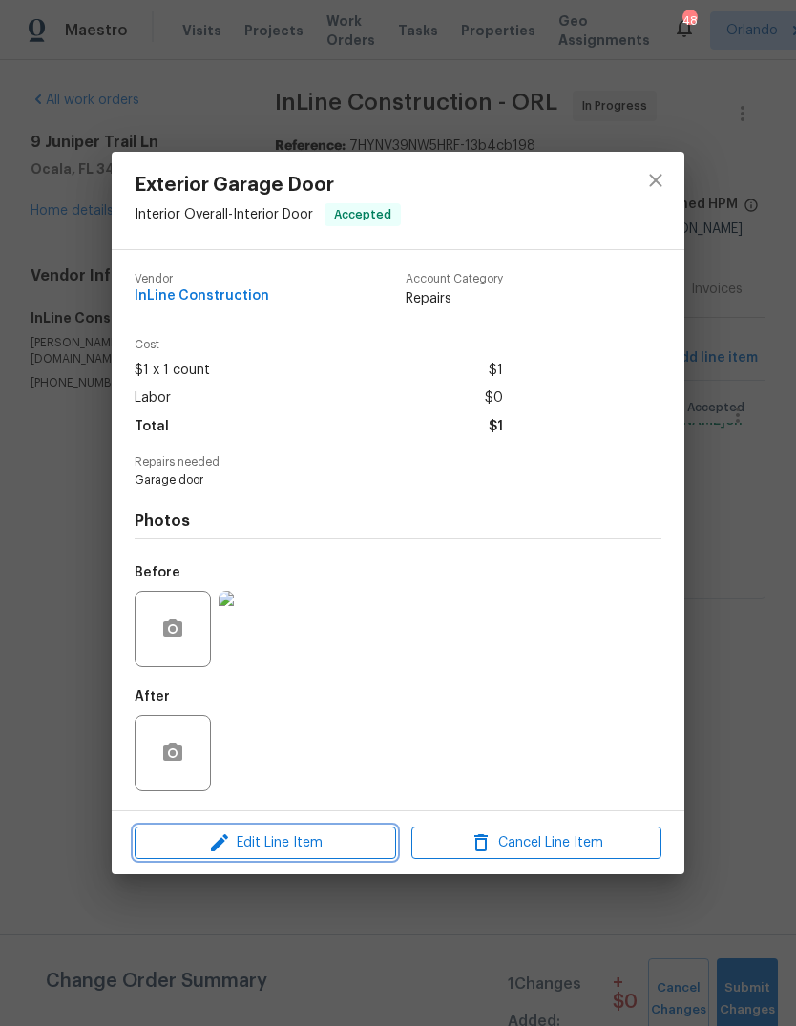
click at [329, 845] on span "Edit Line Item" at bounding box center [265, 843] width 250 height 24
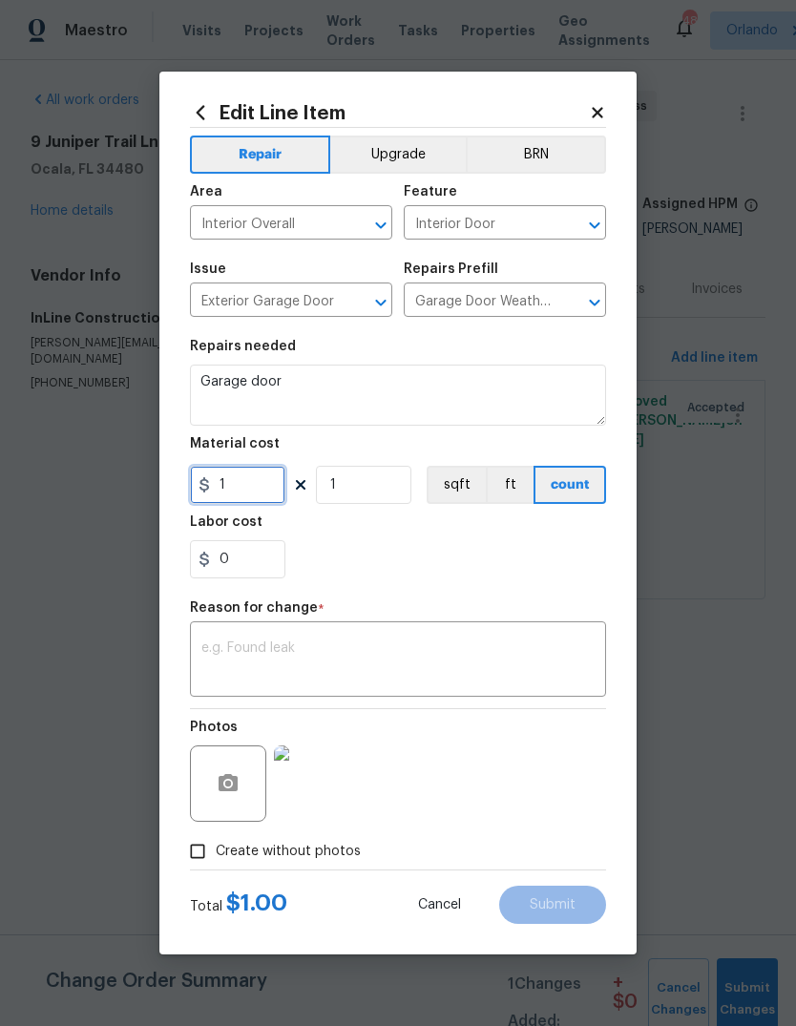
click at [251, 471] on input "1" at bounding box center [237, 485] width 95 height 38
click at [252, 492] on input "1" at bounding box center [237, 485] width 95 height 38
type input "300"
click at [504, 540] on div "Labor cost" at bounding box center [398, 527] width 416 height 25
click at [436, 661] on textarea at bounding box center [397, 661] width 393 height 40
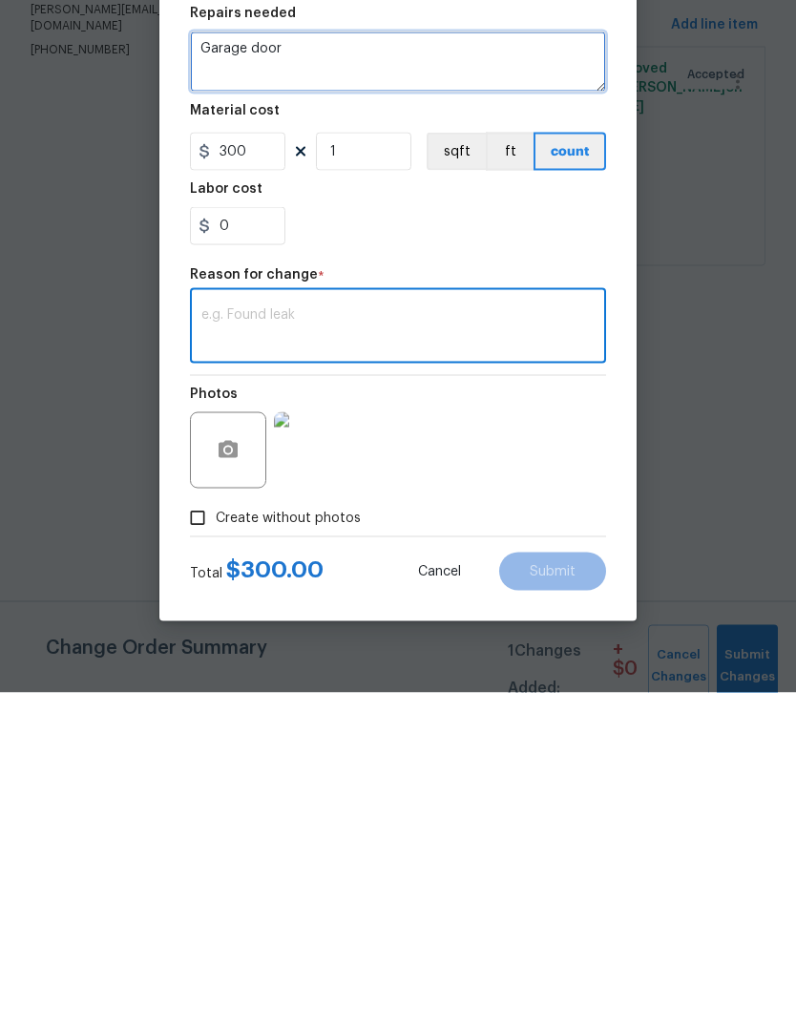
click at [398, 365] on textarea "Garage door" at bounding box center [398, 395] width 416 height 61
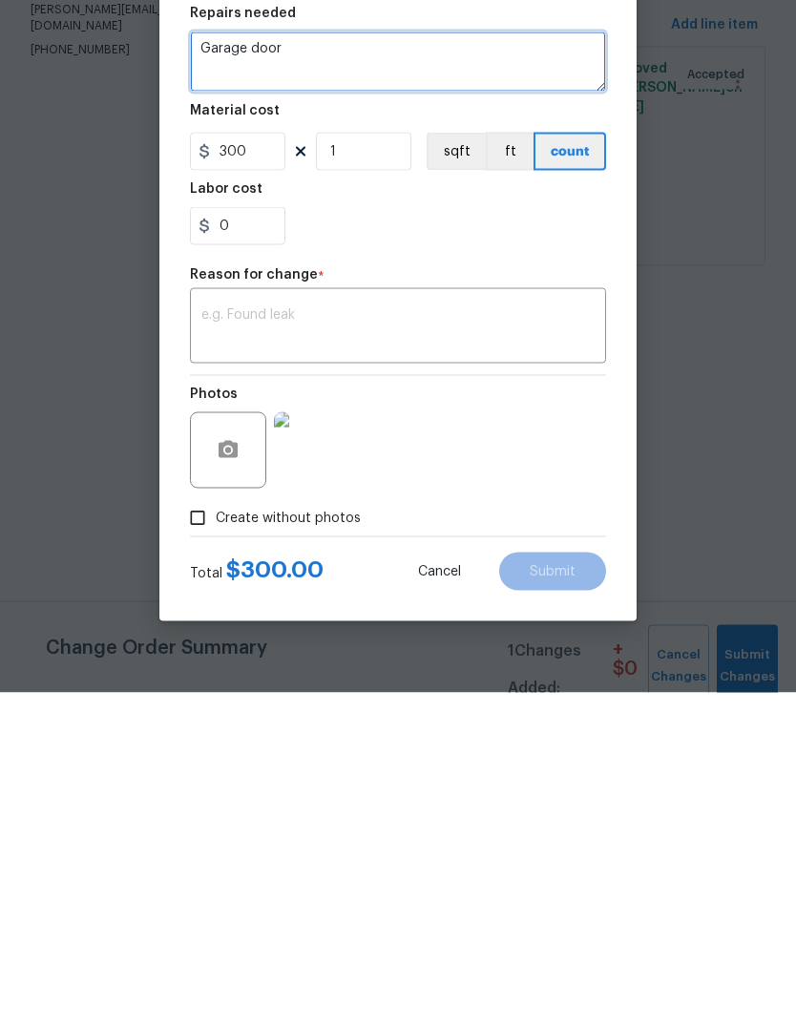
click at [415, 365] on textarea "Garage door" at bounding box center [398, 395] width 416 height 61
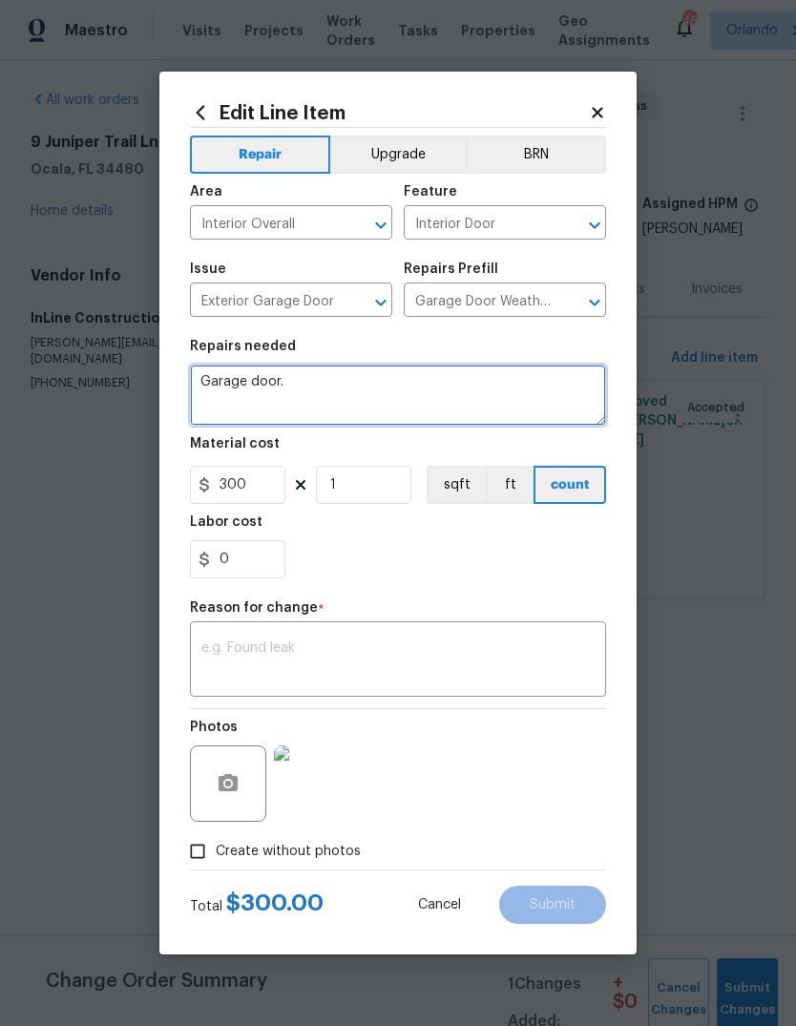
type textarea "Garage door."
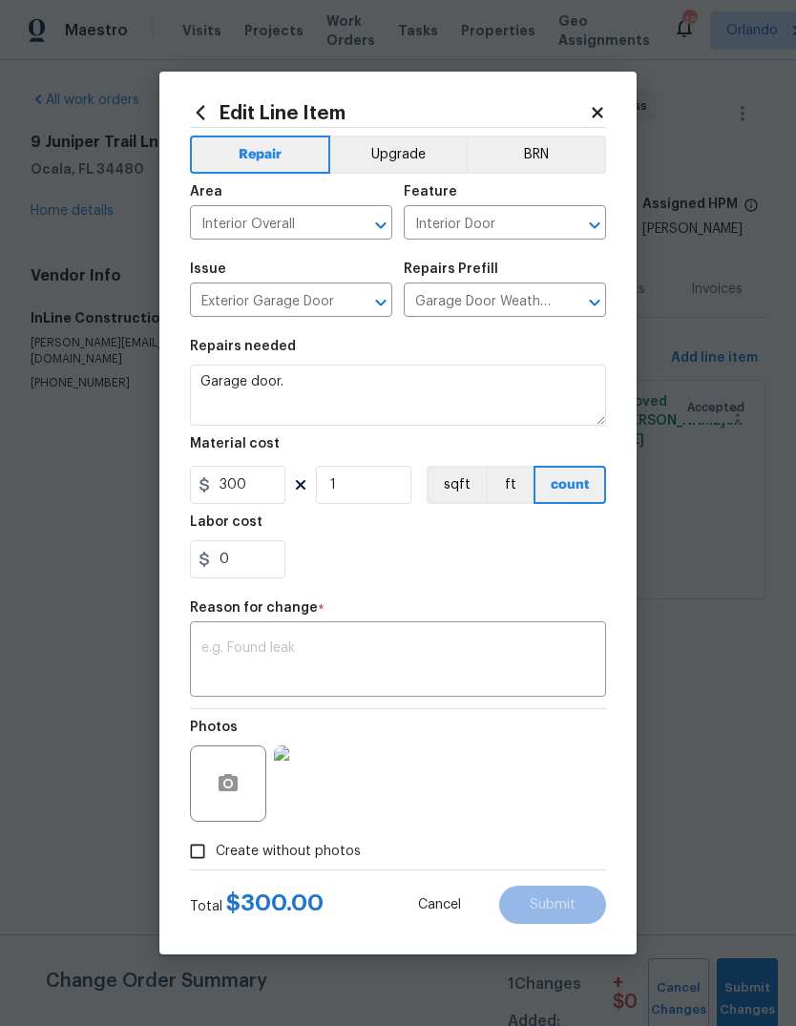
click at [393, 673] on textarea at bounding box center [397, 661] width 393 height 40
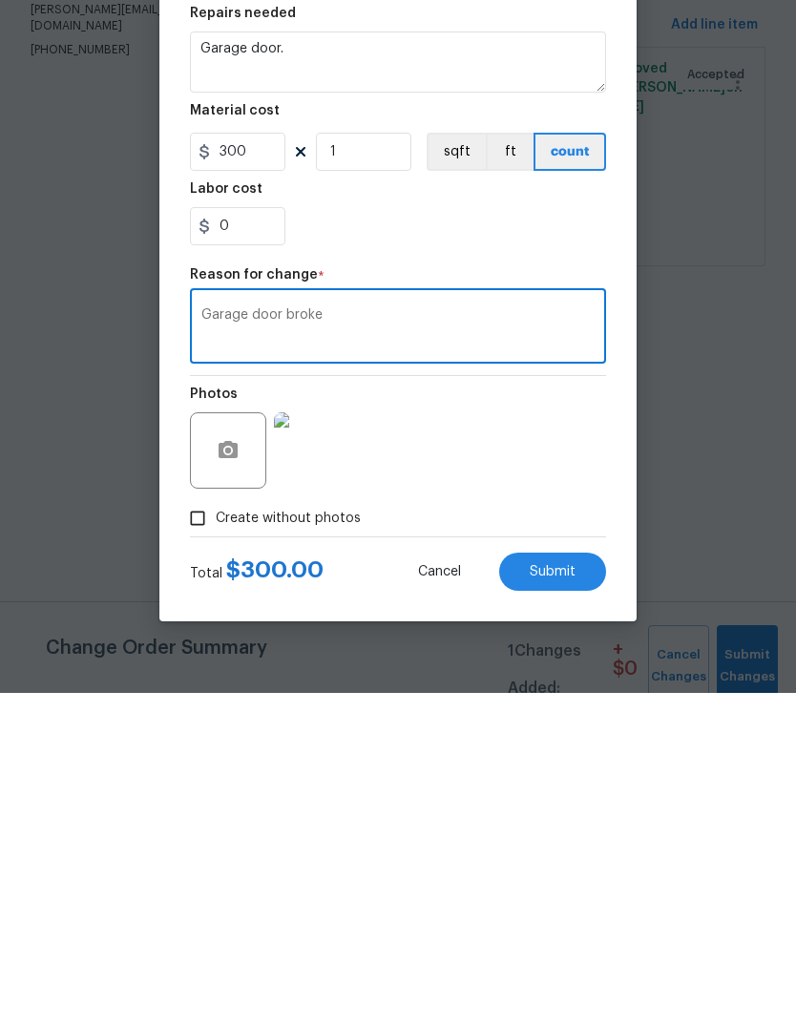
type textarea "Garage door broke"
click at [568, 886] on button "Submit" at bounding box center [552, 905] width 107 height 38
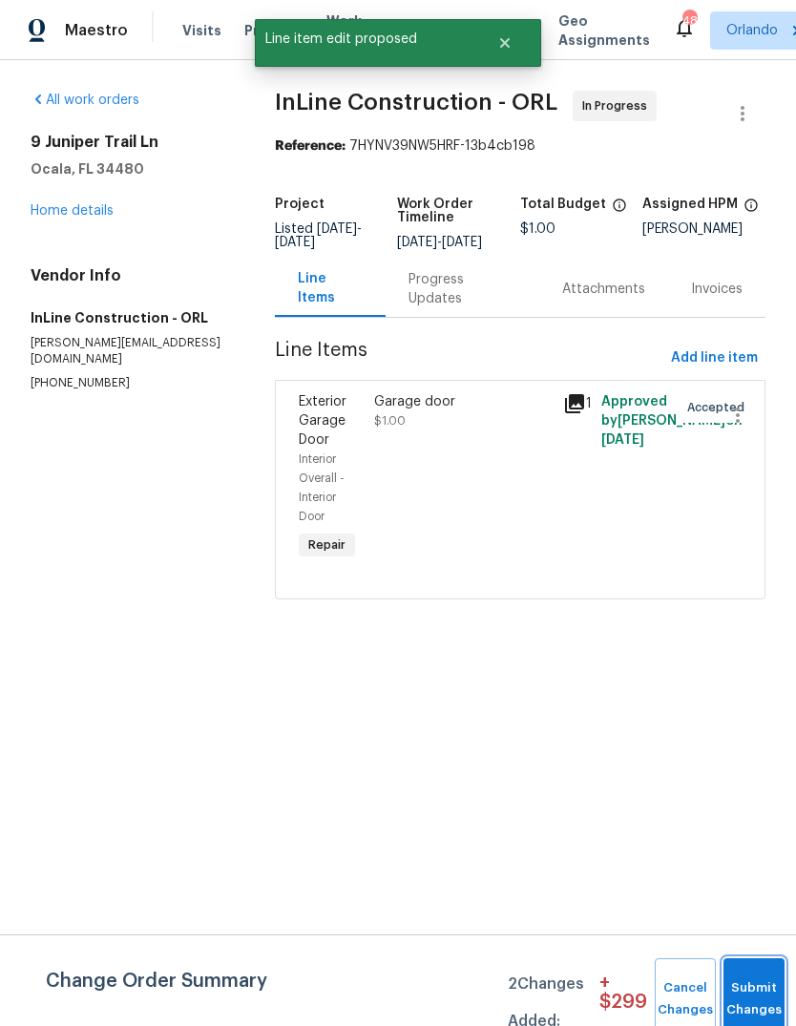
click at [733, 987] on button "Submit Changes" at bounding box center [753, 999] width 61 height 82
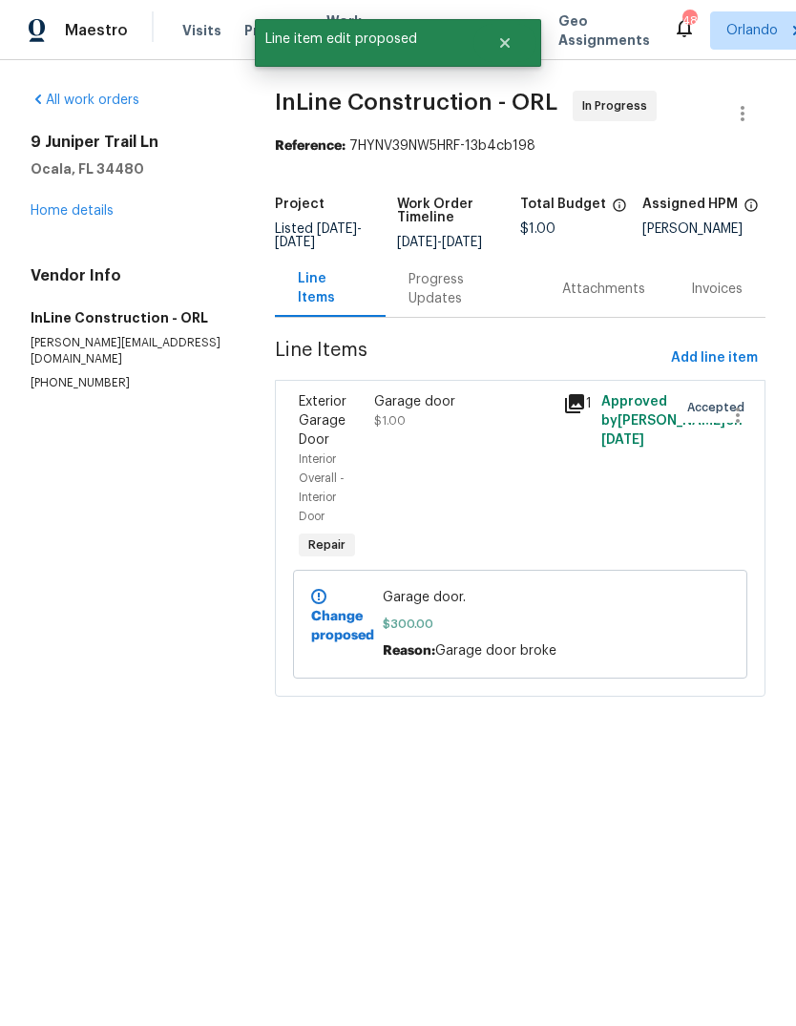
click at [376, 415] on div "Garage door $1.00" at bounding box center [463, 477] width 190 height 183
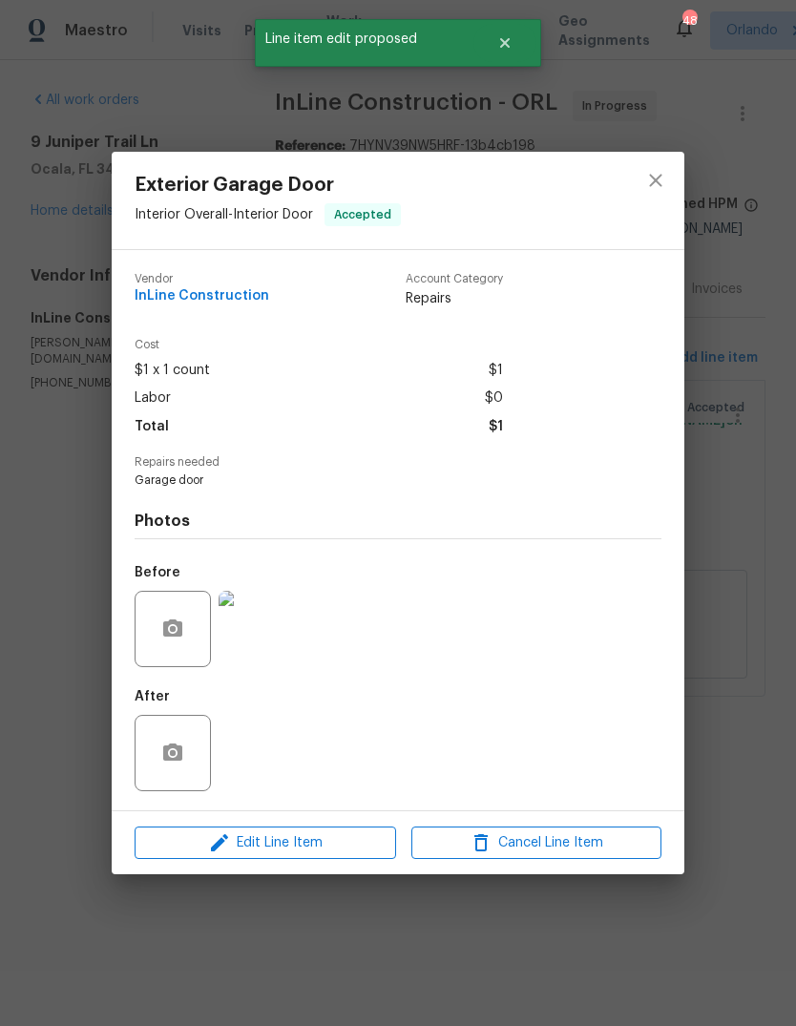
click at [172, 923] on div "Exterior Garage Door Interior Overall - Interior Door Accepted Vendor InLine Co…" at bounding box center [398, 513] width 796 height 1026
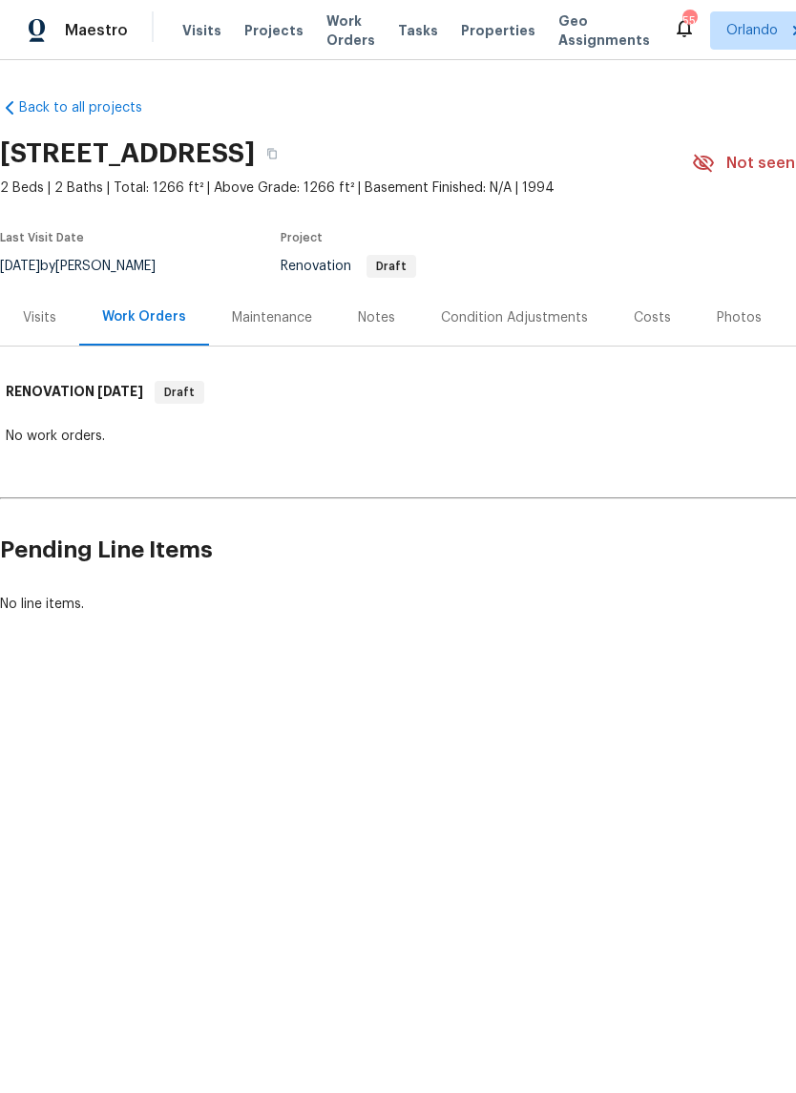
click at [38, 316] on div "Visits" at bounding box center [39, 317] width 33 height 19
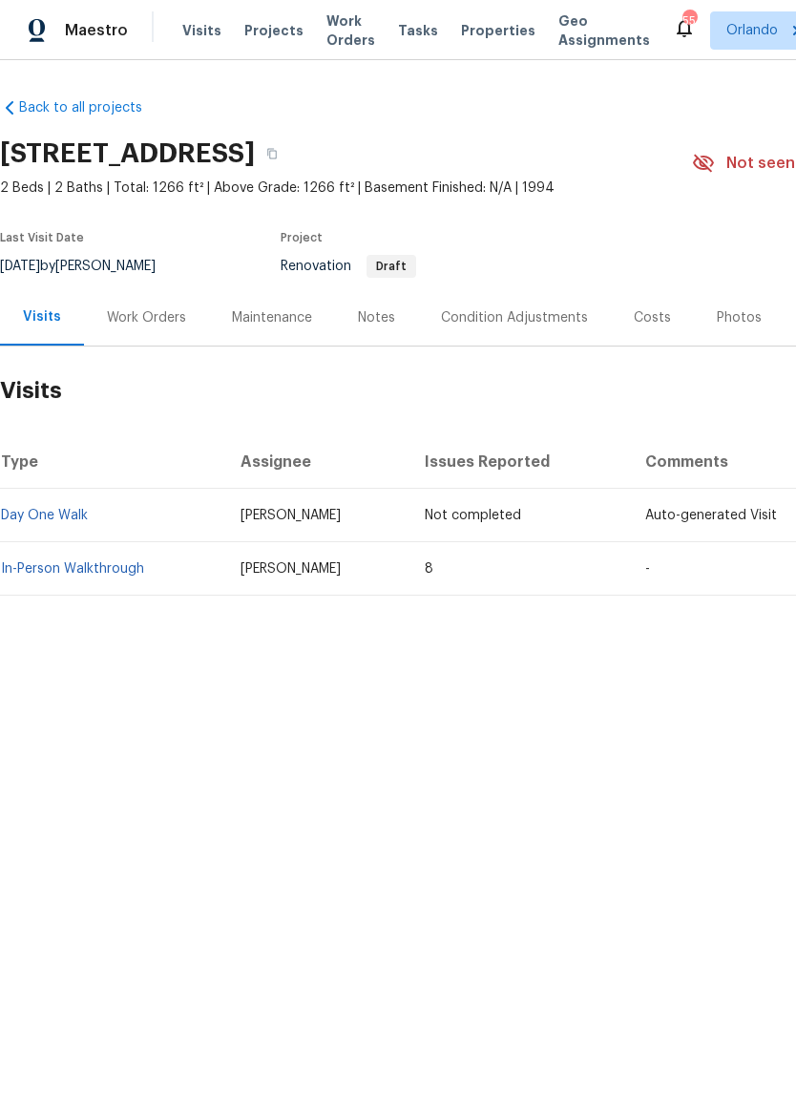
click at [49, 571] on link "In-Person Walkthrough" at bounding box center [72, 568] width 143 height 13
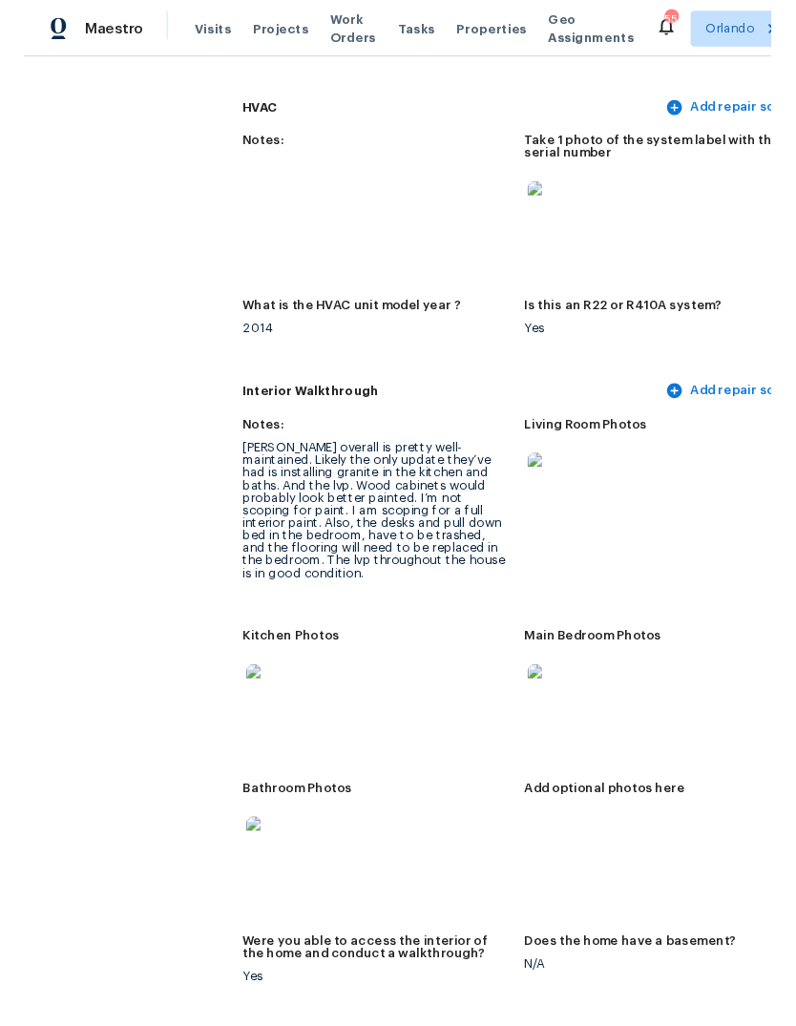
scroll to position [1893, 0]
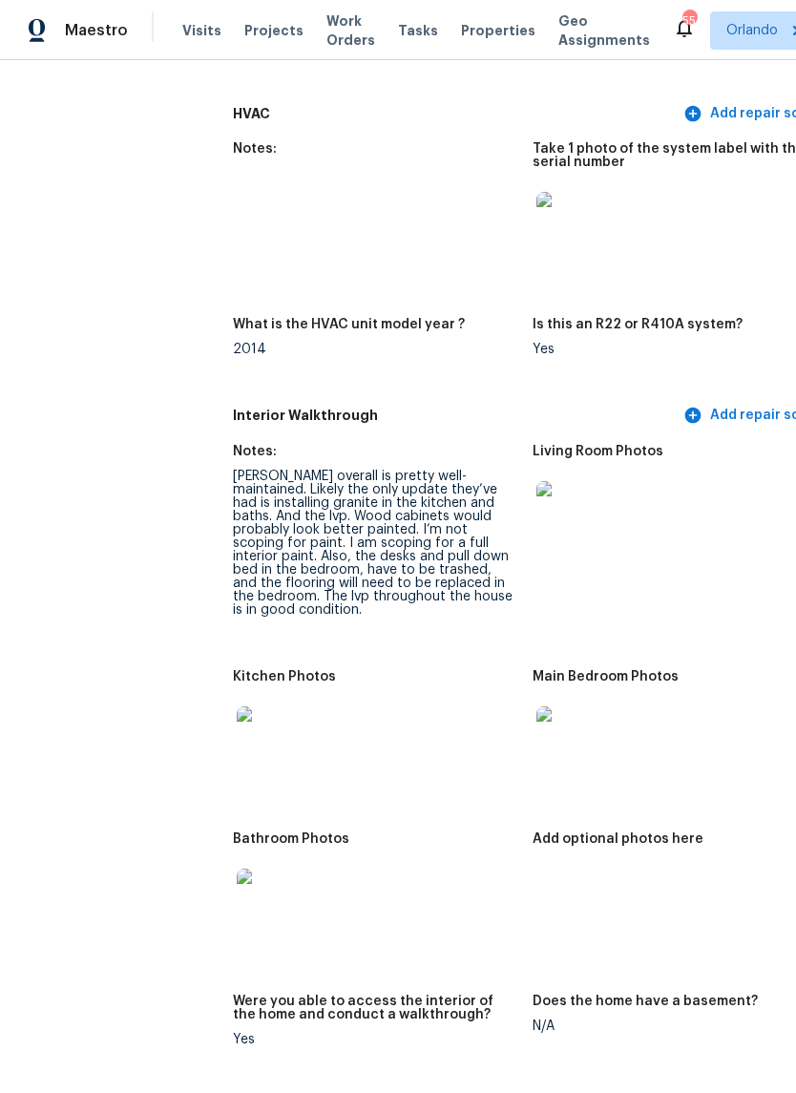
click at [237, 706] on img at bounding box center [267, 736] width 61 height 61
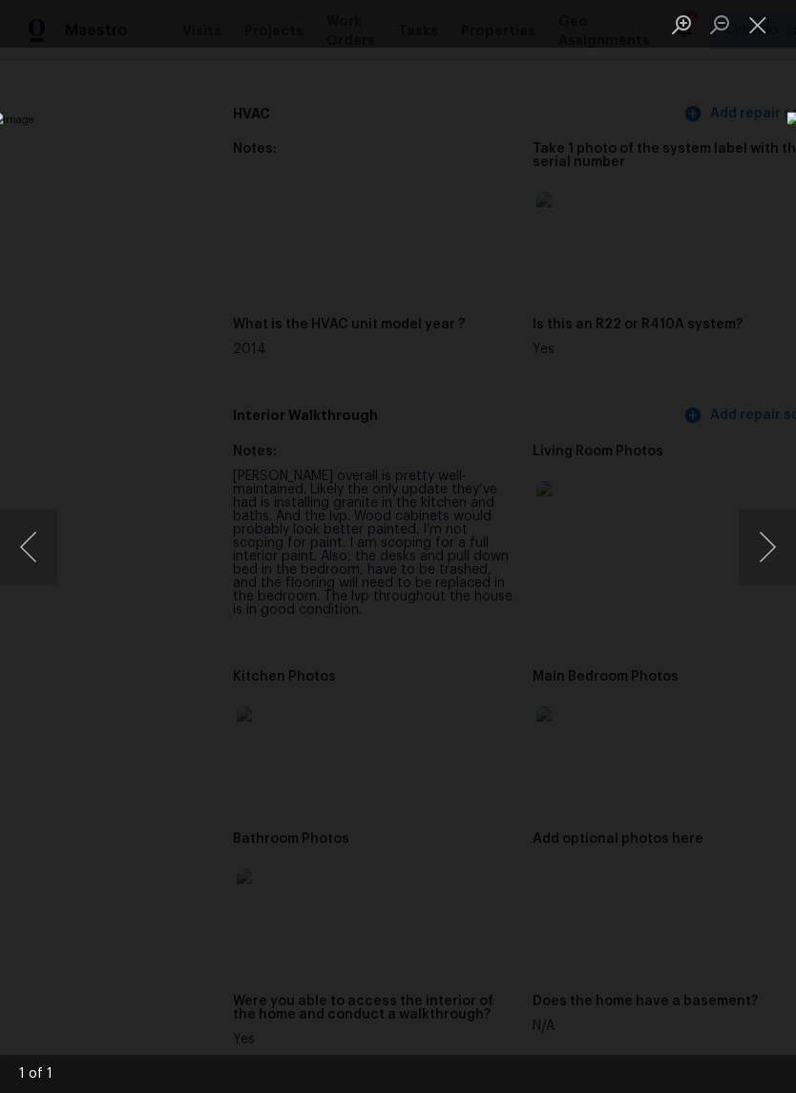
click at [754, 514] on button "Next image" at bounding box center [767, 547] width 57 height 76
click at [749, 538] on button "Next image" at bounding box center [767, 547] width 57 height 76
click at [758, 31] on button "Close lightbox" at bounding box center [758, 24] width 38 height 33
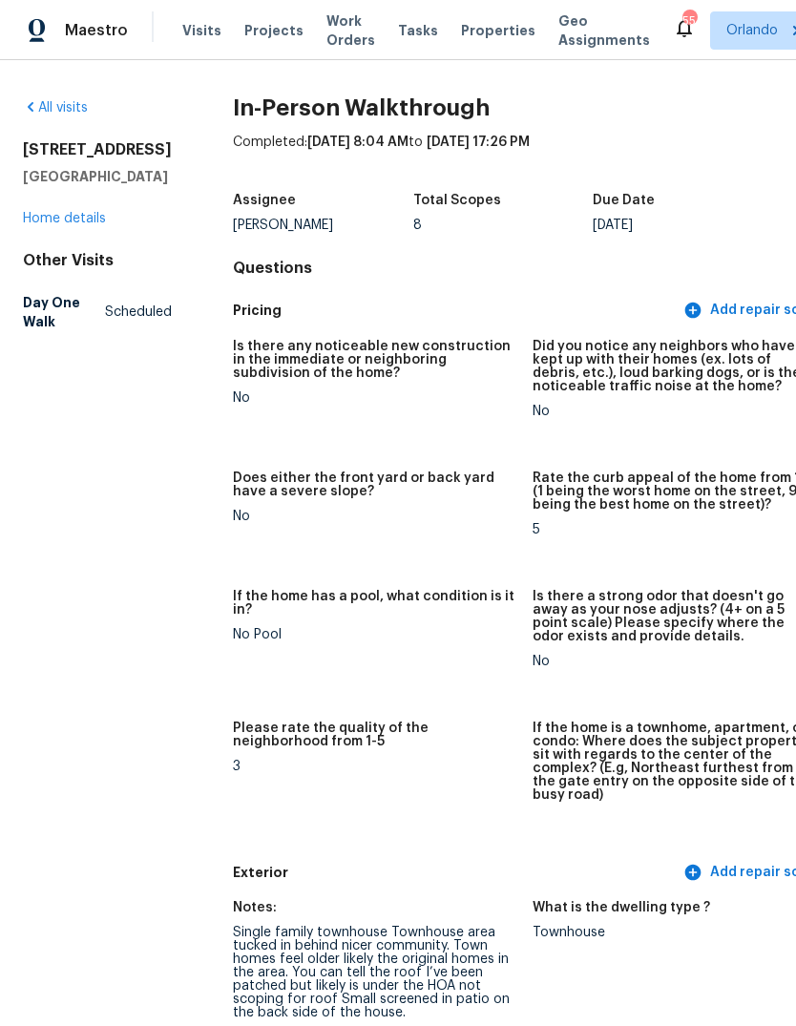
scroll to position [0, 0]
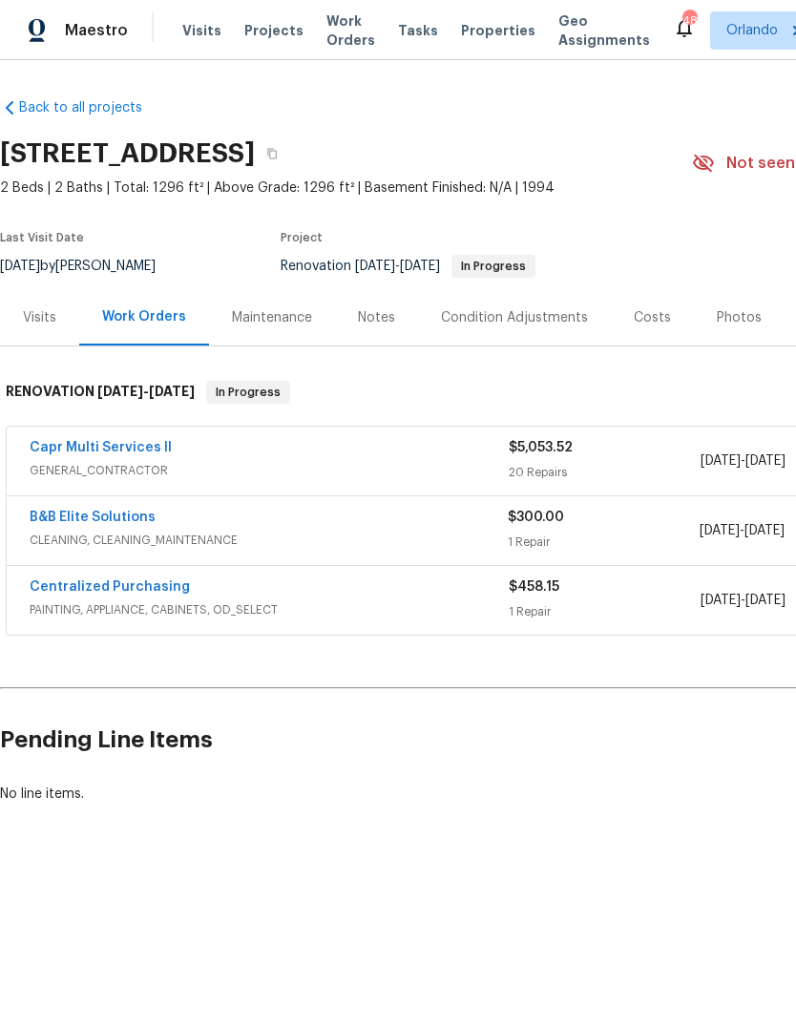
scroll to position [88, 0]
